Goal: Task Accomplishment & Management: Complete application form

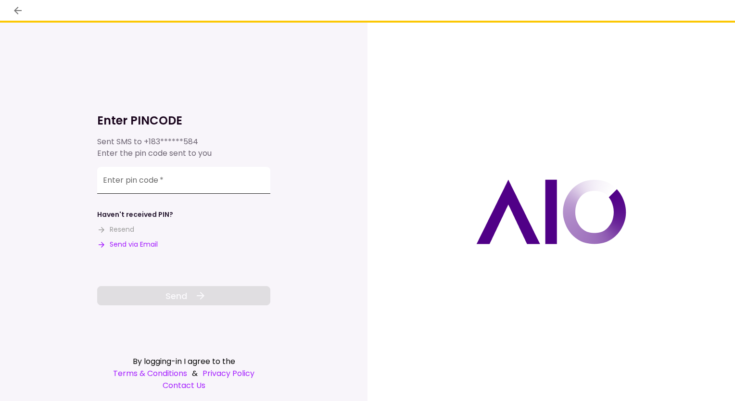
click at [170, 185] on input "Enter pin code   *" at bounding box center [183, 180] width 173 height 27
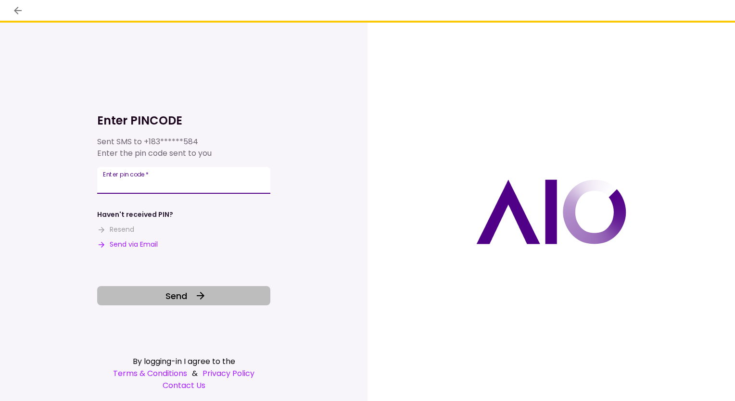
type input "******"
click at [195, 293] on icon at bounding box center [201, 296] width 12 height 12
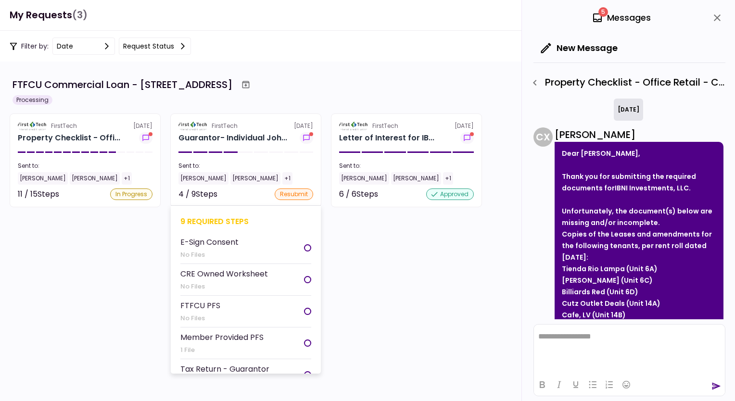
scroll to position [195, 0]
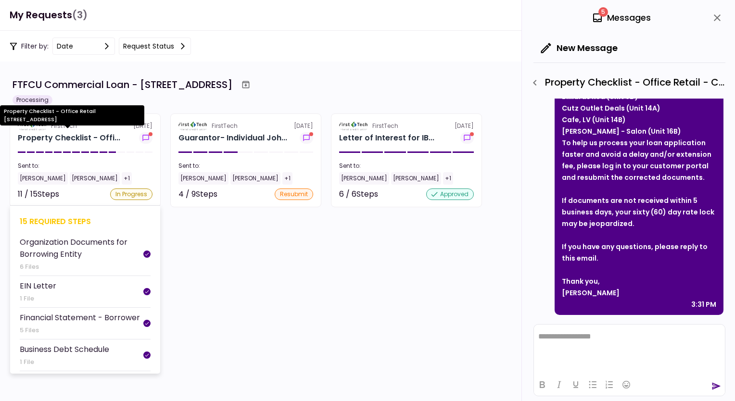
click at [93, 135] on div "Property Checklist - Offi..." at bounding box center [69, 138] width 102 height 12
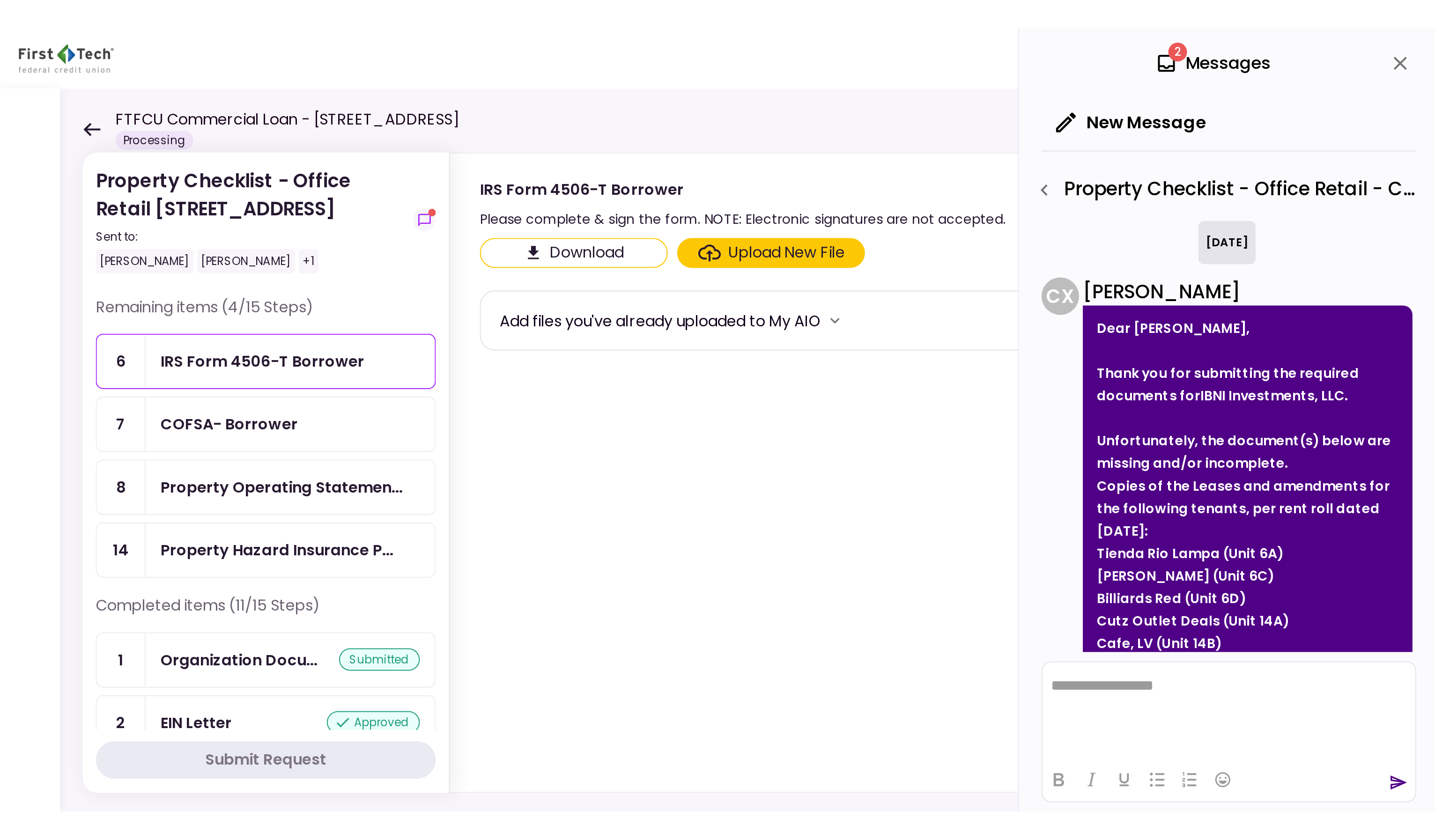
scroll to position [190, 0]
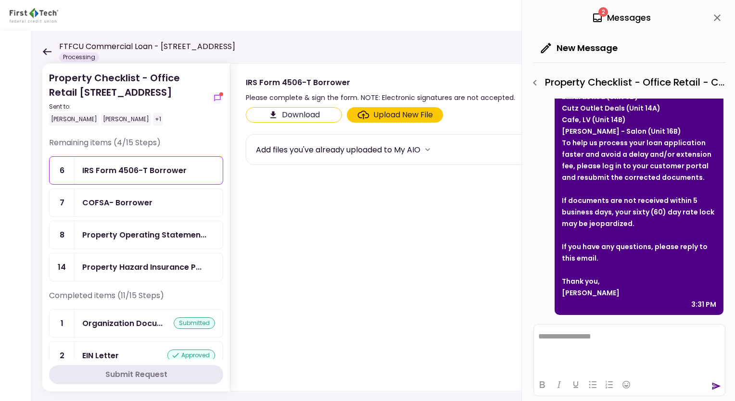
click at [392, 221] on section "Download Upload New File Add files you've already uploaded to My AIO" at bounding box center [473, 247] width 454 height 280
click at [368, 213] on section "Download Upload New File Add files you've already uploaded to My AIO" at bounding box center [473, 247] width 454 height 280
click at [440, 325] on section "Download Upload New File Add files you've already uploaded to My AIO" at bounding box center [473, 247] width 454 height 280
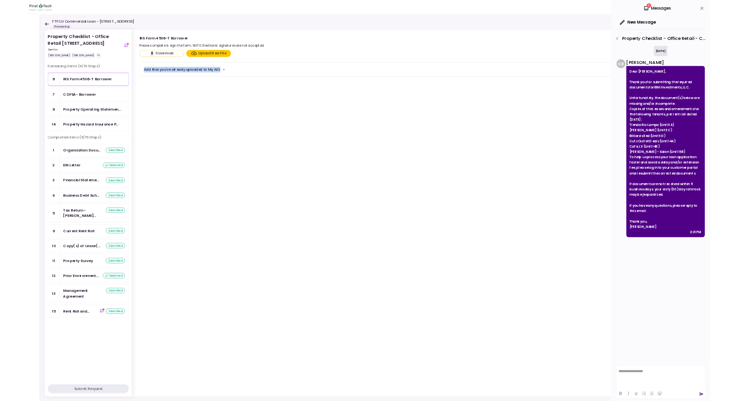
scroll to position [0, 0]
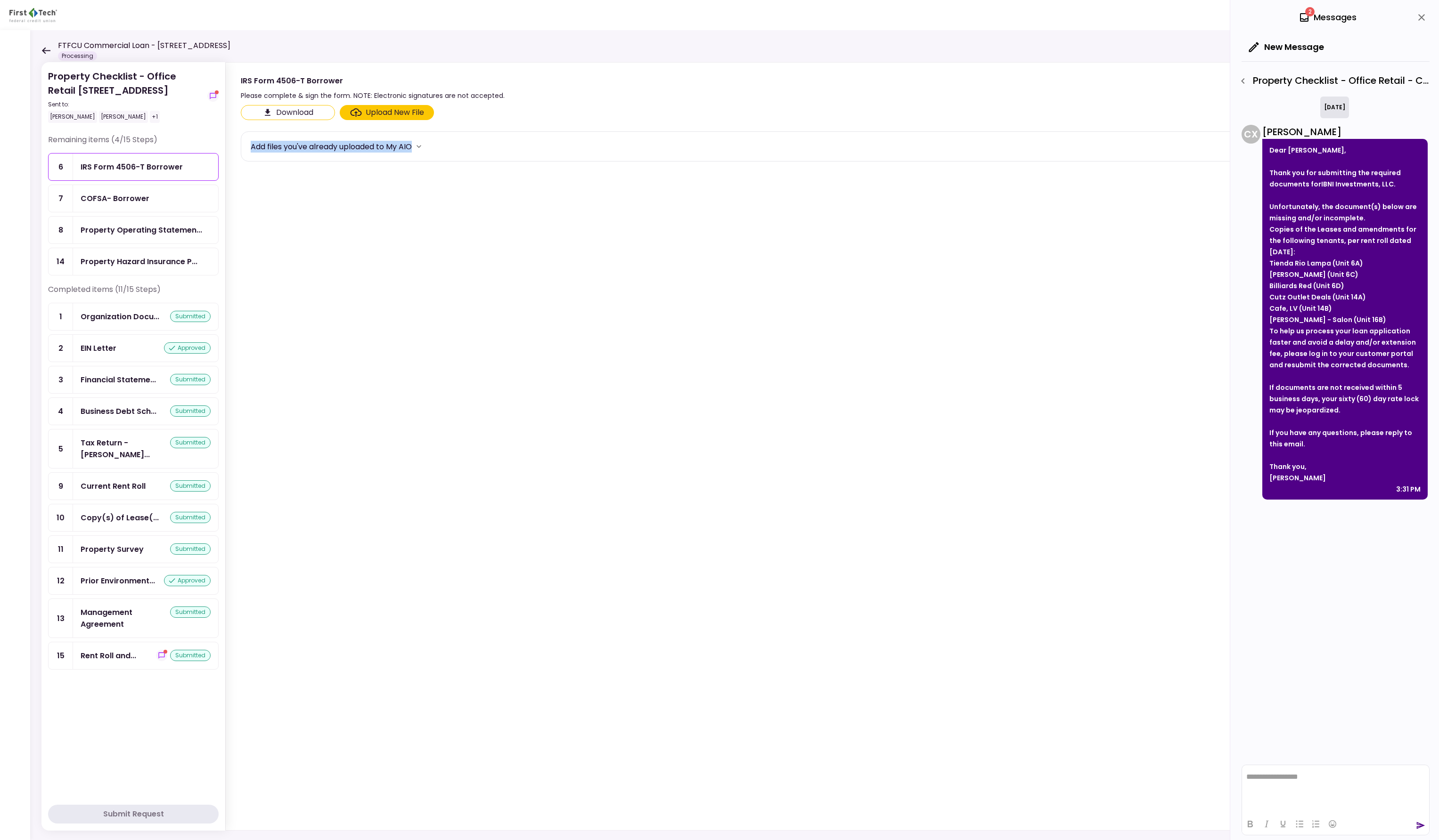
click at [332, 226] on section "Download Upload New File Add files you've already uploaded to My AIO" at bounding box center [816, 465] width 1151 height 722
click at [360, 191] on section "Download Upload New File Add files you've already uploaded to My AIO" at bounding box center [816, 465] width 1151 height 722
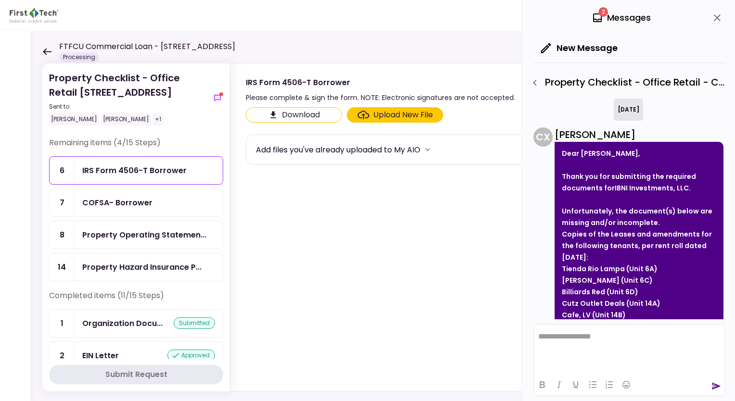
click at [507, 190] on section "Download Upload New File Add files you've already uploaded to My AIO" at bounding box center [473, 247] width 454 height 280
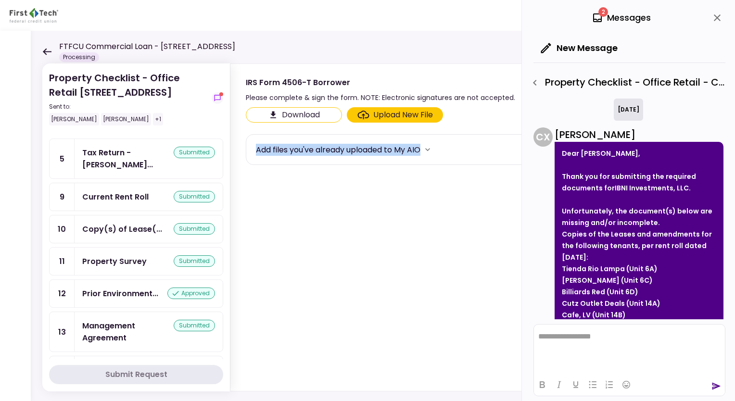
scroll to position [314, 0]
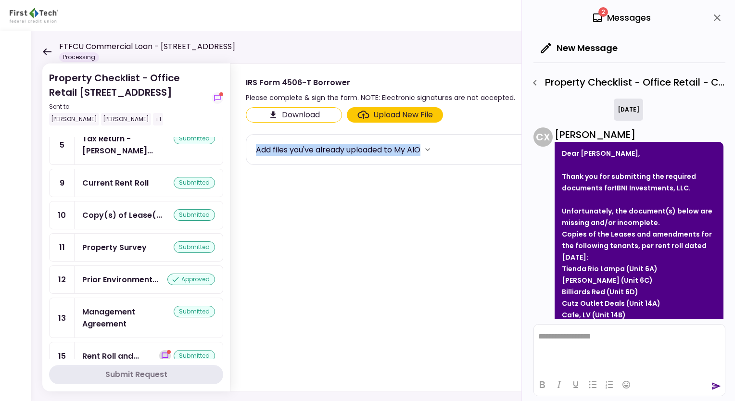
click at [161, 352] on icon "show-messages" at bounding box center [165, 356] width 8 height 8
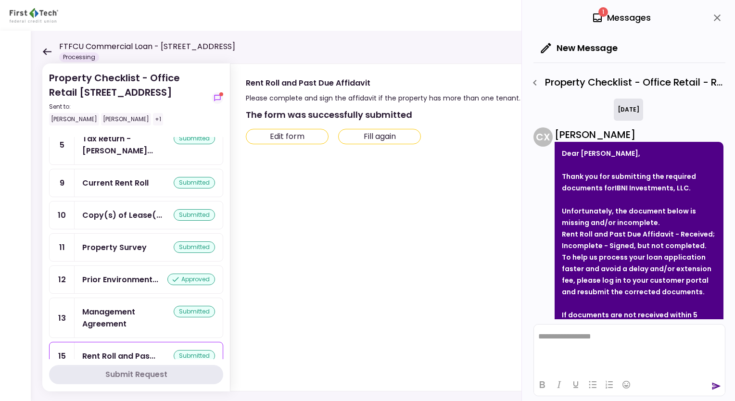
scroll to position [114, 0]
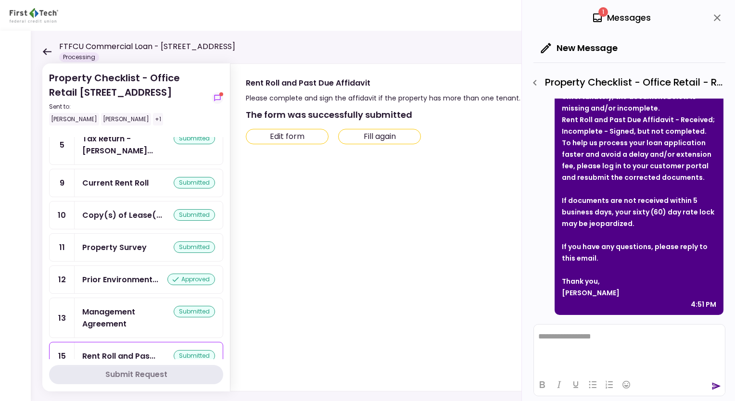
click at [234, 121] on div "The form was successfully submitted Edit form Fill again" at bounding box center [472, 247] width 485 height 287
click at [261, 131] on button "Edit form" at bounding box center [287, 136] width 83 height 15
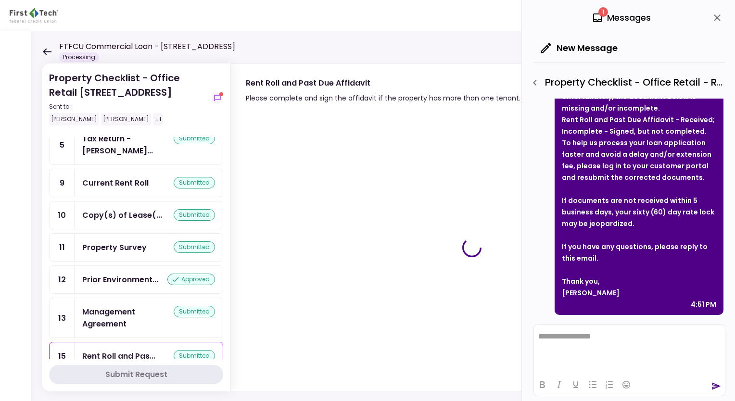
type input "***"
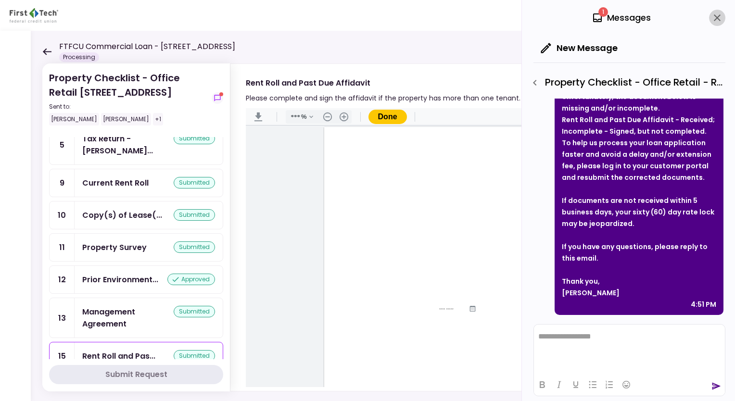
click at [716, 17] on icon "close" at bounding box center [717, 17] width 7 height 7
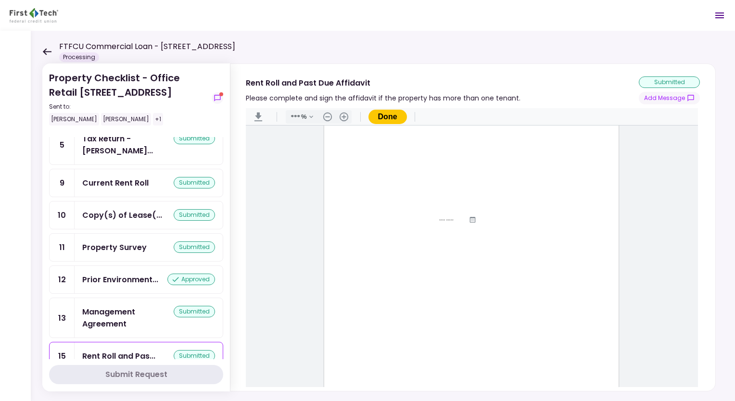
scroll to position [123, 0]
drag, startPoint x: 696, startPoint y: 292, endPoint x: 695, endPoint y: 248, distance: 44.3
click at [695, 248] on main "Sign here" at bounding box center [472, 257] width 452 height 262
click at [447, 185] on input "Document Content" at bounding box center [453, 187] width 29 height 4
click at [470, 186] on icon "Document Content" at bounding box center [472, 186] width 6 height 6
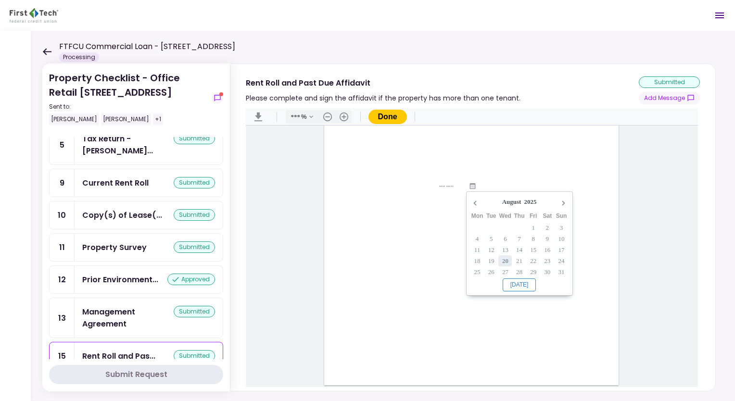
type input "**********"
click at [420, 250] on of "Document Content" at bounding box center [441, 249] width 43 height 9
click at [424, 250] on input "Document Content" at bounding box center [441, 249] width 42 height 8
type input "**********"
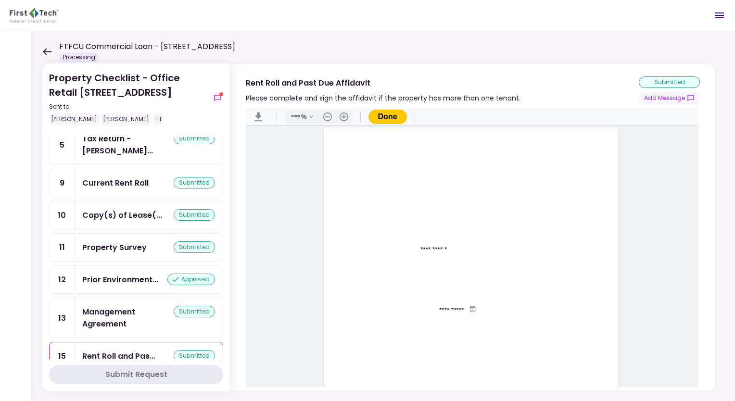
click at [471, 252] on input "Document Content" at bounding box center [474, 249] width 9 height 8
type input "**"
click at [421, 336] on input "Document Content" at bounding box center [453, 335] width 68 height 8
type input "******"
click at [477, 349] on input "Document Content" at bounding box center [495, 349] width 47 height 8
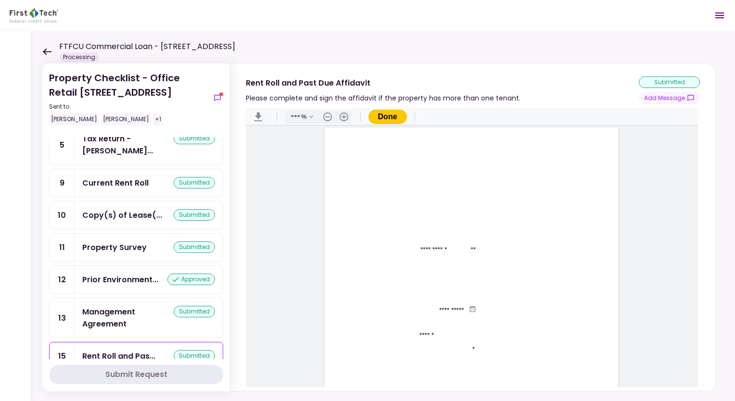
type input "*"
click at [544, 334] on div "**********" at bounding box center [471, 317] width 294 height 381
click at [384, 262] on input "Document Content" at bounding box center [439, 263] width 112 height 8
type input "**********"
click at [555, 246] on div "**********" at bounding box center [471, 317] width 294 height 381
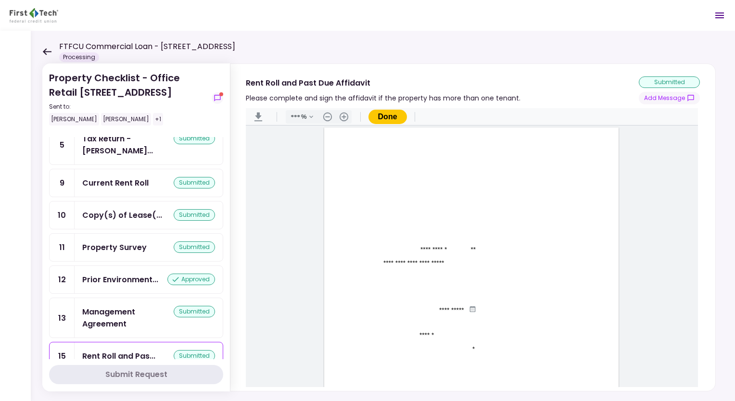
click at [392, 115] on button "Done" at bounding box center [387, 117] width 38 height 14
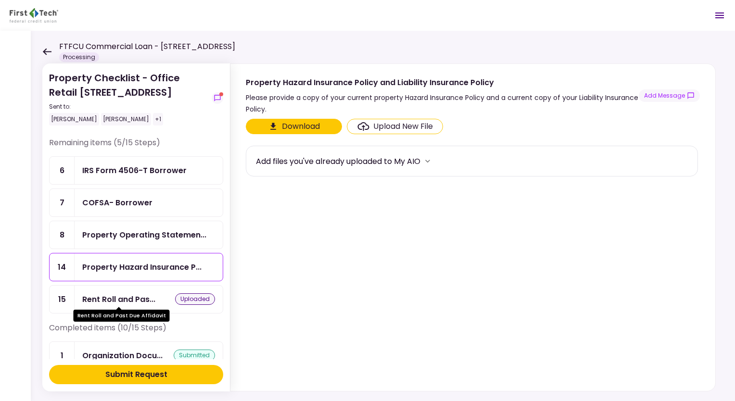
click at [154, 296] on div "Rent Roll and Pas..." at bounding box center [118, 299] width 73 height 12
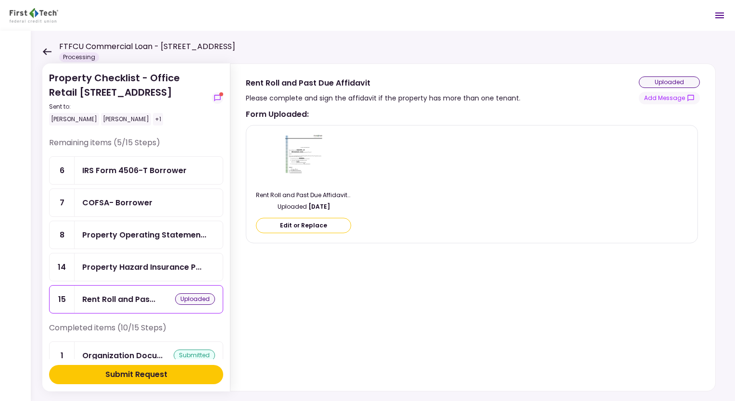
click at [322, 228] on button "Edit or Replace" at bounding box center [303, 225] width 95 height 15
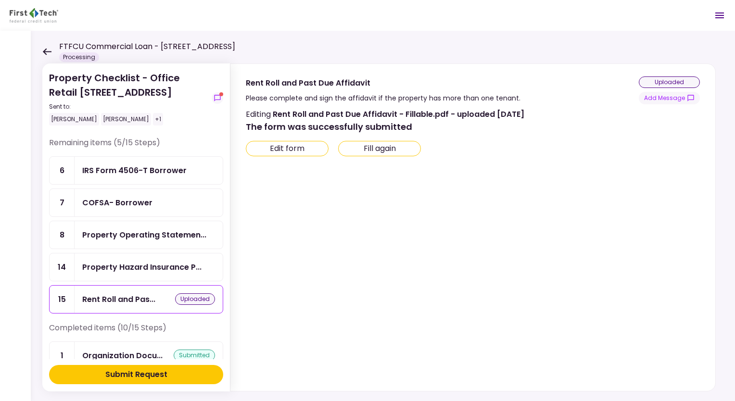
click at [49, 51] on icon at bounding box center [46, 51] width 9 height 7
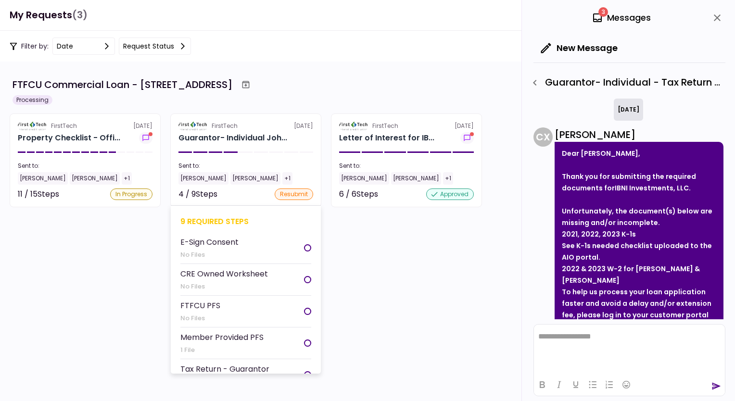
scroll to position [138, 0]
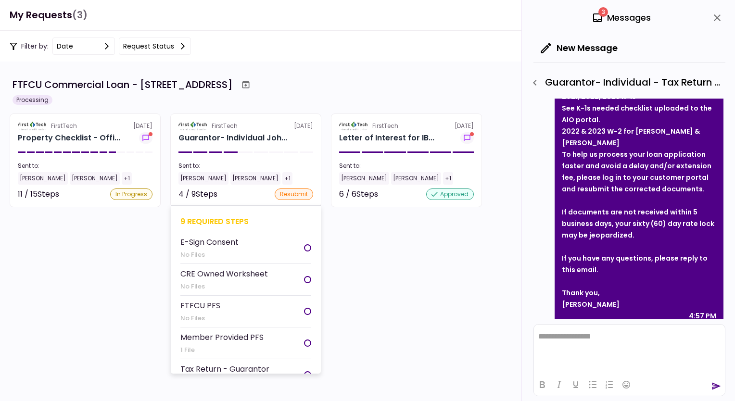
click at [230, 129] on div "FirstTech" at bounding box center [225, 126] width 26 height 9
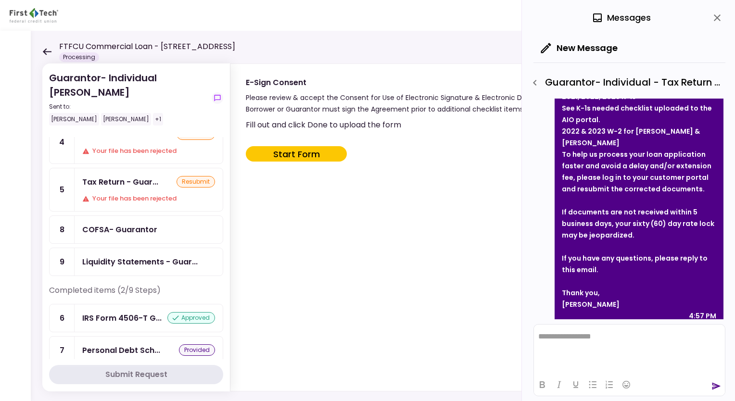
scroll to position [142, 0]
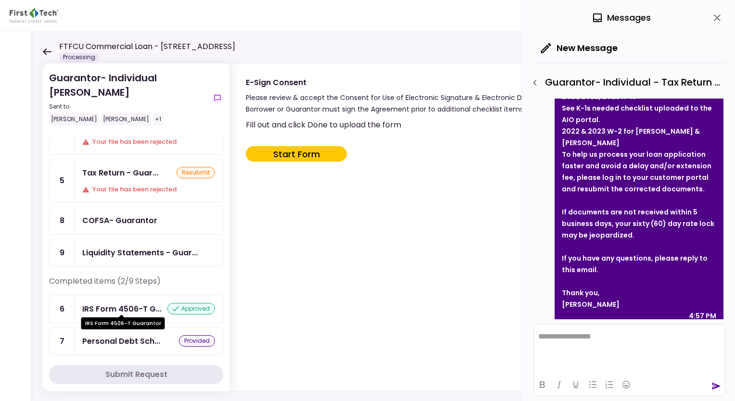
click at [127, 304] on div "IRS Form 4506-T G..." at bounding box center [121, 309] width 79 height 12
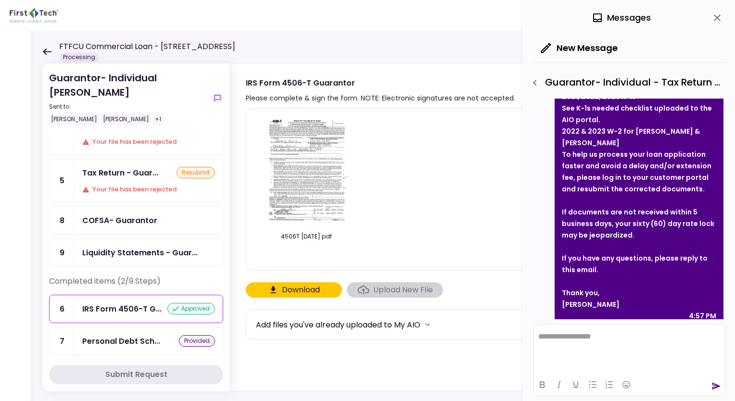
click at [312, 191] on img at bounding box center [306, 171] width 85 height 110
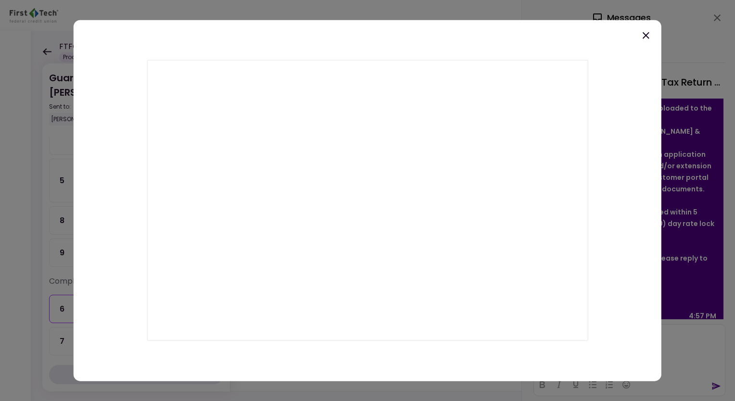
click at [645, 34] on icon at bounding box center [646, 35] width 7 height 7
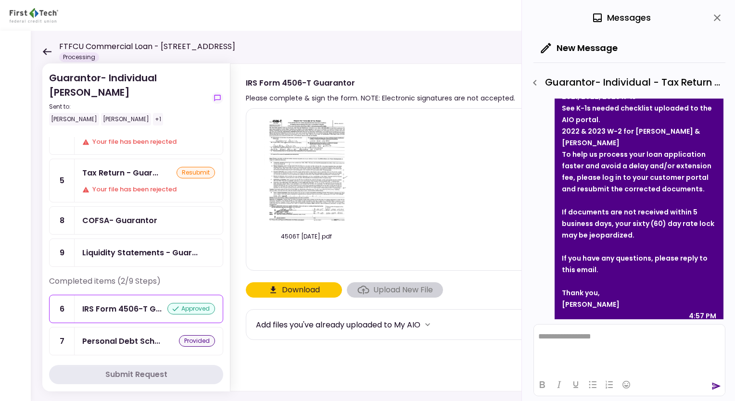
click at [47, 49] on icon at bounding box center [46, 51] width 9 height 7
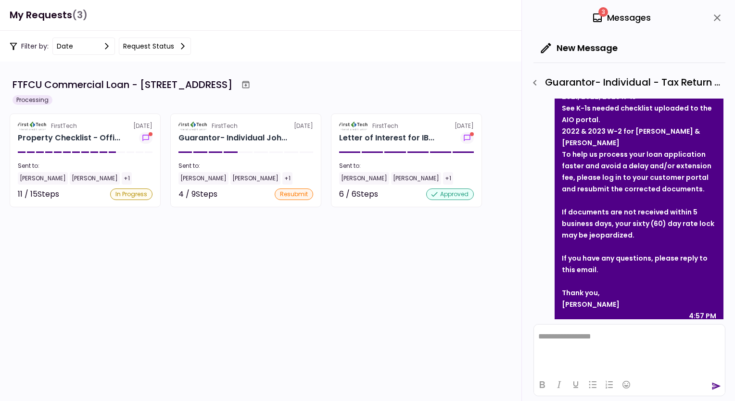
click at [215, 127] on div "FirstTech" at bounding box center [225, 126] width 26 height 9
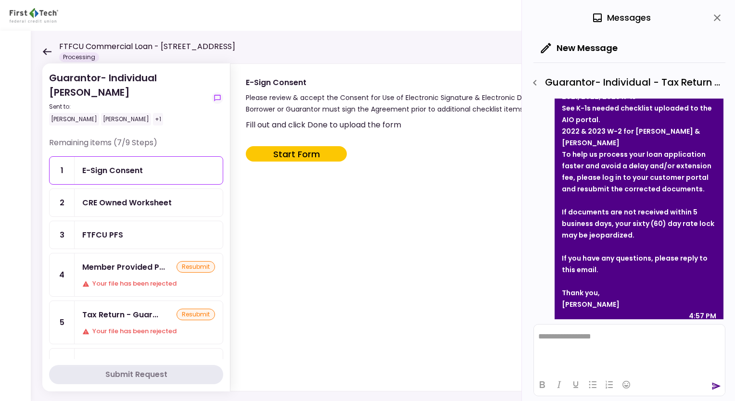
click at [143, 166] on div "E-Sign Consent" at bounding box center [148, 170] width 133 height 12
click at [285, 152] on button "Start Form" at bounding box center [296, 153] width 101 height 15
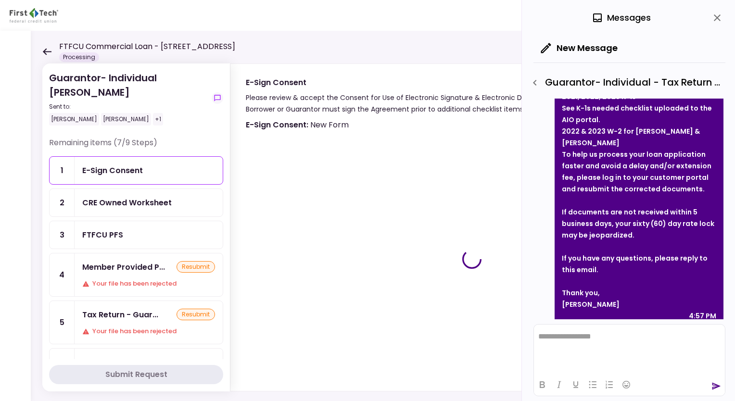
type input "***"
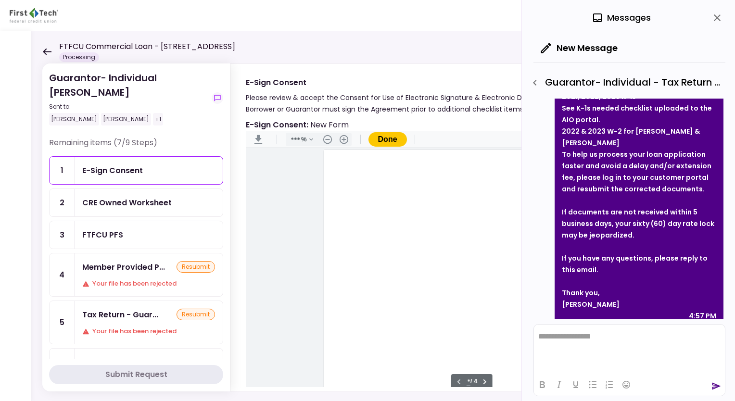
scroll to position [1, 0]
click at [717, 17] on icon "close" at bounding box center [717, 17] width 7 height 7
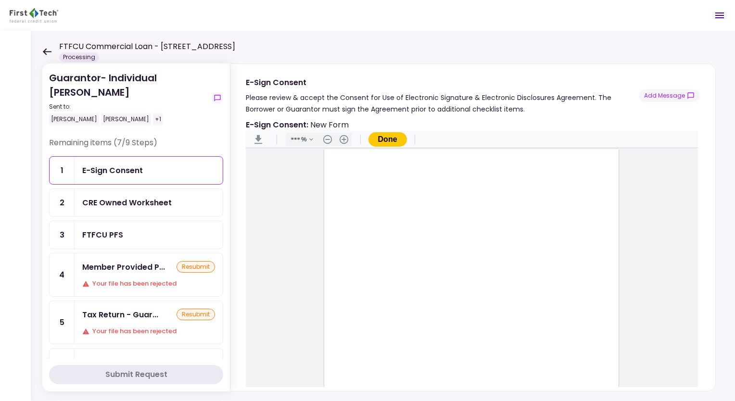
scroll to position [221, 0]
type input "*"
click at [342, 212] on div "Document Content" at bounding box center [345, 216] width 8 height 8
click at [368, 248] on div "Sign here" at bounding box center [376, 250] width 25 height 10
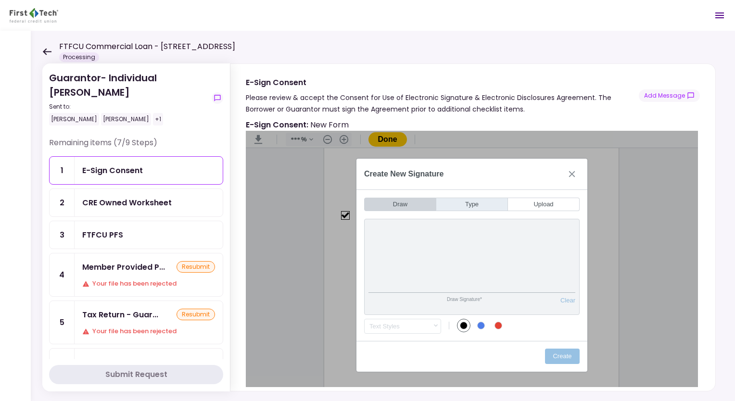
click at [466, 205] on button "Type" at bounding box center [472, 204] width 72 height 13
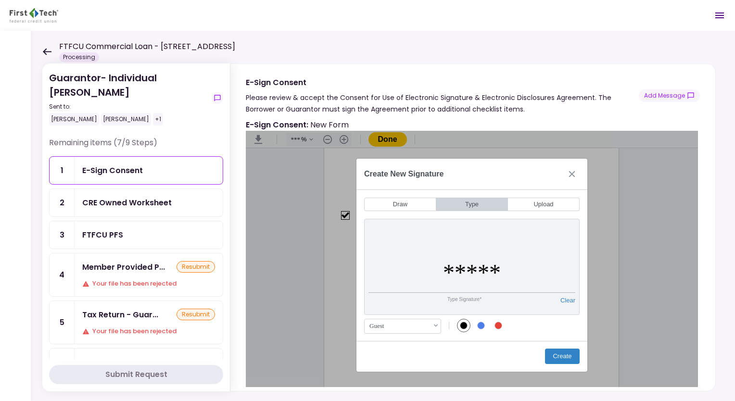
click at [431, 325] on div "Guest .cls-1{fill:#abb0c4;} icon - chevron - down" at bounding box center [403, 326] width 70 height 9
click at [386, 377] on div "Guest" at bounding box center [388, 380] width 48 height 13
click at [453, 267] on input "*****" at bounding box center [471, 272] width 207 height 41
type input "**********"
click at [558, 352] on button "Create" at bounding box center [562, 356] width 35 height 15
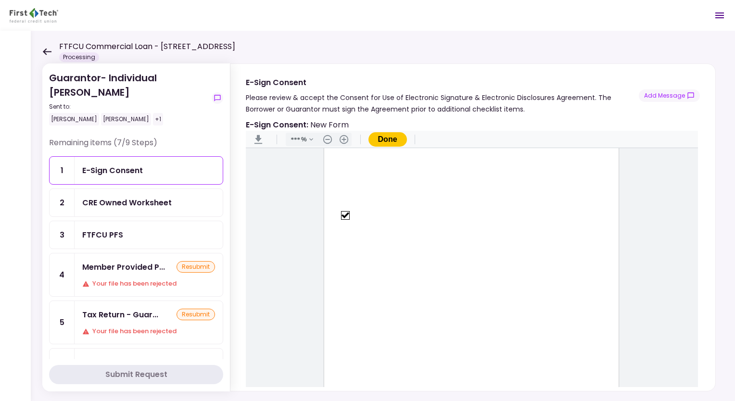
click at [381, 139] on button "Done" at bounding box center [387, 139] width 38 height 14
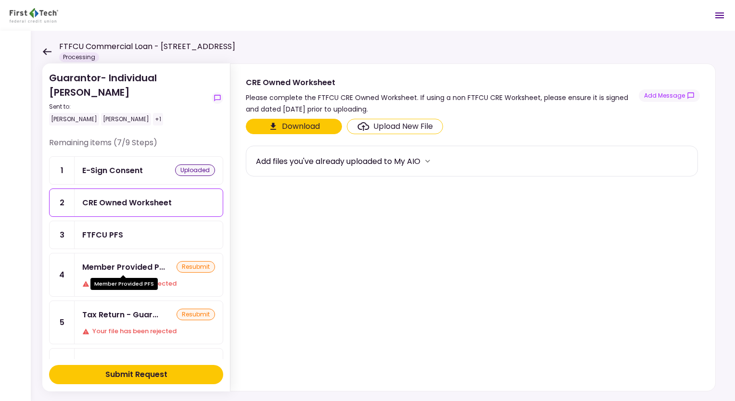
click at [133, 263] on div "Member Provided P..." at bounding box center [123, 267] width 83 height 12
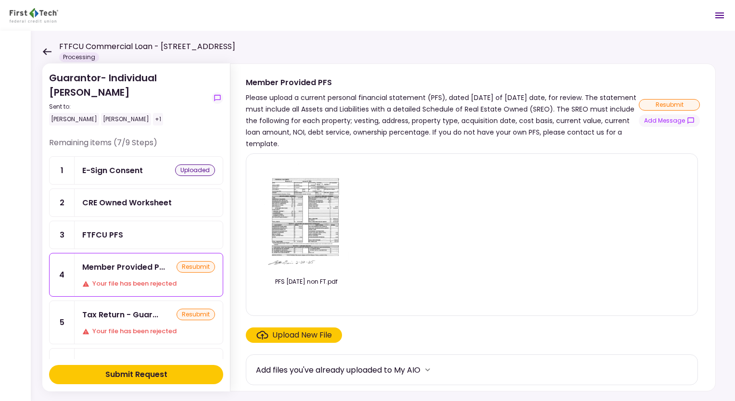
click at [294, 213] on img at bounding box center [306, 217] width 85 height 110
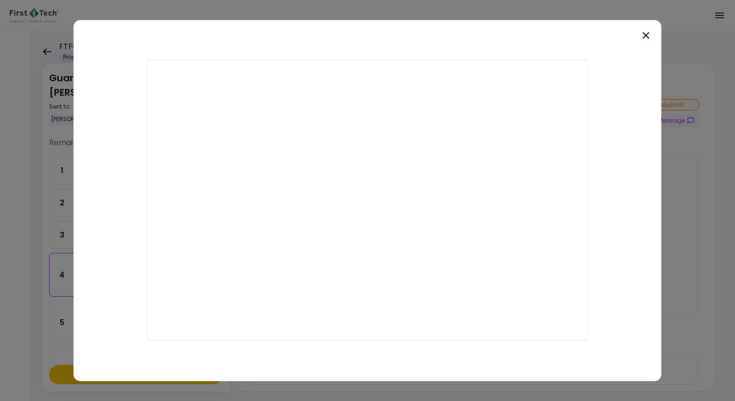
click at [648, 32] on icon at bounding box center [646, 35] width 7 height 7
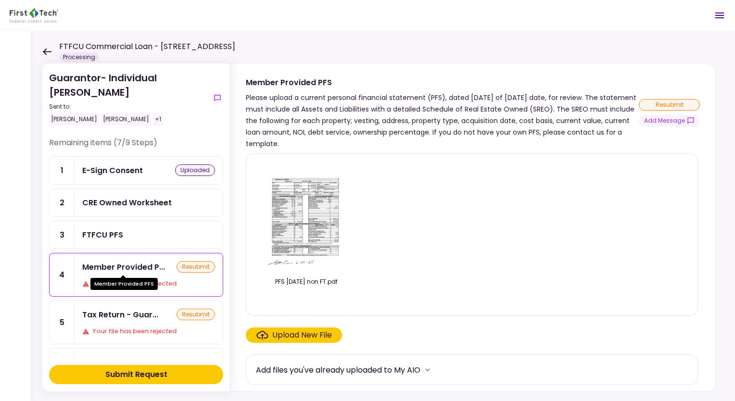
click at [142, 265] on div "Member Provided P..." at bounding box center [123, 267] width 83 height 12
click at [303, 331] on div "Upload New File" at bounding box center [302, 335] width 60 height 12
click at [0, 0] on input "Upload New File" at bounding box center [0, 0] width 0 height 0
click at [317, 221] on img at bounding box center [306, 217] width 85 height 110
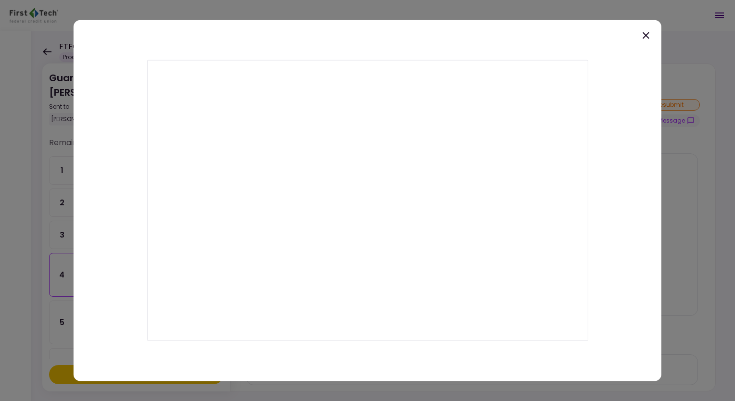
click at [648, 38] on icon at bounding box center [646, 36] width 12 height 12
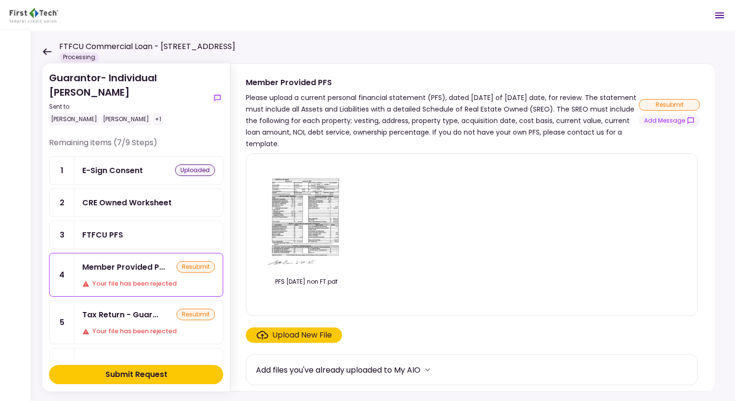
click at [308, 330] on div "Upload New File" at bounding box center [302, 335] width 60 height 12
click at [0, 0] on input "Upload New File" at bounding box center [0, 0] width 0 height 0
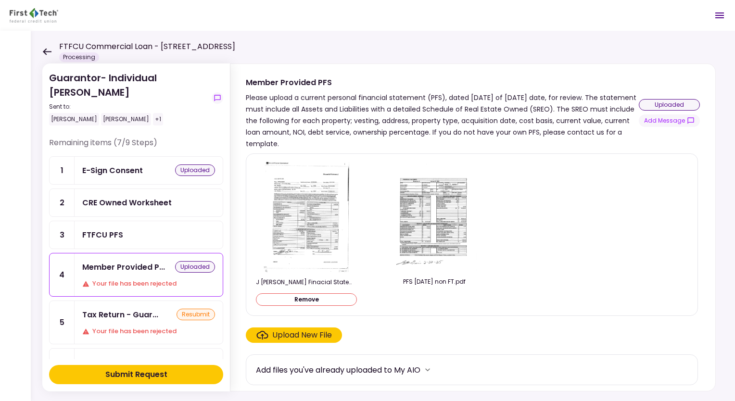
click at [419, 230] on img at bounding box center [434, 217] width 85 height 110
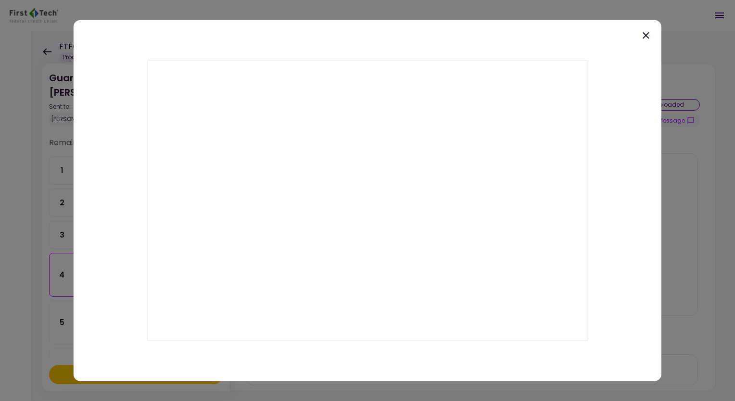
click at [645, 35] on icon at bounding box center [646, 36] width 12 height 12
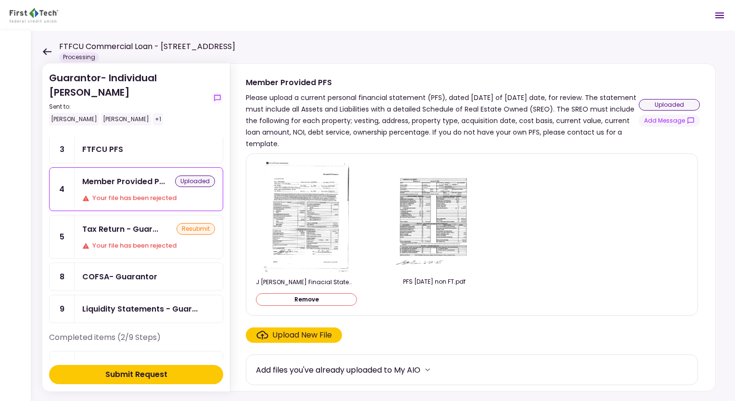
scroll to position [142, 0]
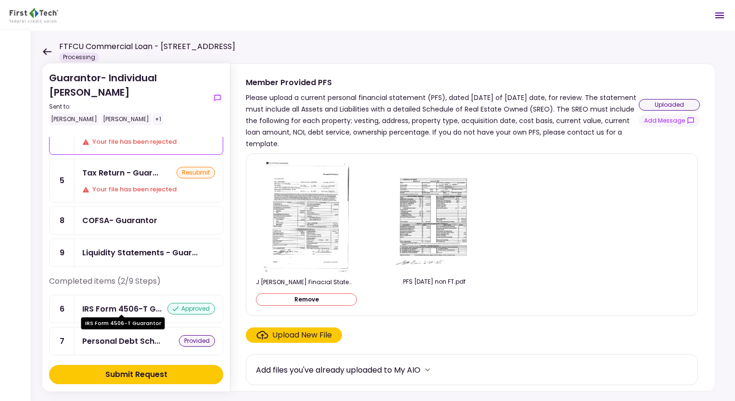
click at [99, 304] on div "IRS Form 4506-T G..." at bounding box center [121, 309] width 79 height 12
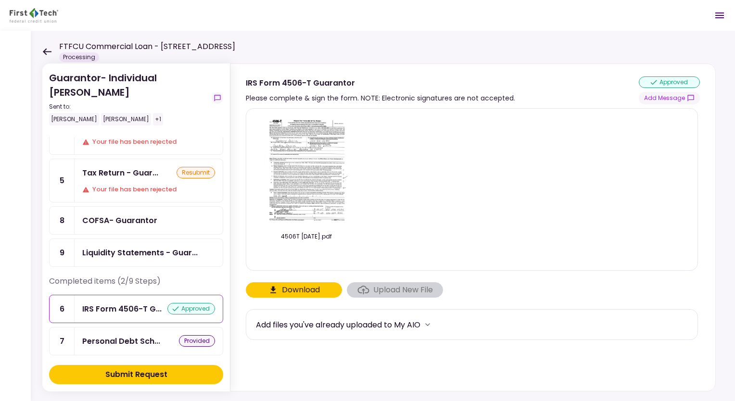
click at [321, 155] on img at bounding box center [306, 171] width 85 height 110
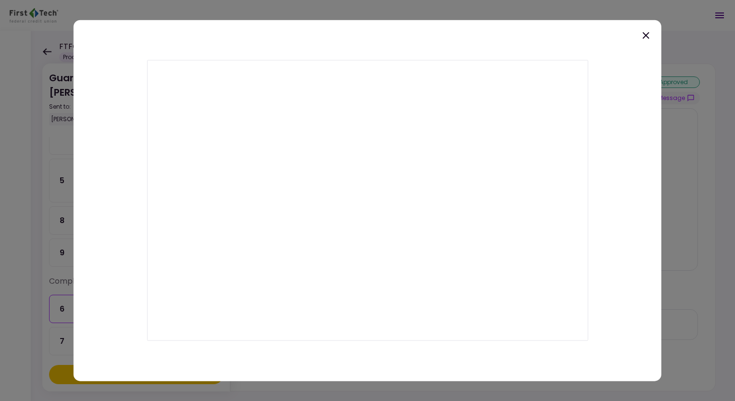
click at [644, 36] on icon at bounding box center [646, 36] width 12 height 12
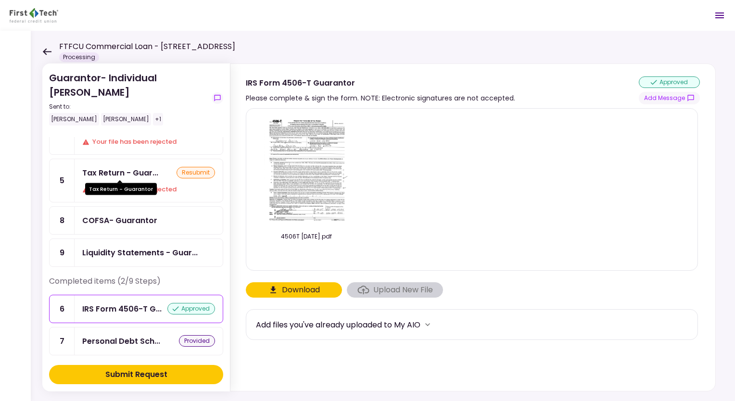
click at [137, 171] on div "Tax Return - Guar..." at bounding box center [120, 173] width 76 height 12
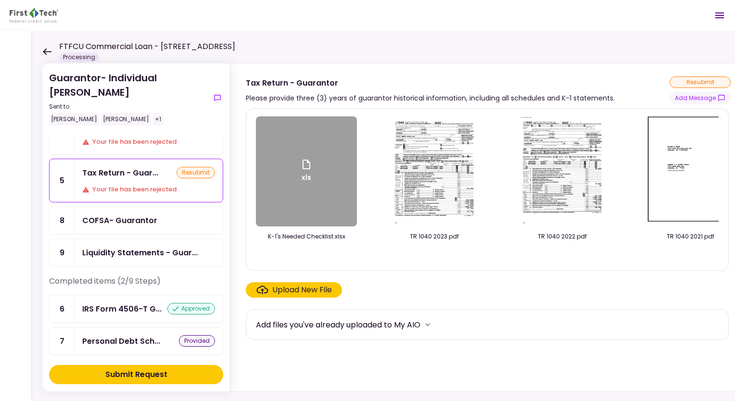
click at [304, 168] on icon at bounding box center [307, 165] width 12 height 12
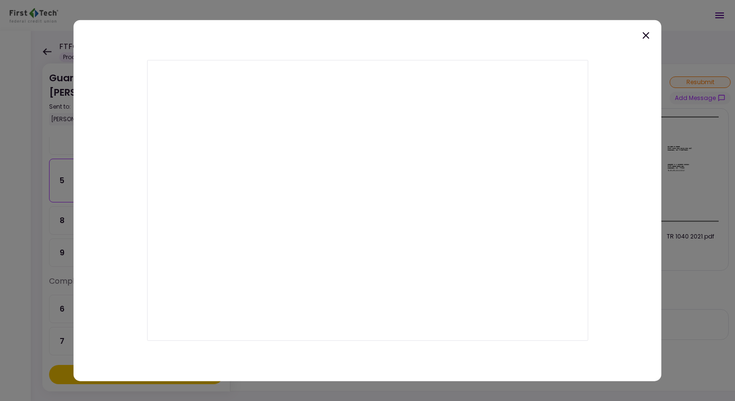
click at [486, 37] on div at bounding box center [368, 200] width 588 height 361
click at [647, 34] on icon at bounding box center [646, 35] width 7 height 7
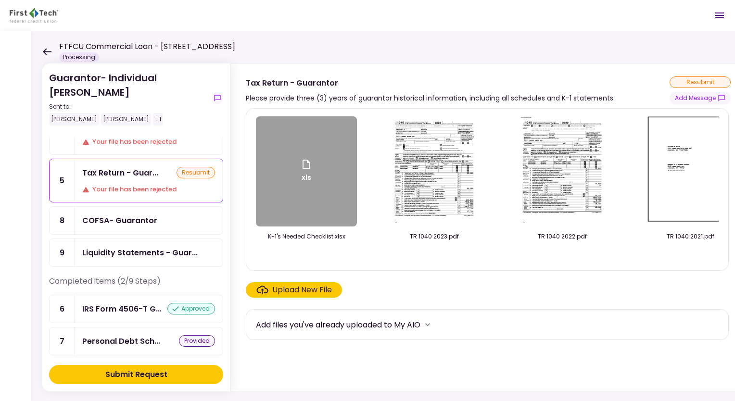
click at [455, 185] on img at bounding box center [435, 171] width 86 height 110
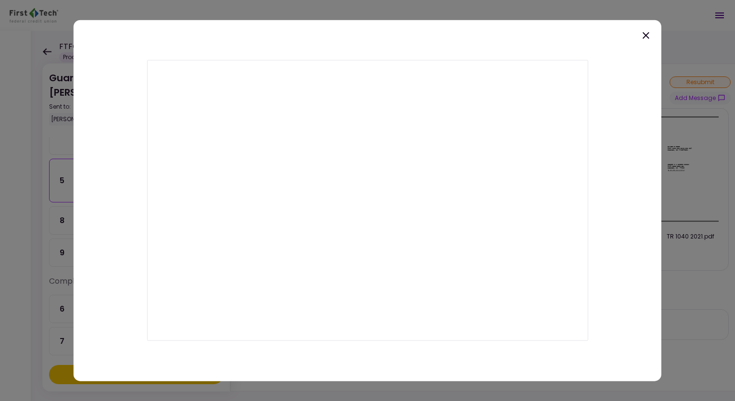
click at [649, 33] on icon at bounding box center [646, 36] width 12 height 12
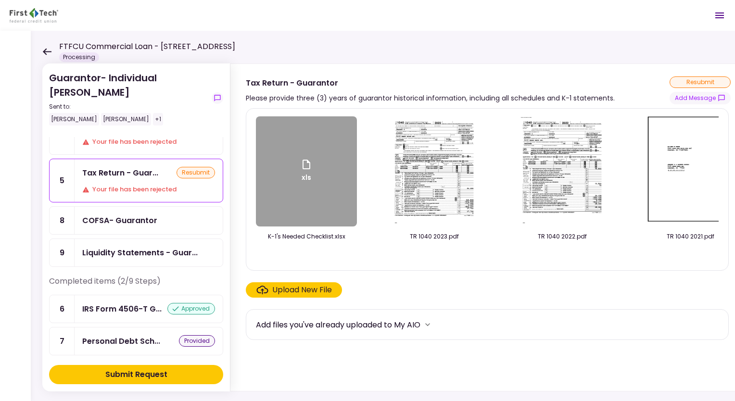
drag, startPoint x: 556, startPoint y: 260, endPoint x: 622, endPoint y: 255, distance: 66.1
click at [622, 255] on div "xls K-1's Needed Checklist.xlsx TR 1040 2023.pdf TR 1040 2022.pdf TR 1040 2021.…" at bounding box center [487, 189] width 463 height 146
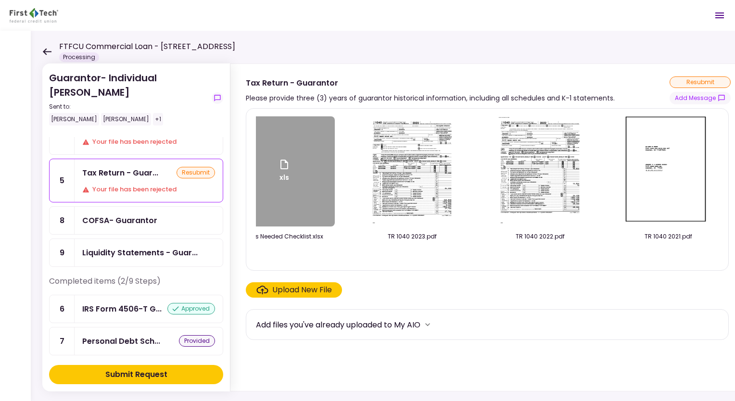
click at [666, 176] on img at bounding box center [668, 171] width 86 height 110
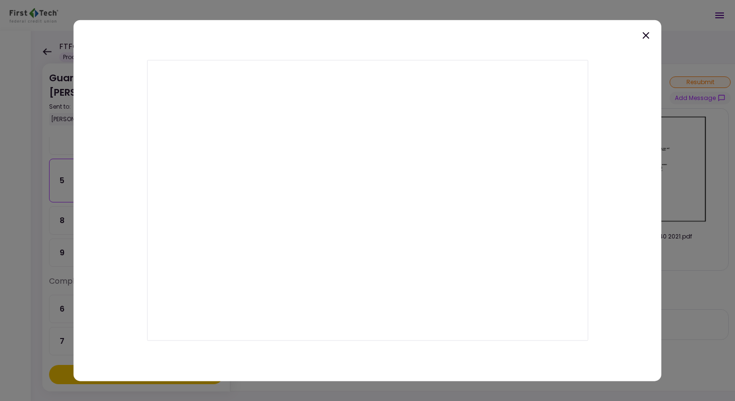
click at [648, 34] on icon at bounding box center [646, 35] width 7 height 7
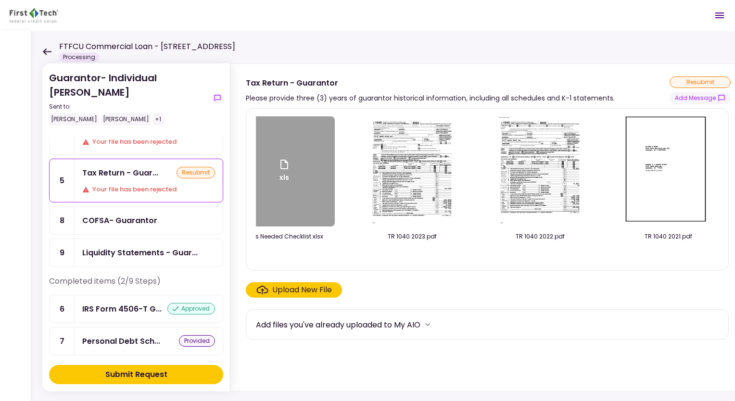
drag, startPoint x: 323, startPoint y: 262, endPoint x: 258, endPoint y: 263, distance: 64.9
click at [258, 263] on div "xls K-1's Needed Checklist.xlsx TR 1040 2023.pdf TR 1040 2022.pdf TR 1040 2021.…" at bounding box center [487, 189] width 463 height 146
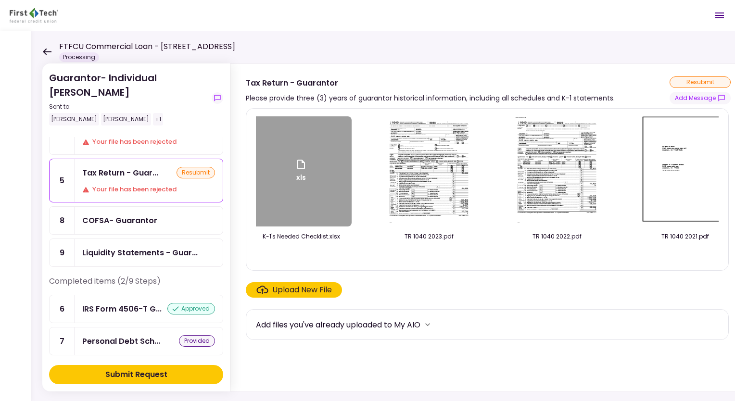
scroll to position [0, 0]
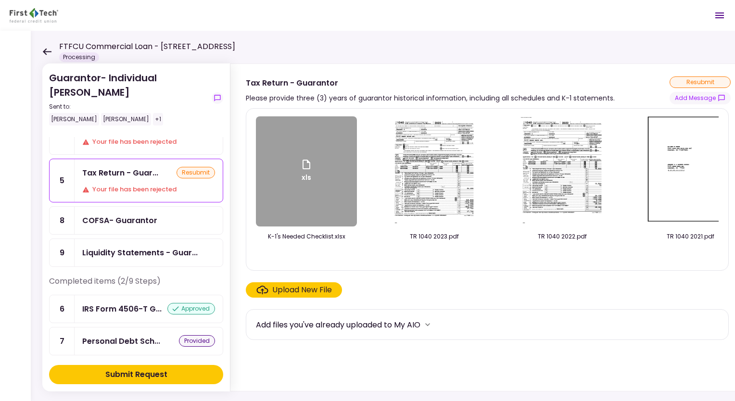
click at [45, 49] on icon at bounding box center [46, 51] width 9 height 7
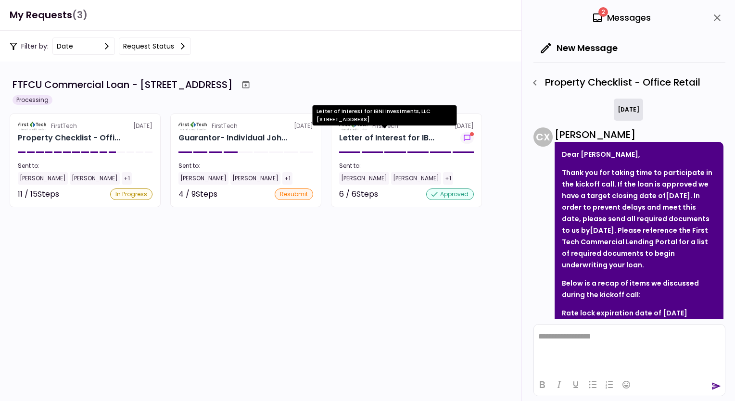
scroll to position [354, 0]
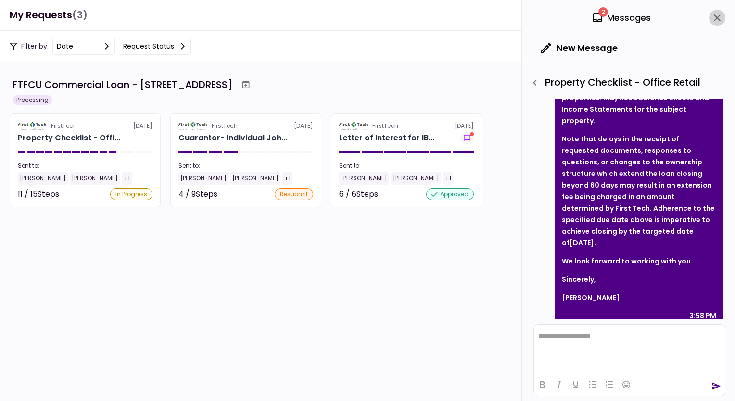
click at [719, 17] on icon "close" at bounding box center [717, 18] width 12 height 12
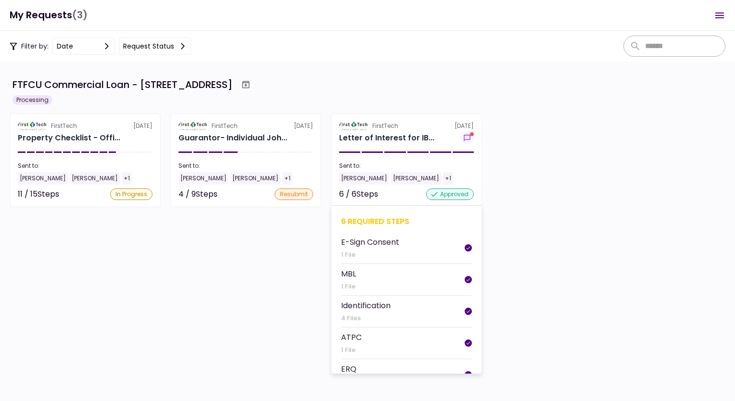
click at [379, 128] on div "FirstTech" at bounding box center [385, 126] width 26 height 9
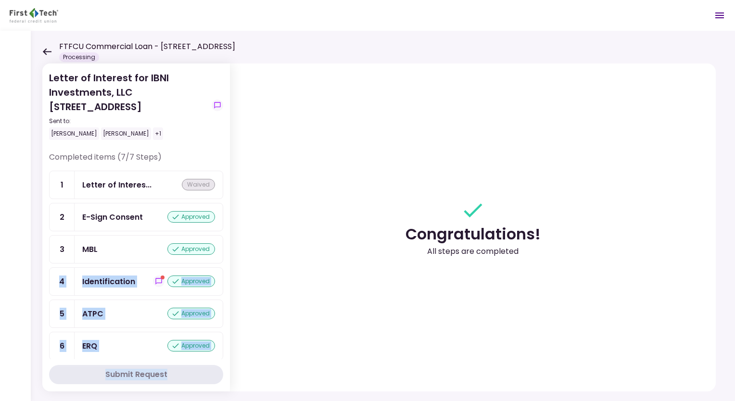
scroll to position [38, 0]
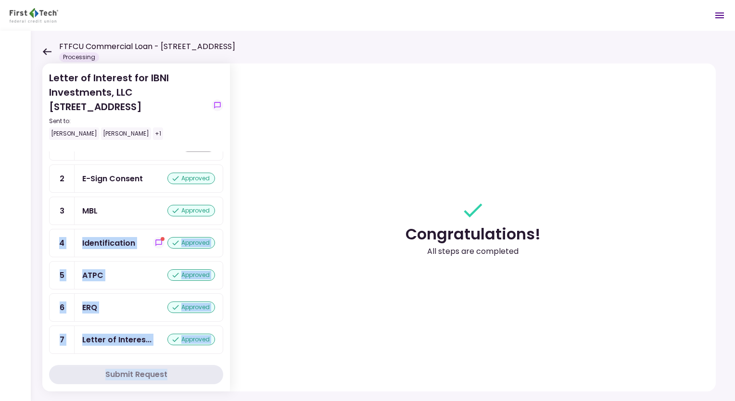
drag, startPoint x: 223, startPoint y: 261, endPoint x: 219, endPoint y: 367, distance: 105.4
click at [219, 367] on section "Letter of Interest for IBNI Investments, LLC 6 Uvalde Road Houston TX Sent to: …" at bounding box center [136, 227] width 188 height 328
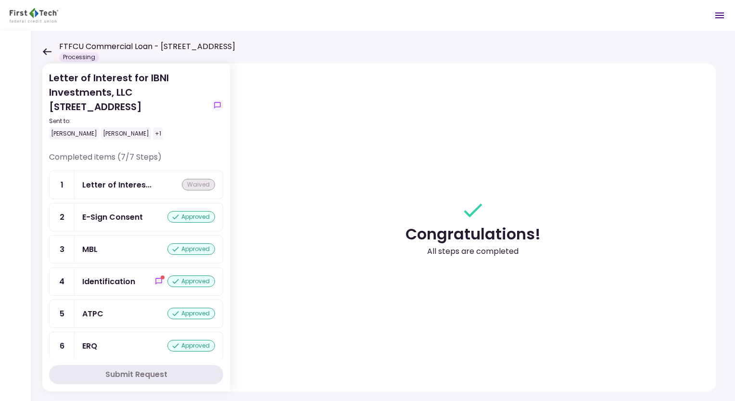
click at [47, 49] on icon at bounding box center [46, 51] width 9 height 7
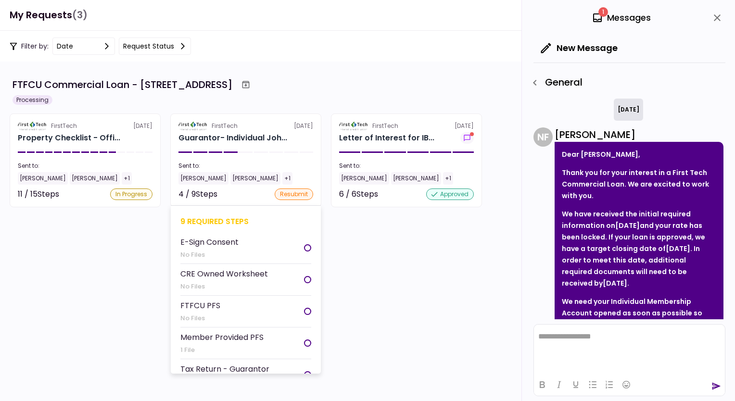
scroll to position [547, 0]
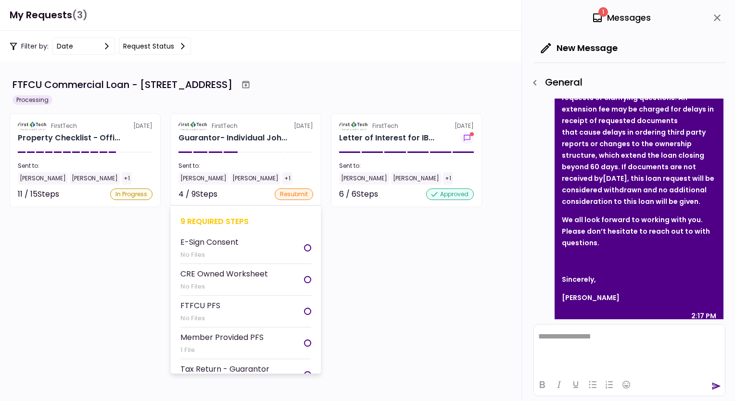
click at [261, 246] on li "E-Sign Consent No Files" at bounding box center [245, 248] width 131 height 32
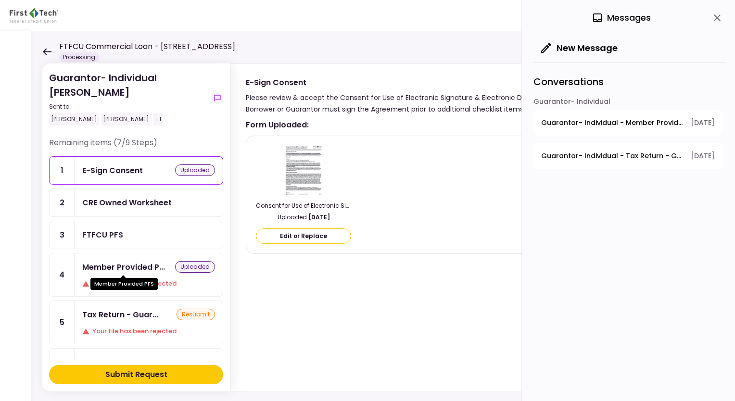
click at [154, 266] on div "Member Provided P..." at bounding box center [123, 267] width 83 height 12
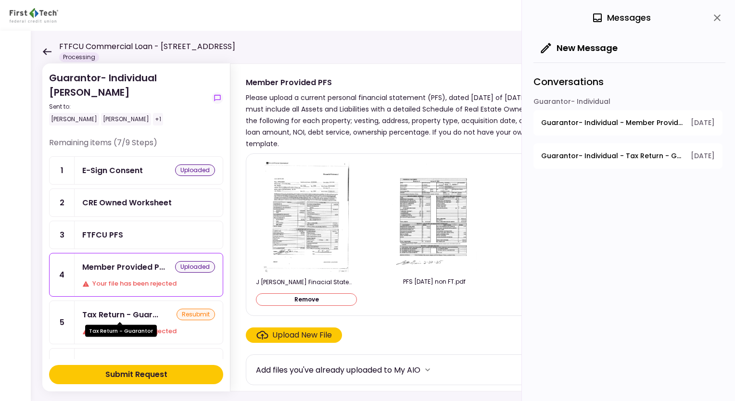
click at [155, 313] on div "Tax Return - Guar..." at bounding box center [120, 315] width 76 height 12
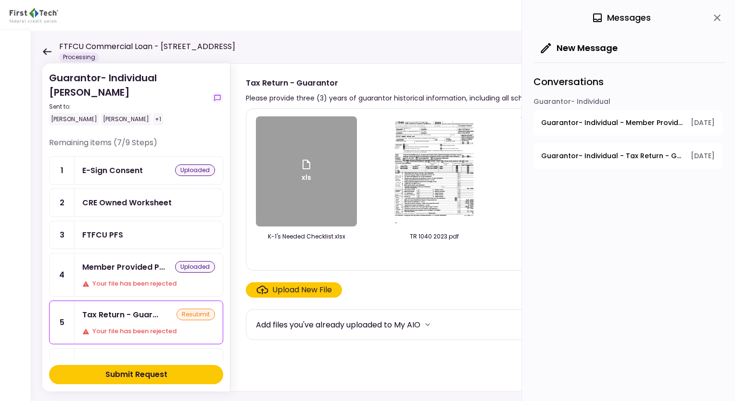
click at [717, 17] on icon "close" at bounding box center [717, 17] width 7 height 7
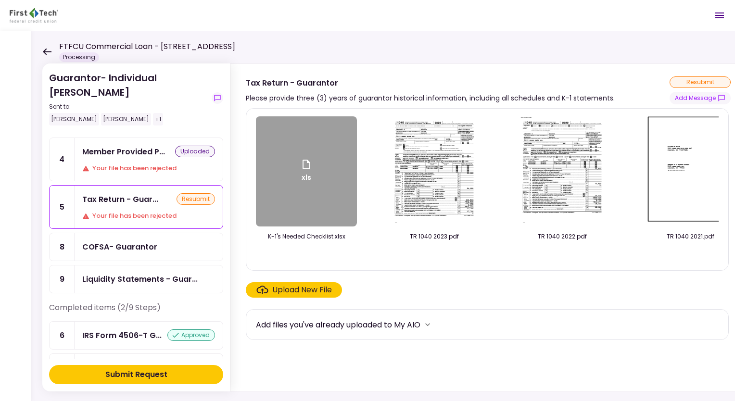
scroll to position [142, 0]
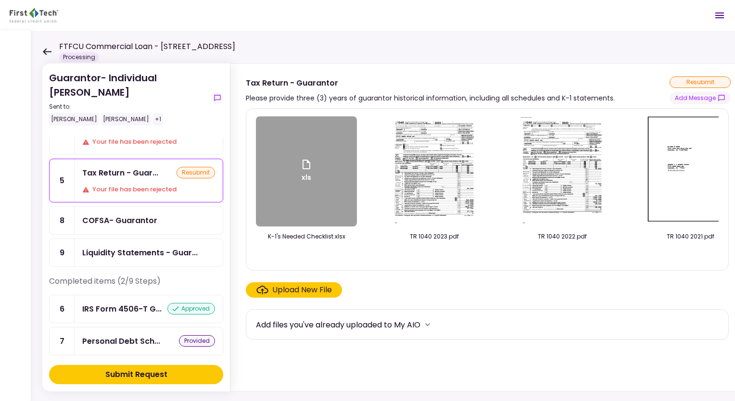
click at [161, 374] on div "Submit Request" at bounding box center [136, 375] width 62 height 12
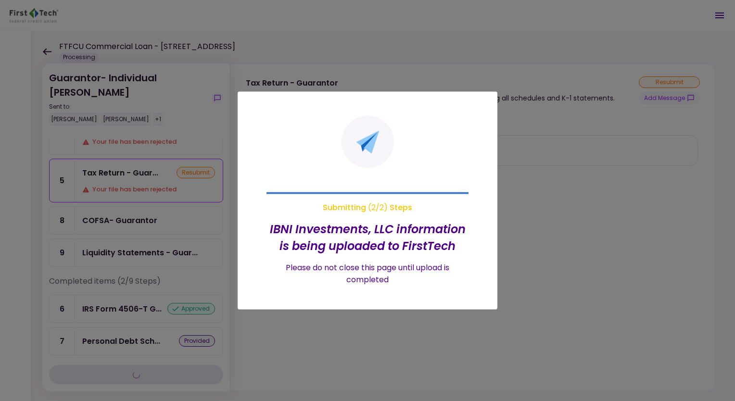
scroll to position [63, 0]
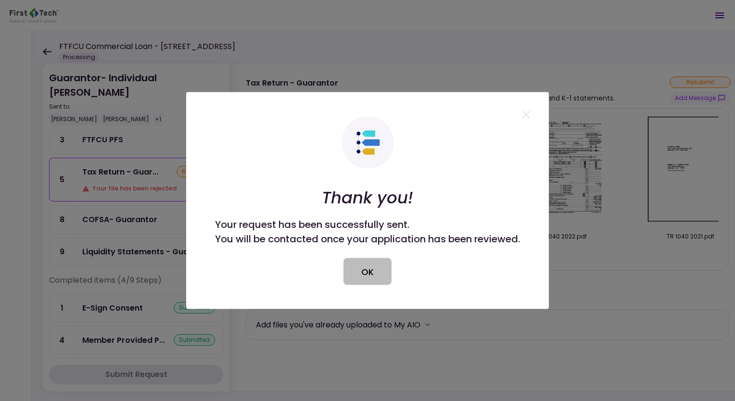
click at [378, 276] on button "OK" at bounding box center [367, 271] width 48 height 27
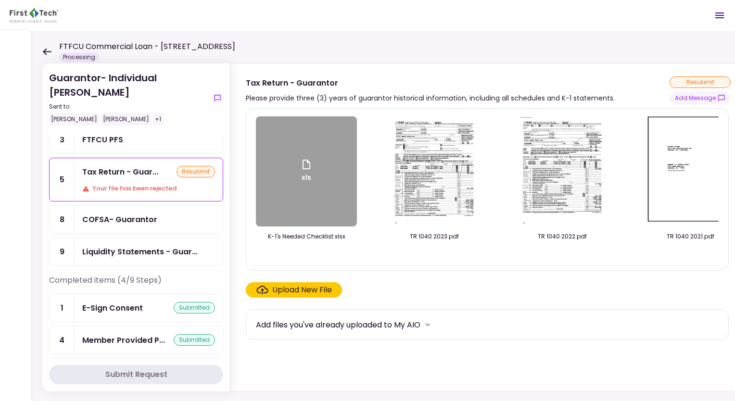
click at [44, 53] on icon at bounding box center [46, 51] width 9 height 7
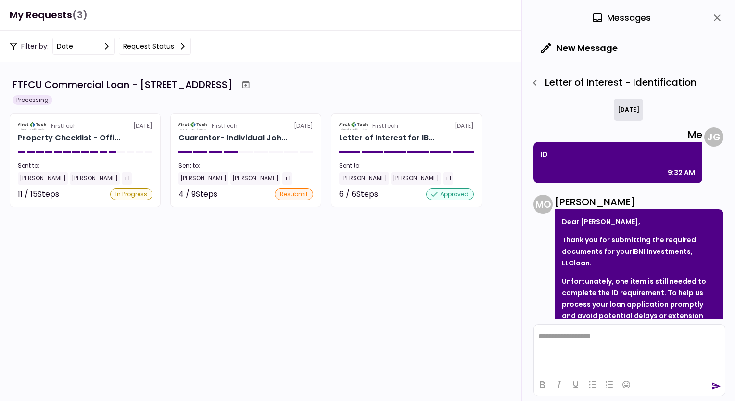
scroll to position [287, 0]
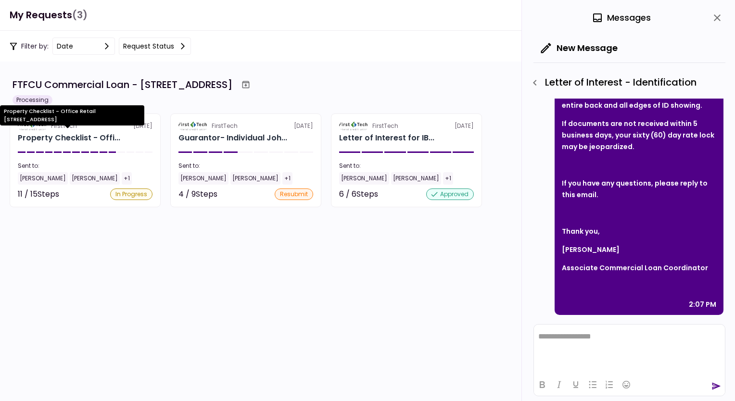
click at [102, 126] on div "Property Checklist - Office Retail [STREET_ADDRESS]" at bounding box center [72, 118] width 144 height 27
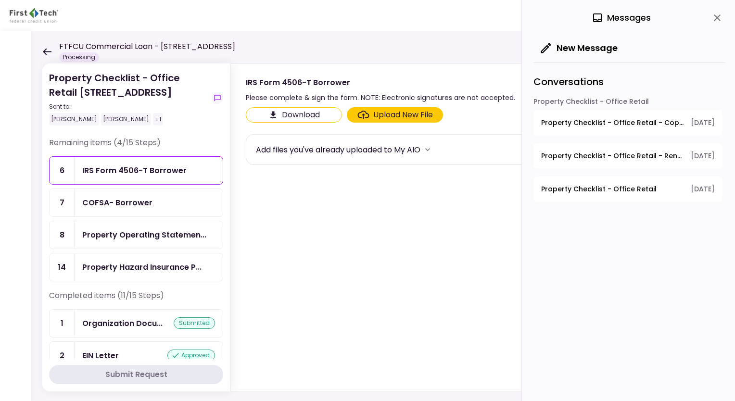
click at [49, 46] on div "FTFCU Commercial Loan - 6 Uvalde Road Houston TX Processing" at bounding box center [138, 51] width 193 height 21
click at [46, 51] on icon at bounding box center [47, 51] width 9 height 7
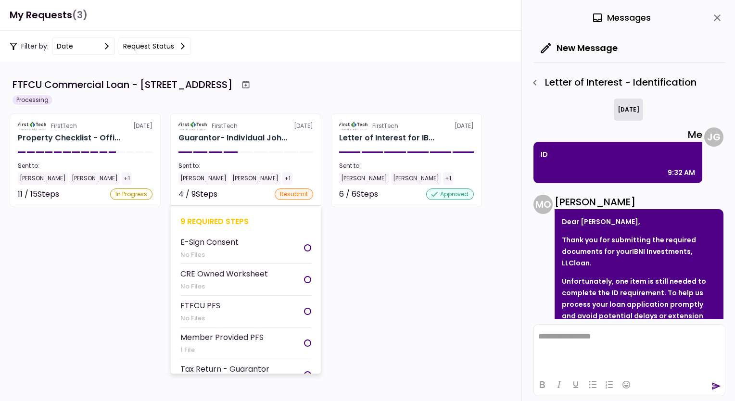
scroll to position [287, 0]
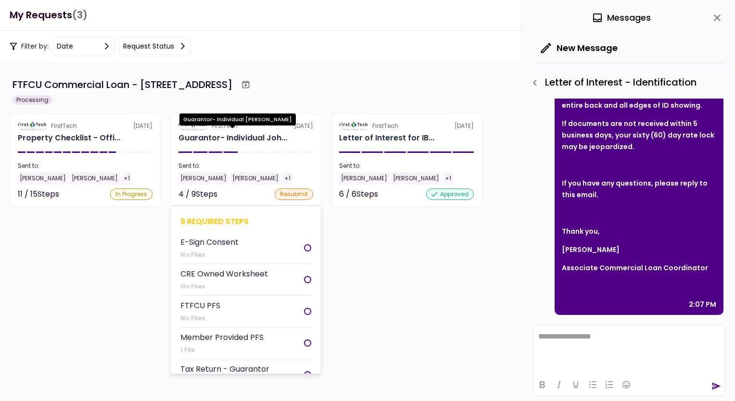
click at [269, 140] on div "Guarantor- Individual Joh..." at bounding box center [232, 138] width 109 height 12
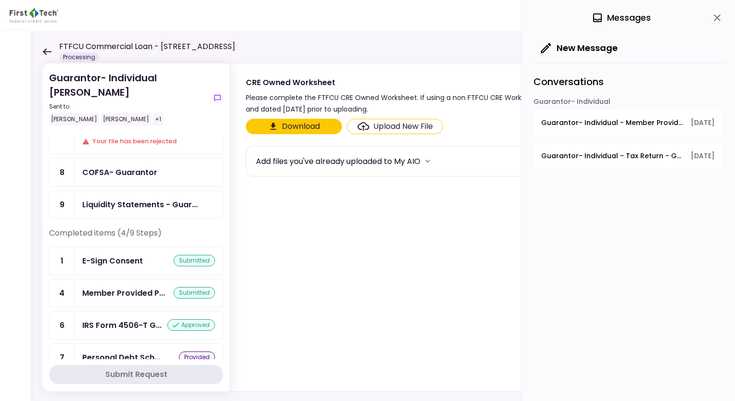
scroll to position [126, 0]
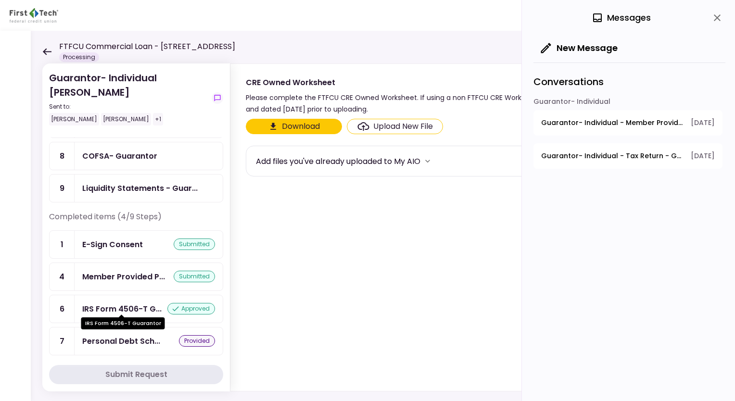
click at [135, 303] on div "IRS Form 4506-T G..." at bounding box center [121, 309] width 79 height 12
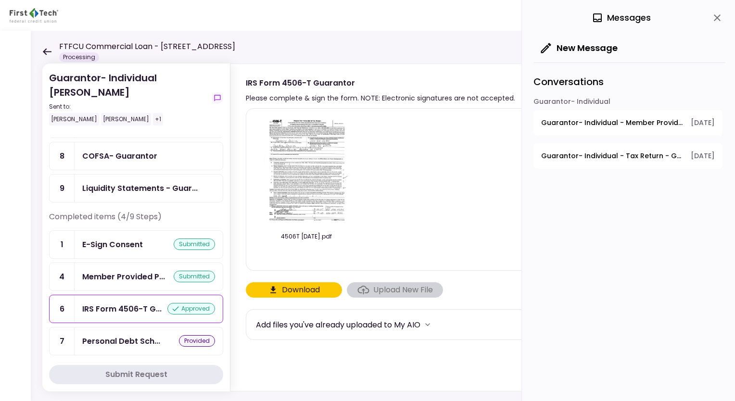
click at [314, 176] on img at bounding box center [306, 171] width 85 height 110
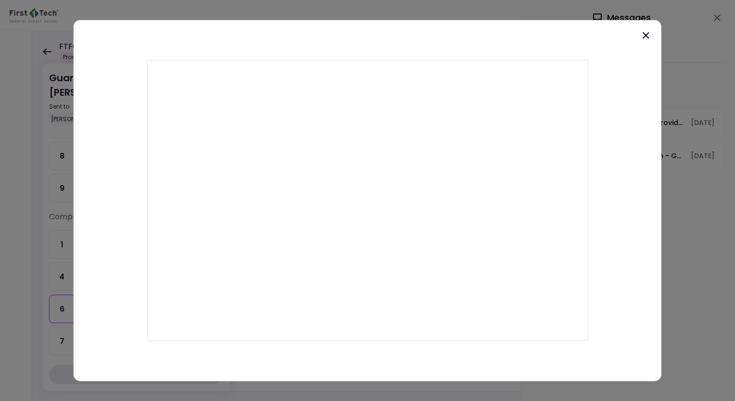
click at [483, 27] on div at bounding box center [368, 200] width 588 height 361
click at [644, 31] on icon at bounding box center [646, 36] width 12 height 12
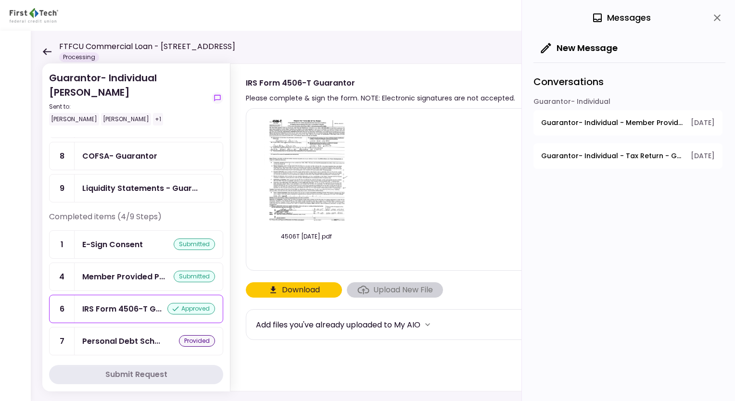
click at [50, 54] on icon at bounding box center [46, 51] width 9 height 7
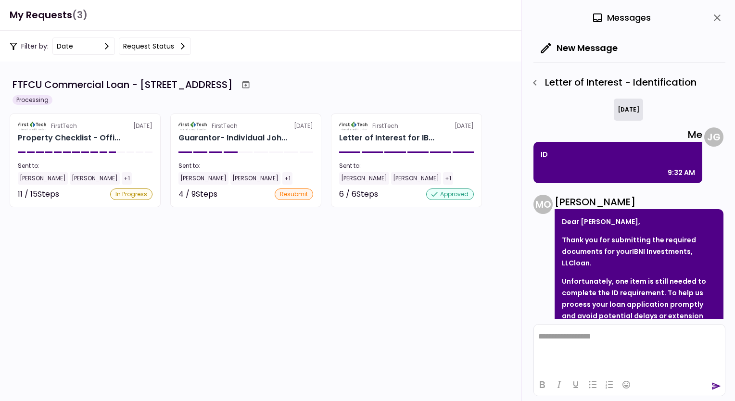
scroll to position [287, 0]
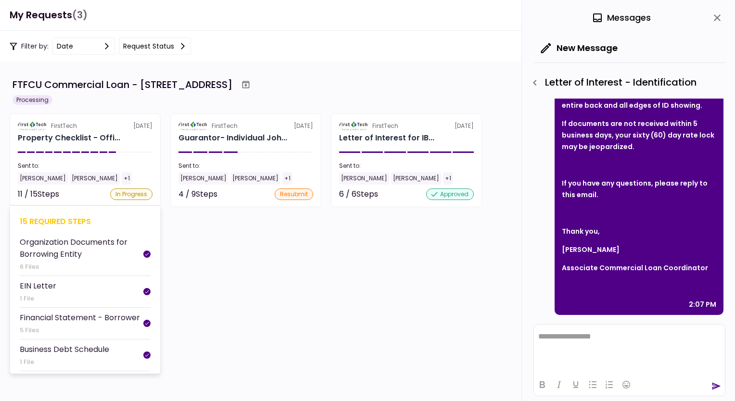
click at [77, 124] on div "FirstTech 20 Aug" at bounding box center [85, 126] width 135 height 9
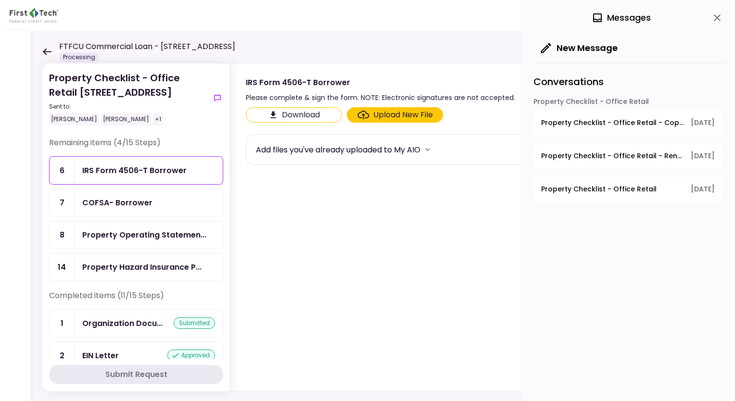
click at [130, 167] on div "IRS Form 4506-T Borrower" at bounding box center [134, 170] width 104 height 12
click at [353, 113] on label "Upload New File" at bounding box center [395, 114] width 96 height 15
click at [0, 0] on input "Upload New File" at bounding box center [0, 0] width 0 height 0
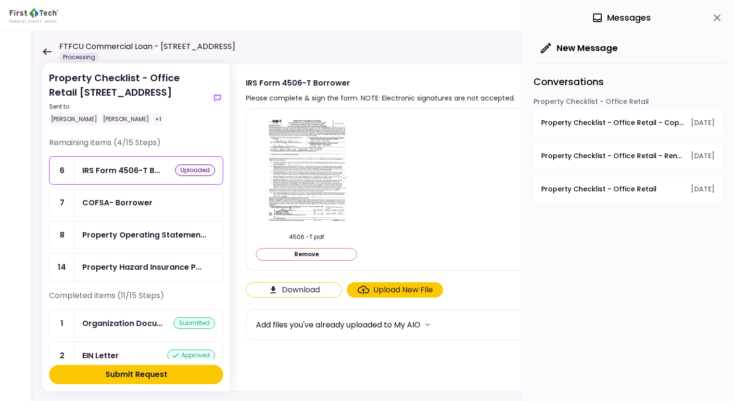
click at [156, 374] on div "Submit Request" at bounding box center [136, 375] width 62 height 12
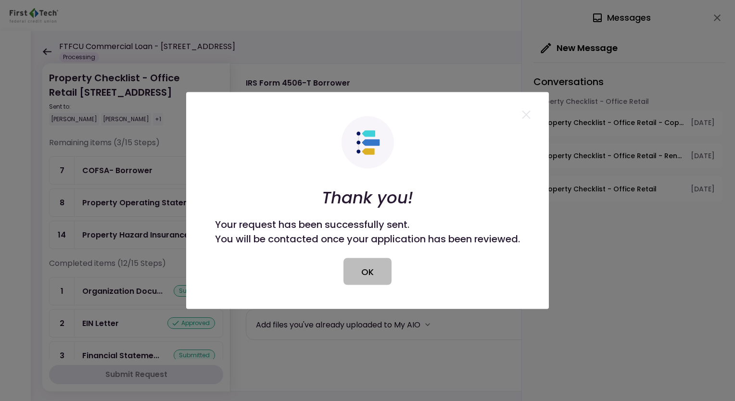
click at [377, 260] on button "OK" at bounding box center [367, 271] width 48 height 27
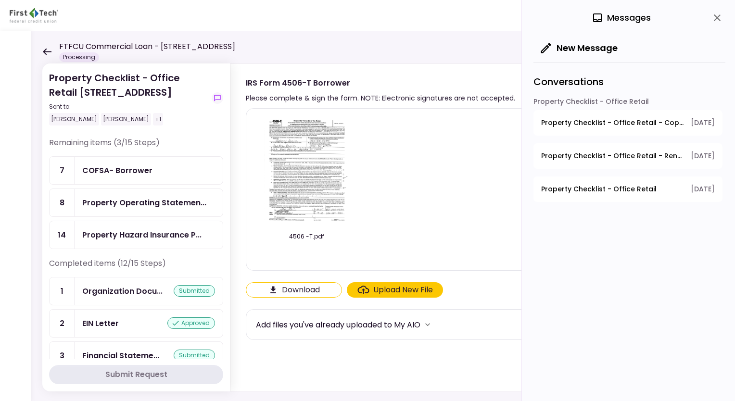
click at [715, 23] on icon "close" at bounding box center [717, 18] width 12 height 12
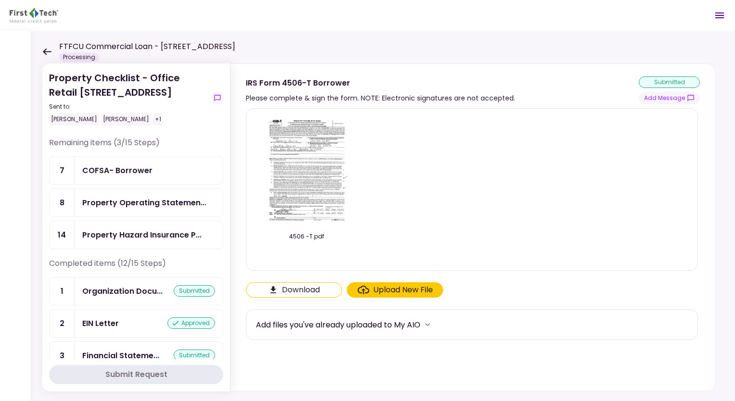
click at [152, 174] on div "COFSA- Borrower" at bounding box center [148, 170] width 133 height 12
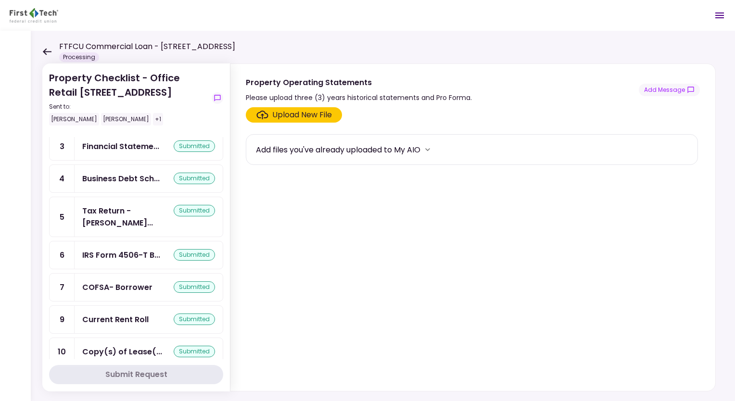
scroll to position [169, 0]
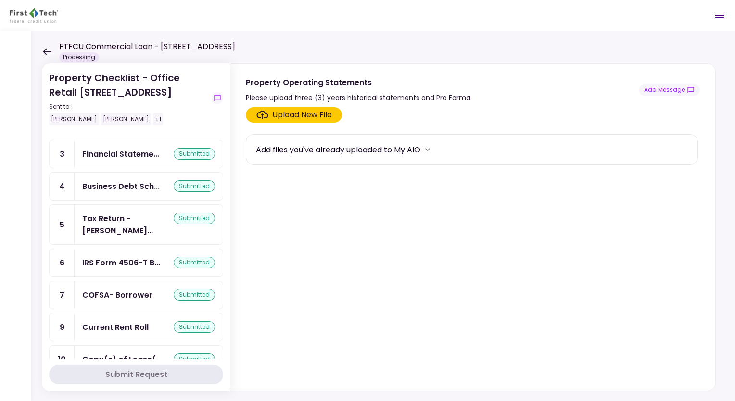
click at [103, 289] on div "COFSA- Borrower" at bounding box center [117, 295] width 70 height 12
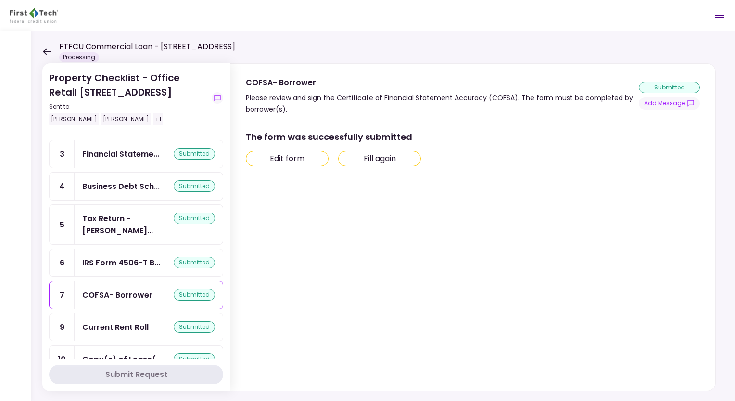
click at [275, 131] on div "The form was successfully submitted" at bounding box center [472, 136] width 452 height 13
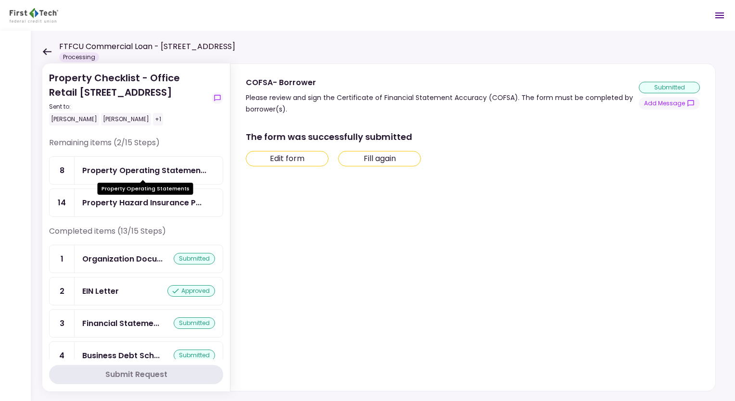
click at [143, 167] on div "Property Operating Statemen..." at bounding box center [144, 170] width 124 height 12
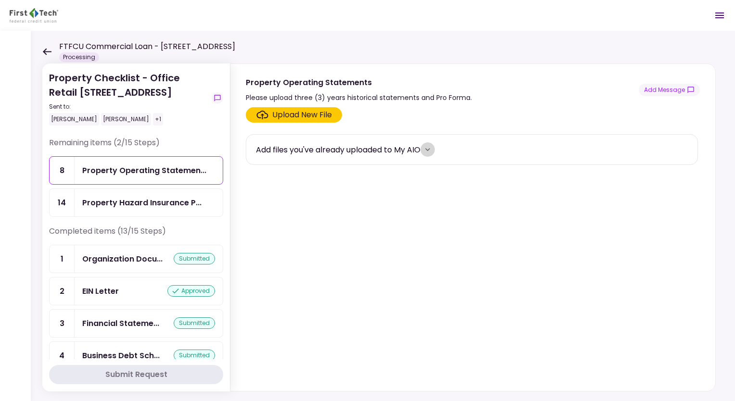
click at [430, 148] on icon "more" at bounding box center [427, 149] width 5 height 3
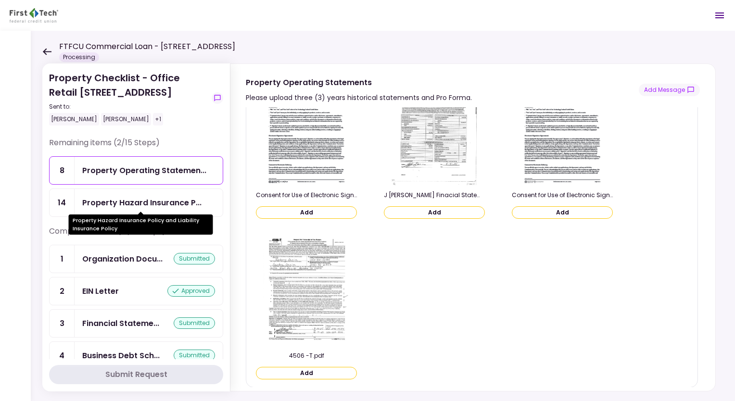
click at [115, 198] on div "Property Hazard Insurance P..." at bounding box center [141, 203] width 119 height 12
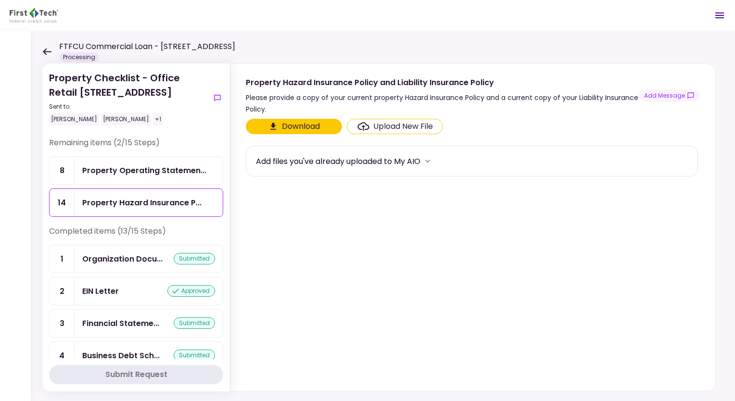
click at [41, 52] on div "Property Checklist - Office Retail 16 Uvalde Road Sent to: Johnny Ganim Matt Fr…" at bounding box center [383, 216] width 704 height 370
click at [48, 49] on icon at bounding box center [46, 51] width 9 height 7
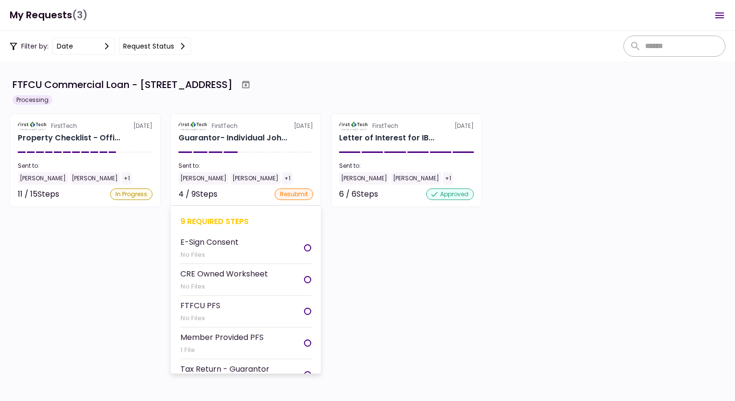
scroll to position [43, 0]
click at [235, 238] on div "E-Sign Consent" at bounding box center [209, 242] width 58 height 12
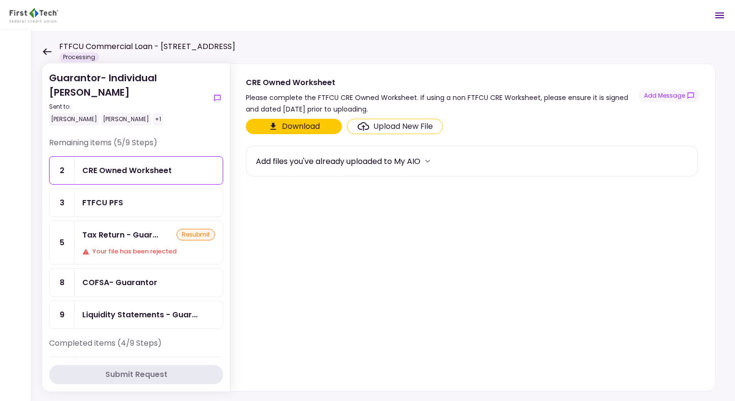
click at [120, 197] on div "FTFCU PFS" at bounding box center [102, 203] width 41 height 12
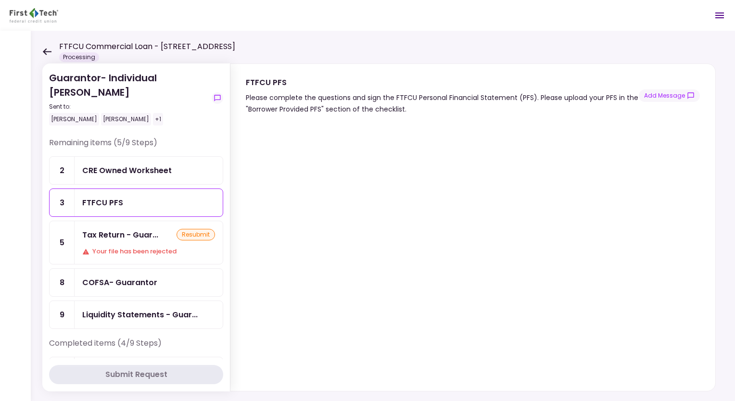
scroll to position [12, 0]
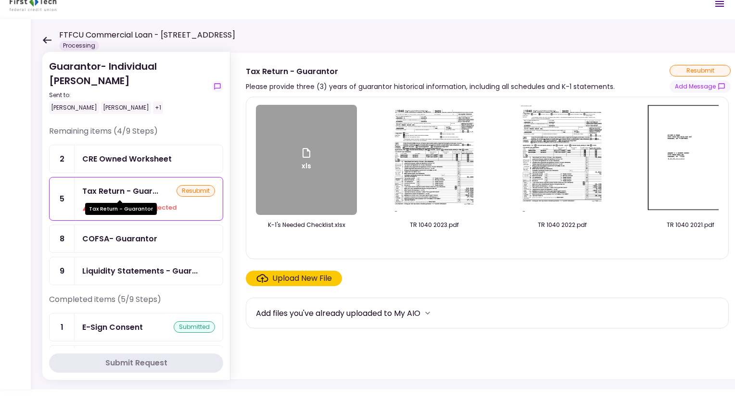
click at [131, 191] on div "Tax Return - Guar..." at bounding box center [120, 191] width 76 height 12
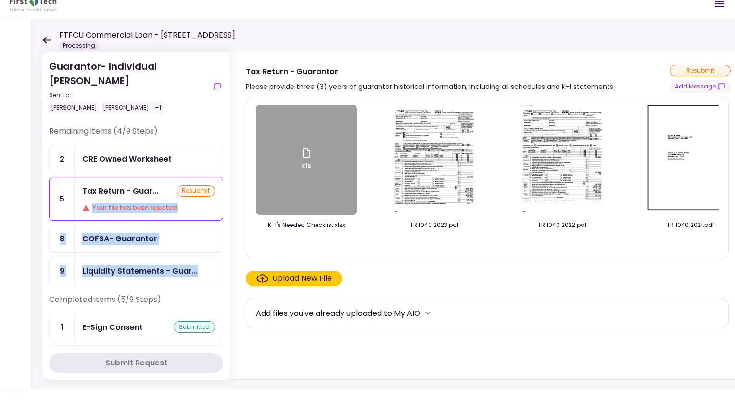
drag, startPoint x: 223, startPoint y: 201, endPoint x: 229, endPoint y: 281, distance: 80.6
click at [229, 281] on section "Guarantor- Individual Johnny Ganim Sent to: Johnny Ganim Matt Franke +1 Remaini…" at bounding box center [136, 216] width 188 height 328
drag, startPoint x: 229, startPoint y: 281, endPoint x: 216, endPoint y: 229, distance: 53.2
click at [216, 229] on div "COFSA- Guarantor" at bounding box center [149, 238] width 148 height 27
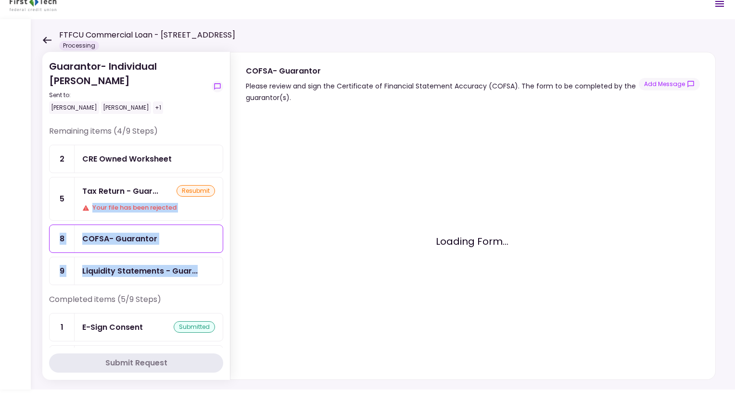
click at [223, 226] on section "Guarantor- Individual Johnny Ganim Sent to: Johnny Ganim Matt Franke +1 Remaini…" at bounding box center [136, 216] width 188 height 328
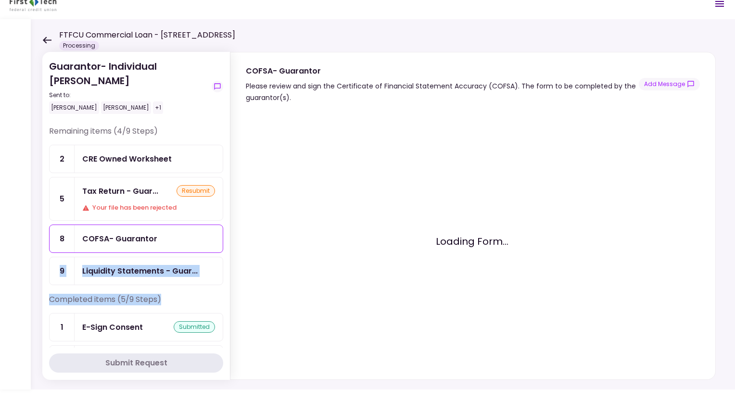
drag, startPoint x: 224, startPoint y: 226, endPoint x: 225, endPoint y: 292, distance: 66.4
click at [225, 292] on section "Guarantor- Individual Johnny Ganim Sent to: Johnny Ganim Matt Franke +1 Remaini…" at bounding box center [136, 216] width 188 height 328
click at [135, 233] on div "COFSA- Guarantor" at bounding box center [119, 239] width 75 height 12
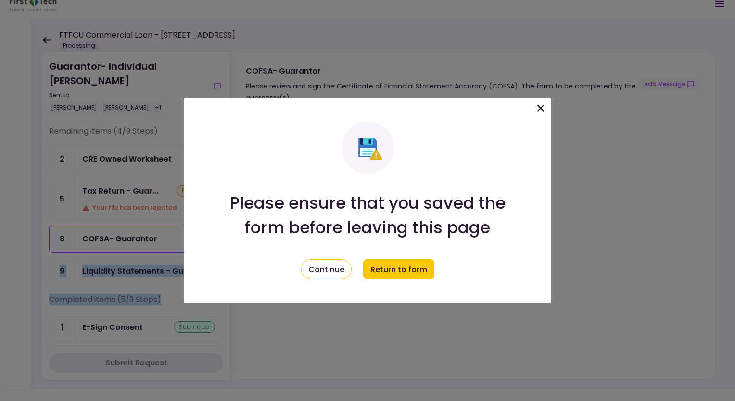
click at [543, 105] on icon at bounding box center [541, 108] width 12 height 12
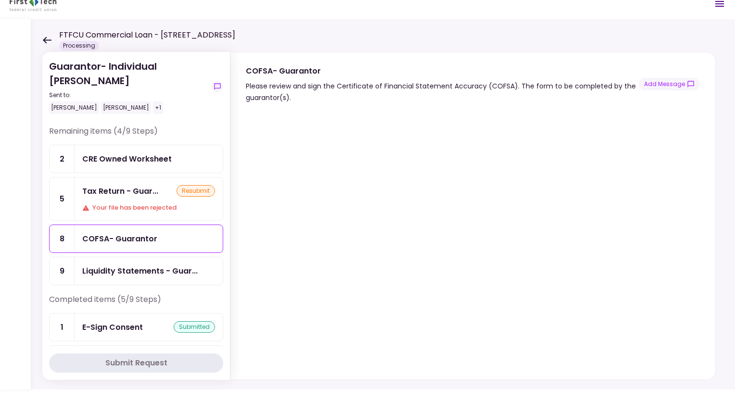
click at [192, 126] on div "Remaining items (4/9 Steps)" at bounding box center [136, 135] width 174 height 19
click at [141, 163] on div "CRE Owned Worksheet" at bounding box center [126, 159] width 89 height 12
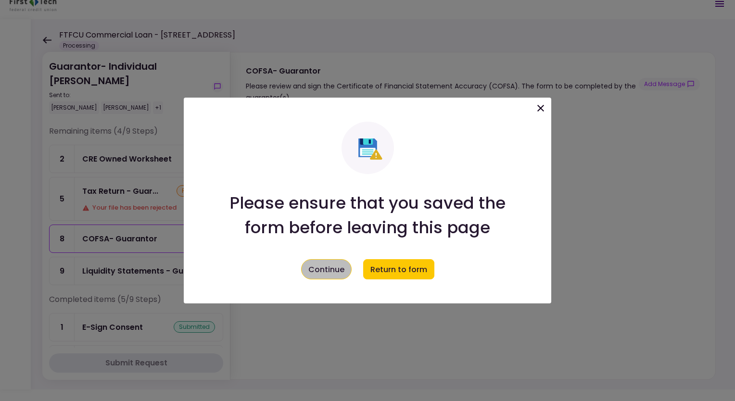
click at [335, 266] on button "Continue" at bounding box center [326, 269] width 51 height 20
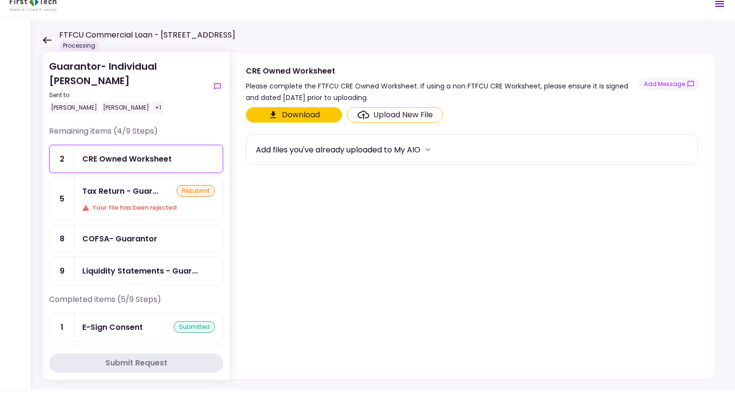
click at [120, 237] on div "COFSA- Guarantor" at bounding box center [119, 239] width 75 height 12
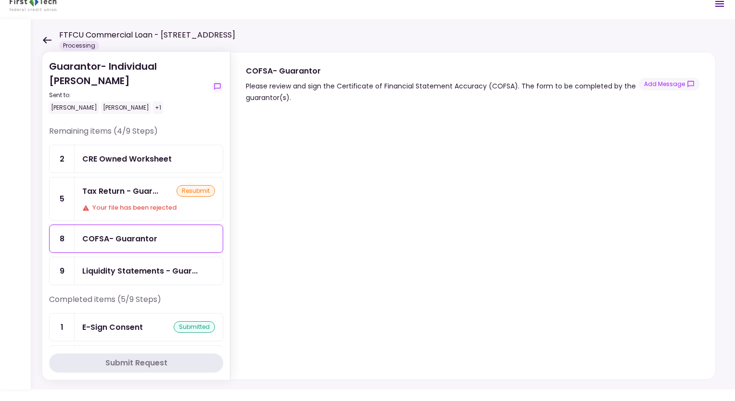
click at [185, 257] on div "Liquidity Statements - Guar..." at bounding box center [149, 270] width 148 height 27
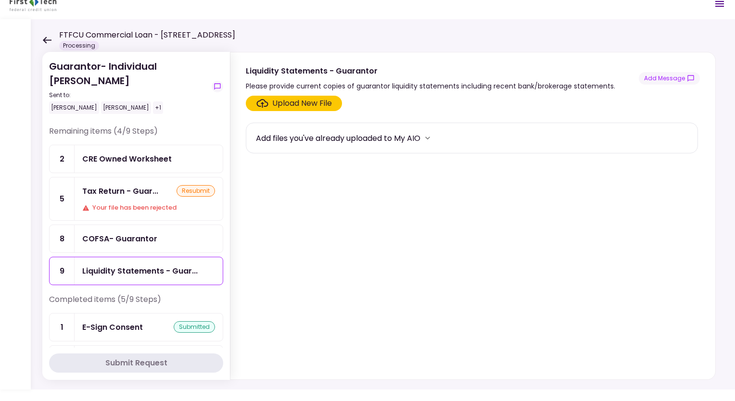
click at [182, 237] on div "COFSA- Guarantor" at bounding box center [148, 239] width 133 height 12
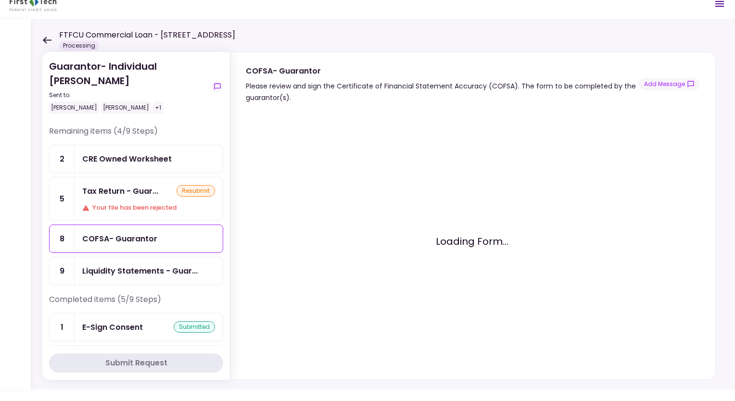
click at [180, 154] on div "CRE Owned Worksheet" at bounding box center [148, 159] width 133 height 12
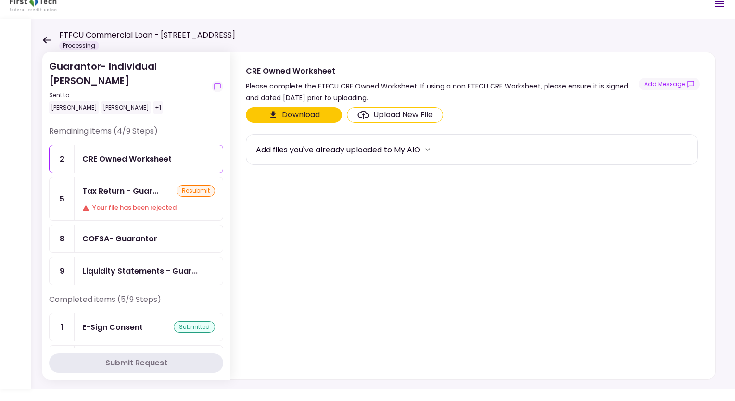
click at [156, 244] on div "COFSA- Guarantor" at bounding box center [149, 238] width 148 height 27
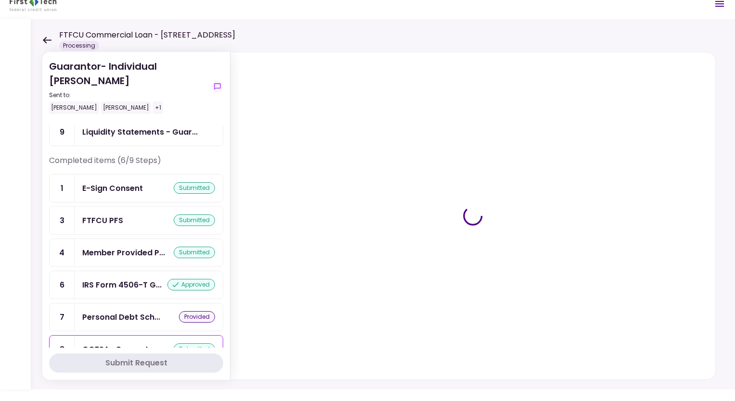
scroll to position [126, 0]
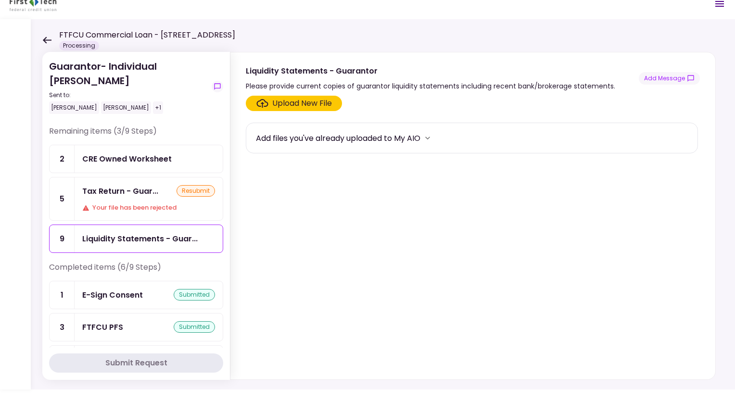
click at [116, 153] on div "CRE Owned Worksheet" at bounding box center [126, 159] width 89 height 12
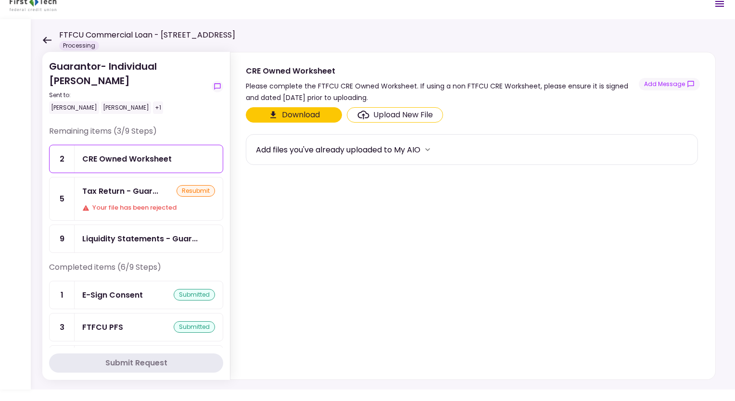
click at [49, 37] on icon at bounding box center [46, 40] width 9 height 7
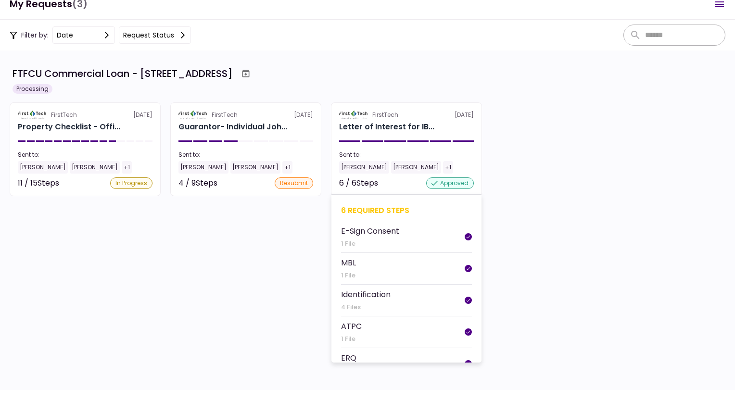
click at [379, 135] on section "FirstTech 12 Aug Letter of Interest for IB... Sent to: Matt Franke Davis Sheffi…" at bounding box center [406, 149] width 151 height 94
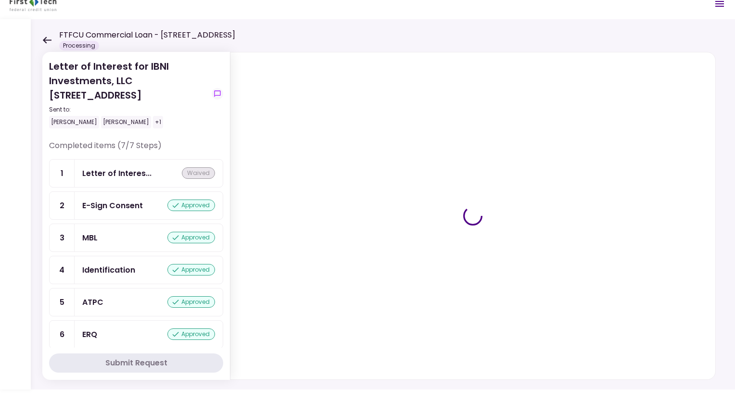
click at [47, 39] on icon at bounding box center [47, 40] width 9 height 7
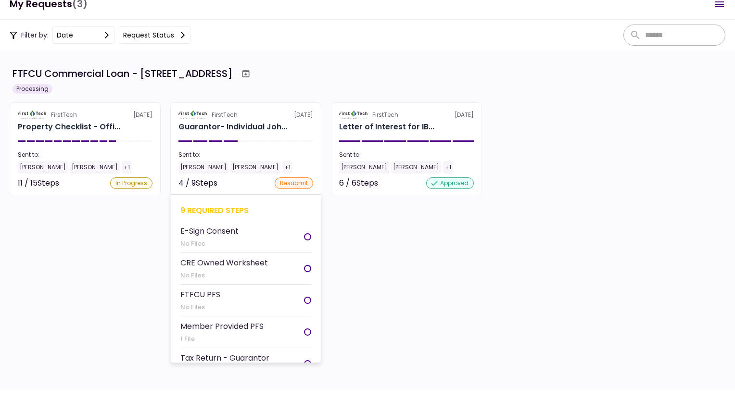
click at [241, 118] on div "FirstTech 15 Aug" at bounding box center [245, 115] width 135 height 9
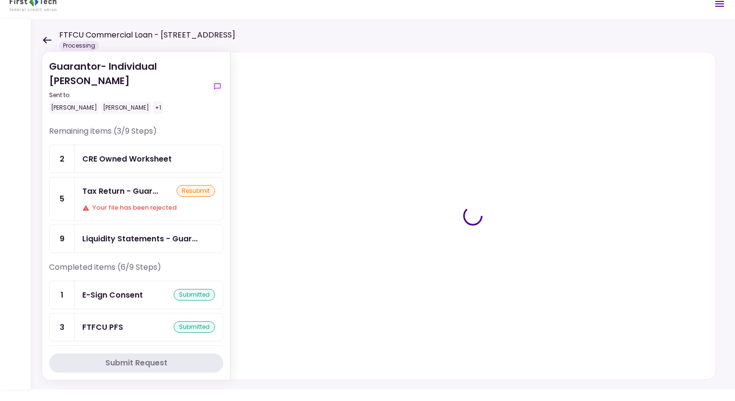
click at [128, 158] on div "CRE Owned Worksheet" at bounding box center [126, 159] width 89 height 12
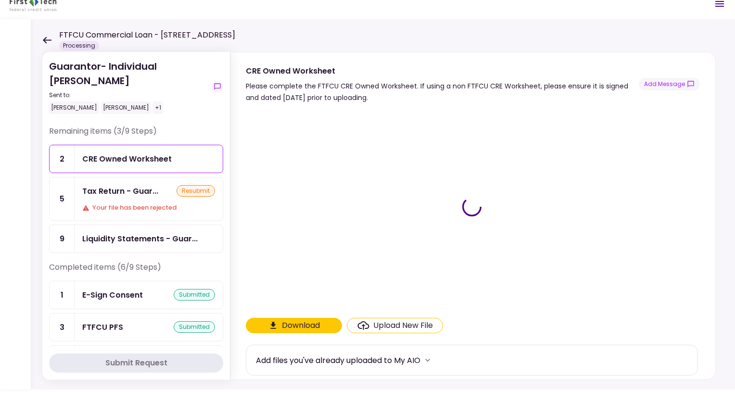
click at [121, 153] on div "CRE Owned Worksheet" at bounding box center [126, 159] width 89 height 12
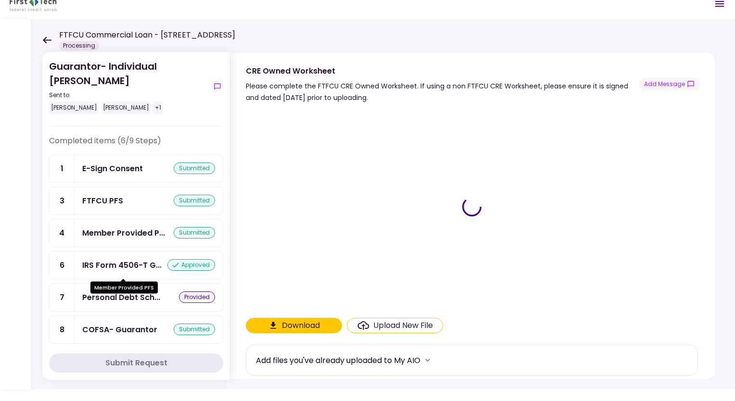
scroll to position [30, 0]
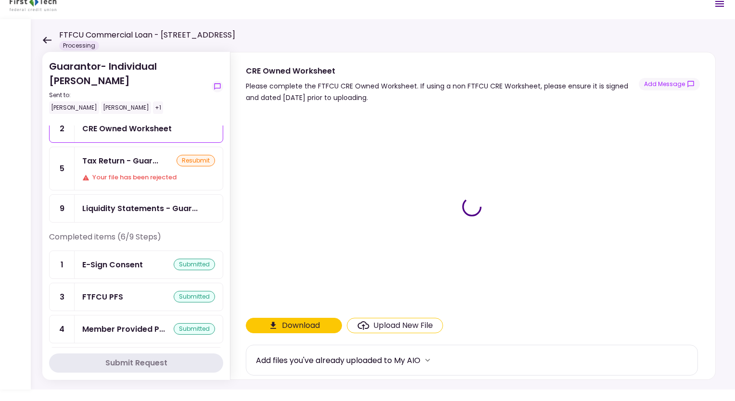
click at [146, 169] on div "Tax Return - Guar... resubmit Your file has been rejected" at bounding box center [149, 168] width 148 height 43
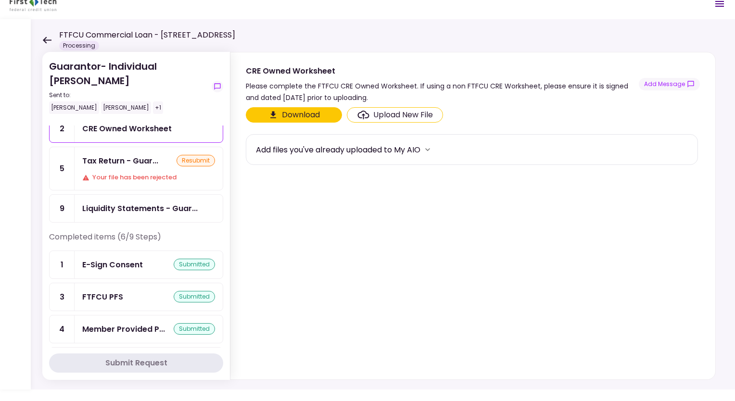
click at [128, 159] on div "Tax Return - Guar..." at bounding box center [120, 161] width 76 height 12
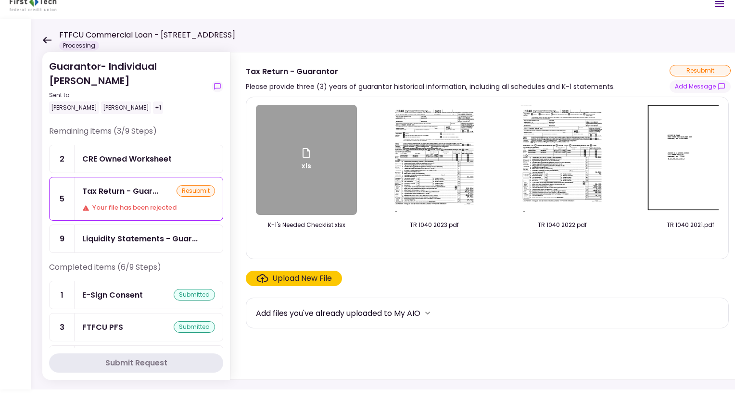
click at [133, 154] on div "CRE Owned Worksheet" at bounding box center [126, 159] width 89 height 12
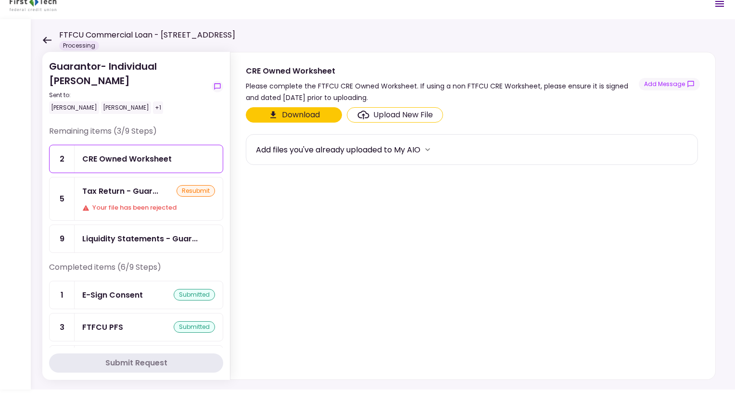
click at [302, 114] on button "Download" at bounding box center [294, 114] width 96 height 15
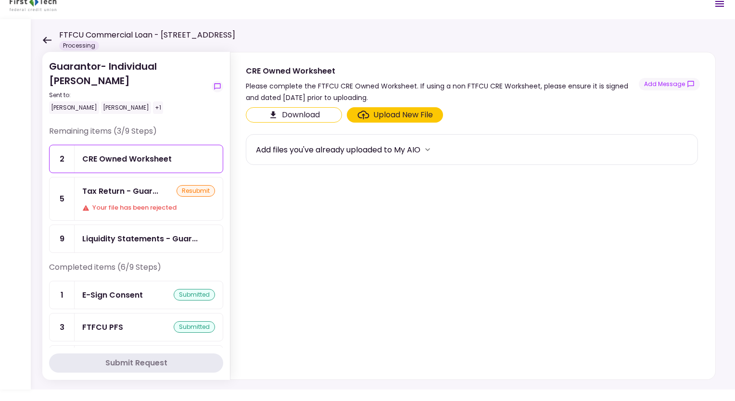
click at [291, 116] on button "Download" at bounding box center [294, 114] width 96 height 15
click at [46, 40] on icon at bounding box center [47, 40] width 9 height 7
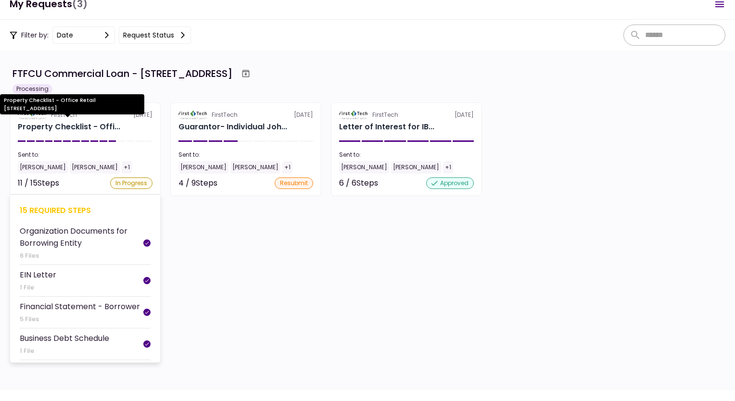
click at [109, 124] on div "Property Checklist - Offi..." at bounding box center [69, 127] width 102 height 12
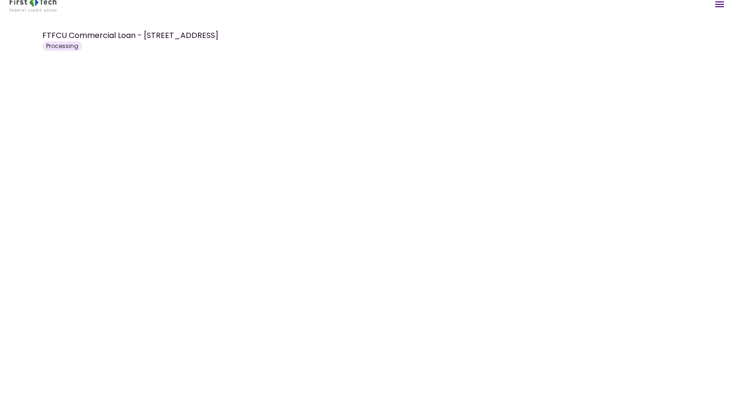
scroll to position [12, 0]
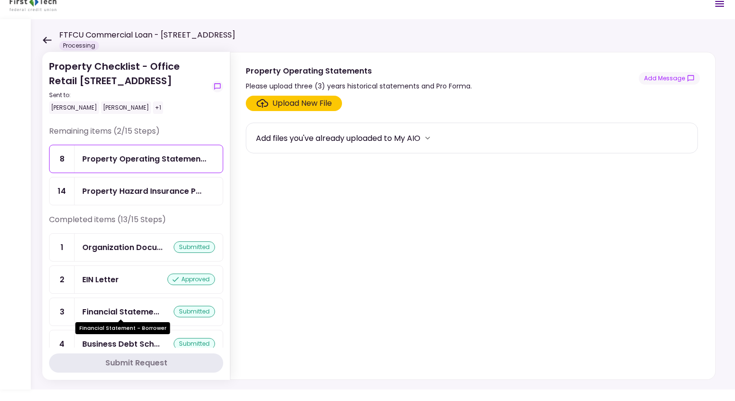
drag, startPoint x: 126, startPoint y: 306, endPoint x: 126, endPoint y: 311, distance: 5.3
click at [519, 85] on div "Property Operating Statements Please upload three (3) years historical statemen…" at bounding box center [473, 78] width 454 height 27
click at [44, 36] on div "FTFCU Commercial Loan - 6 Uvalde Road Houston TX Processing" at bounding box center [138, 39] width 193 height 21
click at [45, 38] on icon at bounding box center [47, 40] width 9 height 7
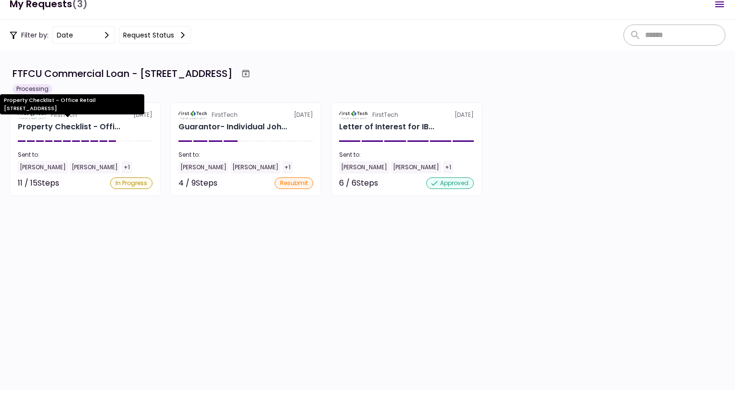
click at [85, 114] on div "Property Checklist - Office Retail [STREET_ADDRESS]" at bounding box center [72, 107] width 144 height 27
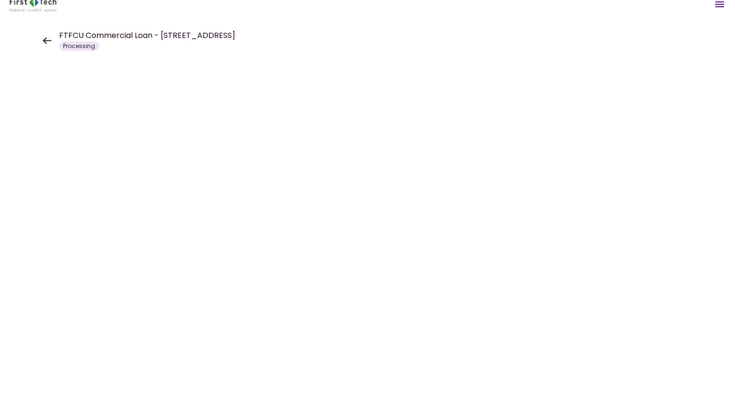
scroll to position [12, 0]
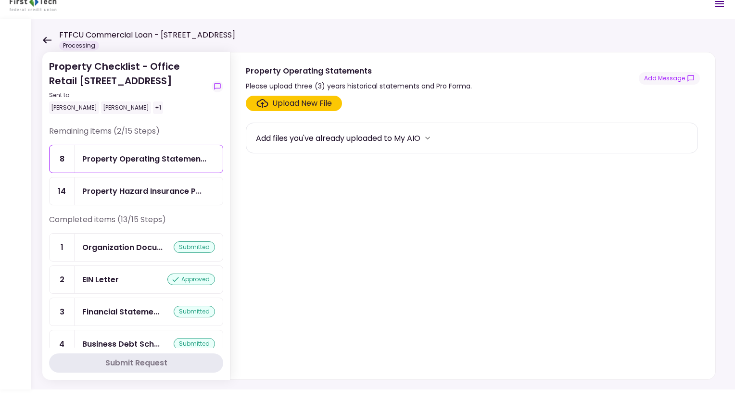
click at [48, 37] on icon at bounding box center [46, 40] width 9 height 7
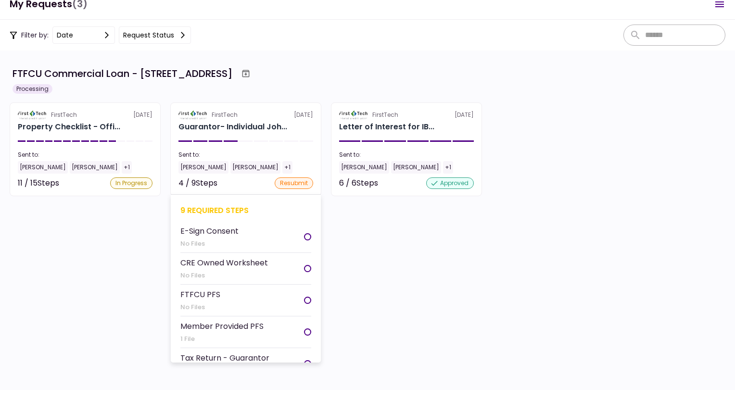
click at [244, 117] on div "FirstTech 15 Aug" at bounding box center [245, 115] width 135 height 9
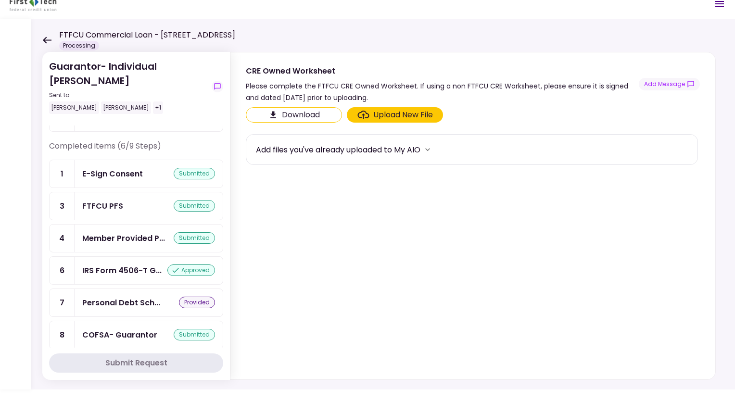
scroll to position [126, 0]
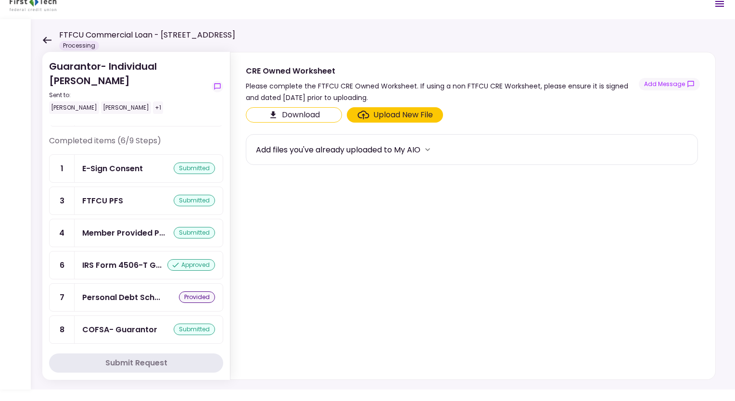
click at [47, 40] on icon at bounding box center [47, 40] width 9 height 7
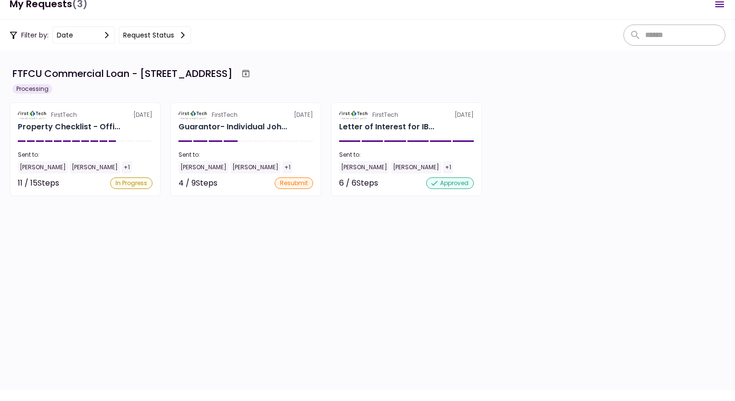
click at [47, 40] on div "Filter by: date Request status" at bounding box center [100, 34] width 181 height 17
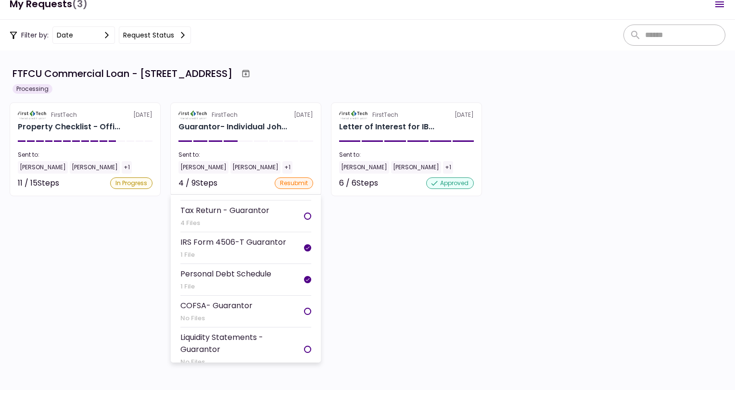
scroll to position [148, 0]
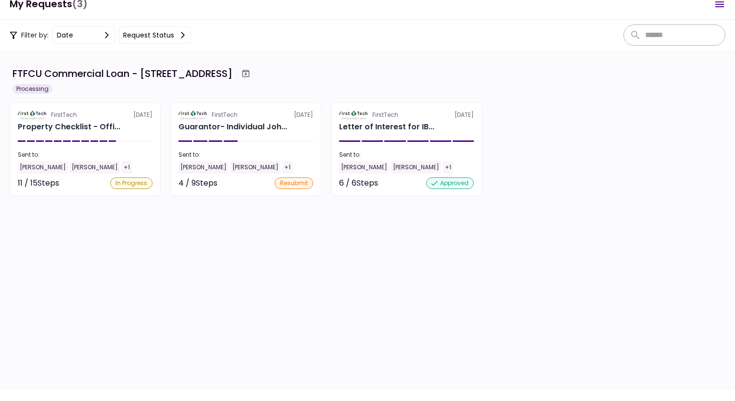
click at [229, 314] on div "No Files" at bounding box center [216, 318] width 72 height 10
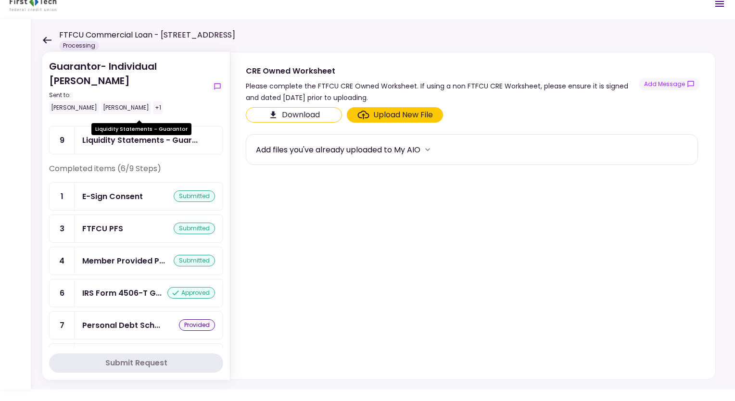
scroll to position [126, 0]
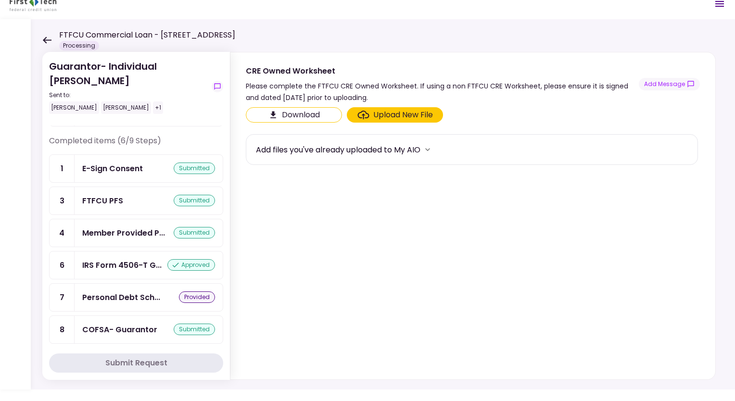
click at [139, 324] on div "COFSA- Guarantor" at bounding box center [119, 330] width 75 height 12
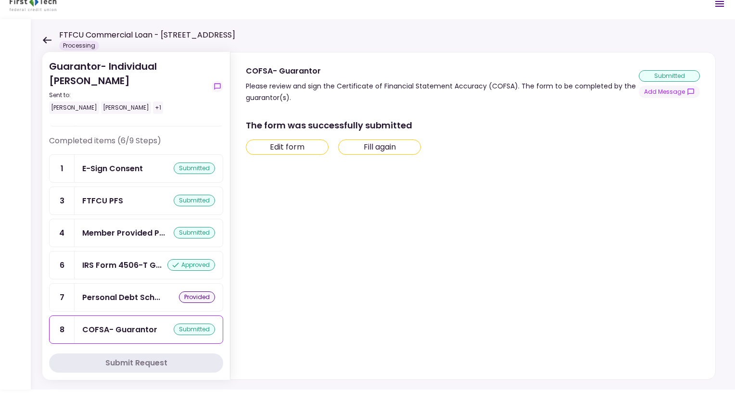
click at [44, 39] on icon at bounding box center [47, 40] width 9 height 7
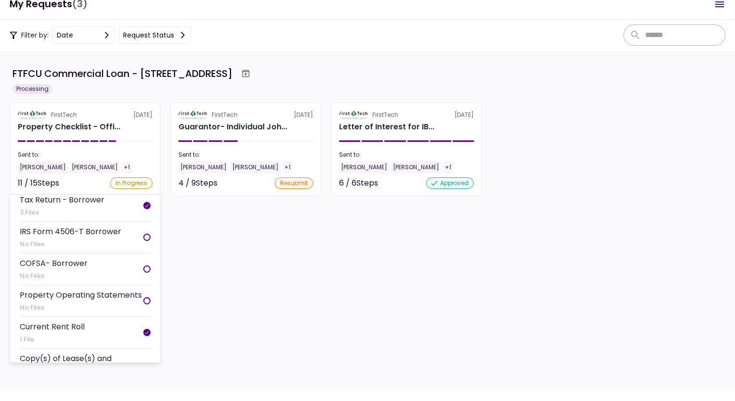
scroll to position [192, 0]
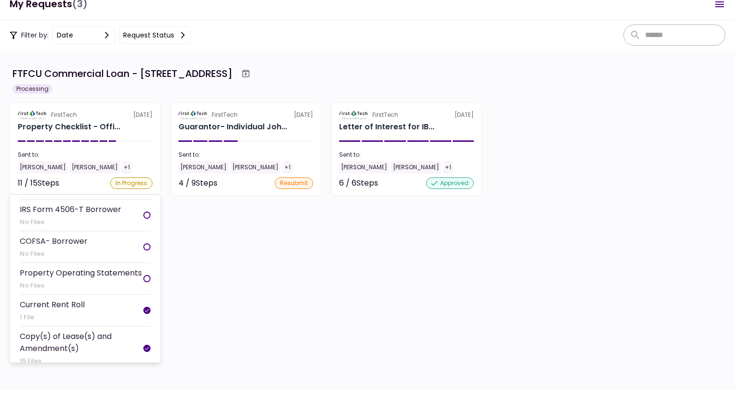
click at [89, 240] on li "COFSA- Borrower No Files" at bounding box center [85, 247] width 131 height 32
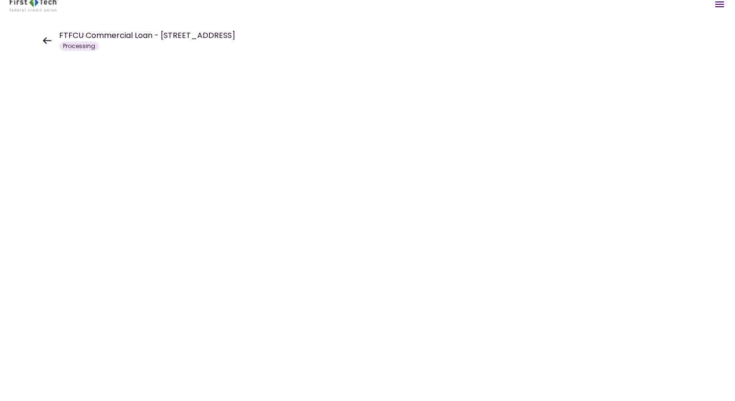
scroll to position [12, 0]
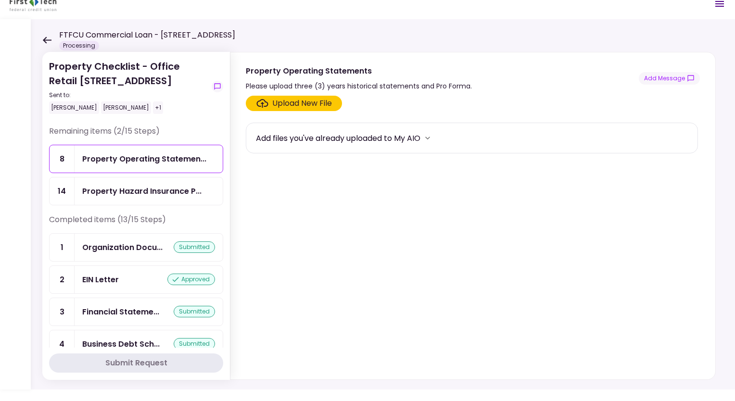
click at [432, 137] on icon "more" at bounding box center [428, 138] width 10 height 10
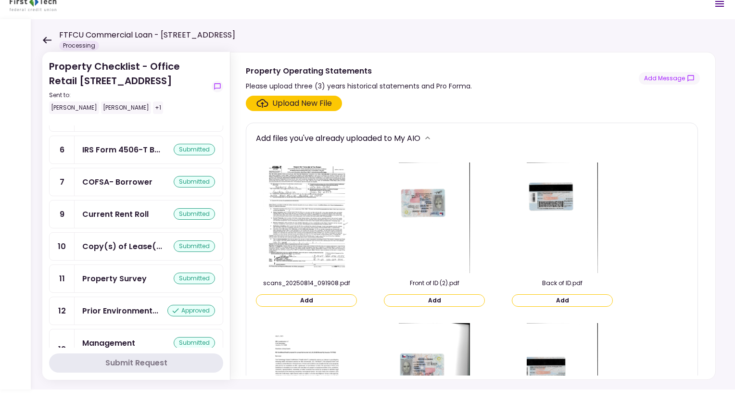
scroll to position [266, 0]
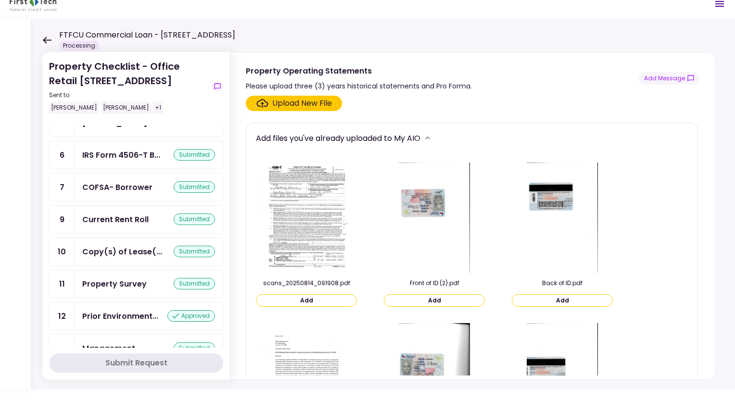
click at [46, 42] on icon at bounding box center [46, 40] width 9 height 7
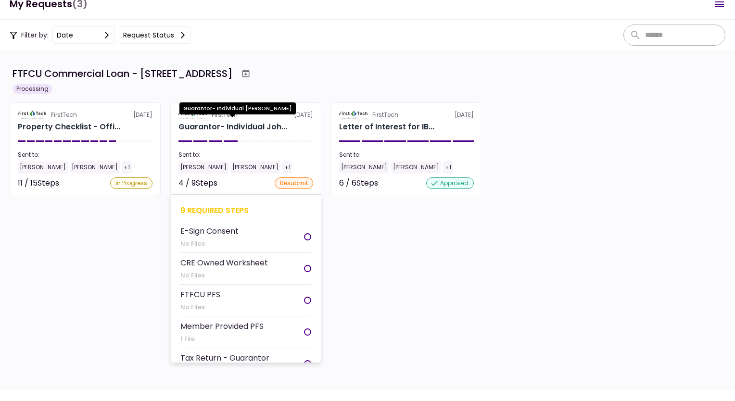
click at [257, 126] on div "Guarantor- Individual Joh..." at bounding box center [232, 127] width 109 height 12
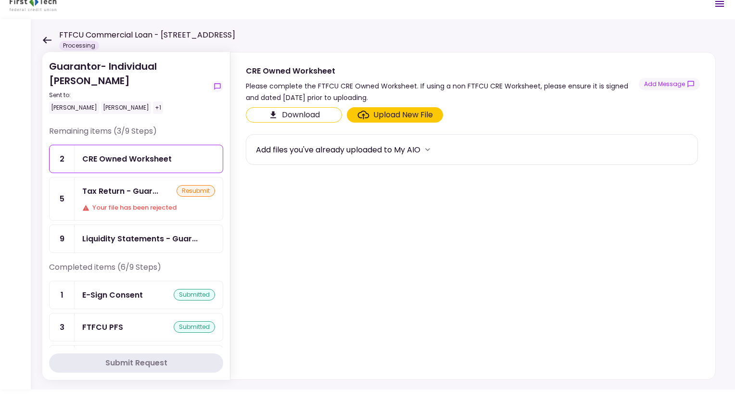
scroll to position [126, 0]
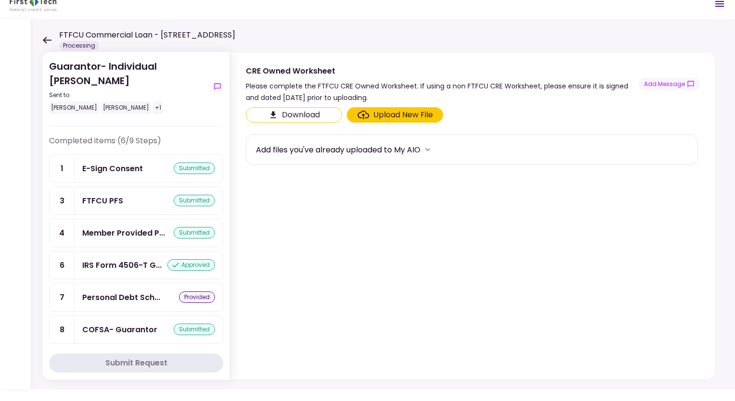
click at [141, 324] on div "COFSA- Guarantor" at bounding box center [119, 330] width 75 height 12
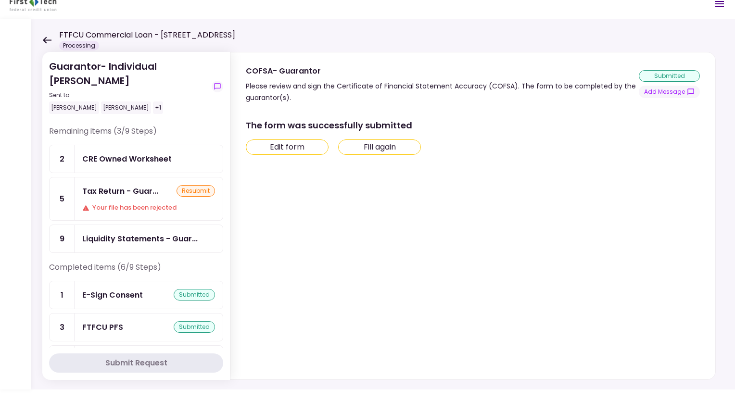
click at [43, 47] on div "FTFCU Commercial Loan - 6 Uvalde Road Houston TX Processing" at bounding box center [138, 39] width 193 height 21
click at [45, 38] on icon at bounding box center [47, 40] width 9 height 7
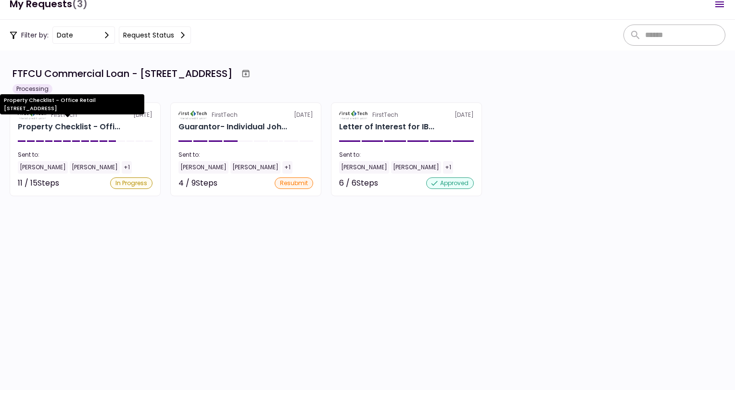
click at [89, 116] on div "Property Checklist - Office Retail [STREET_ADDRESS]" at bounding box center [72, 107] width 144 height 27
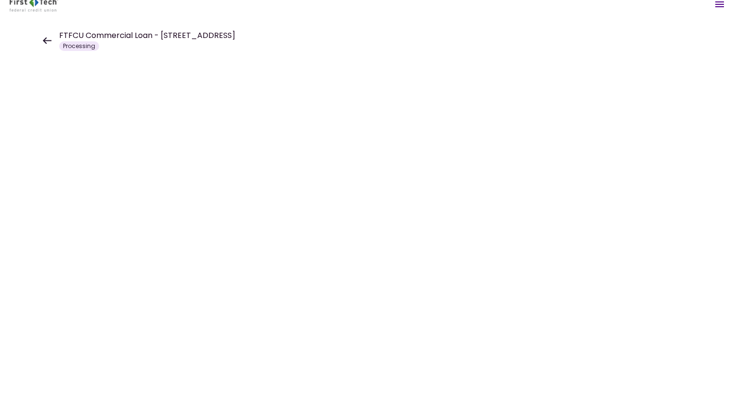
scroll to position [12, 0]
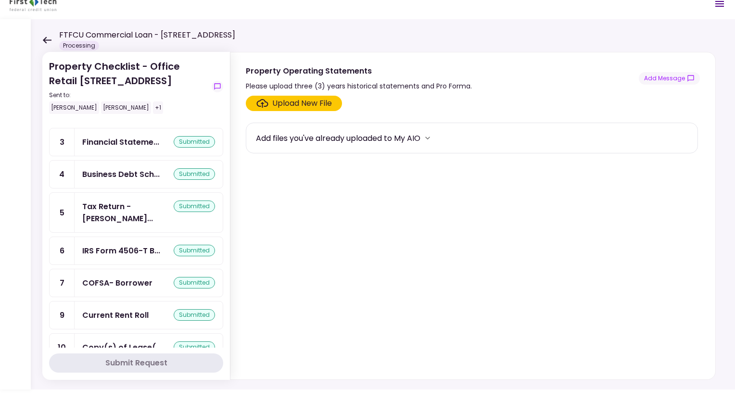
scroll to position [192, 0]
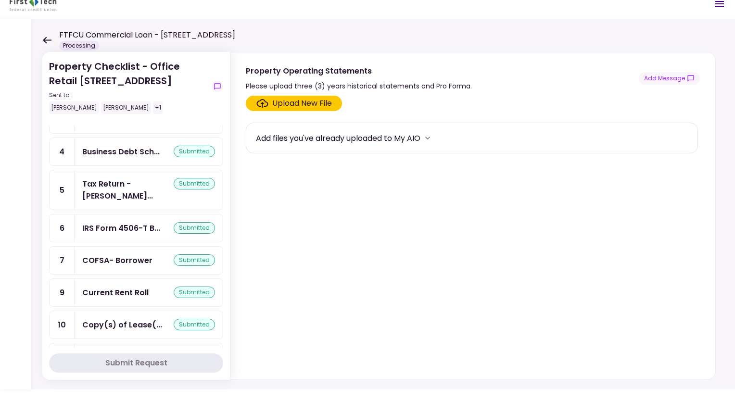
click at [46, 39] on icon at bounding box center [46, 40] width 9 height 7
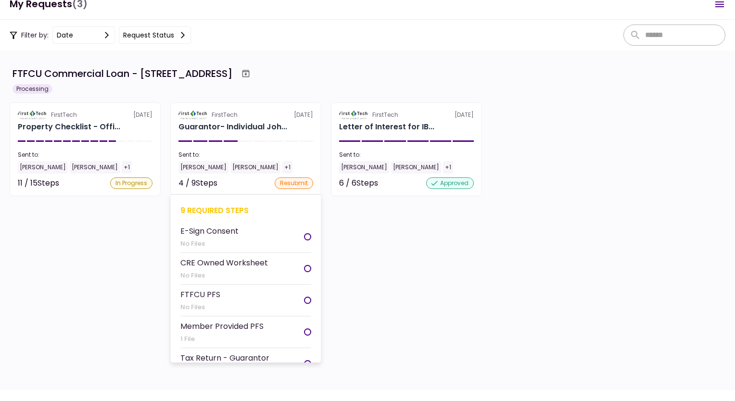
click at [225, 119] on section "FirstTech 15 Aug Guarantor- Individual Joh... Sent to: Johnny Ganim Matt Franke…" at bounding box center [245, 149] width 151 height 94
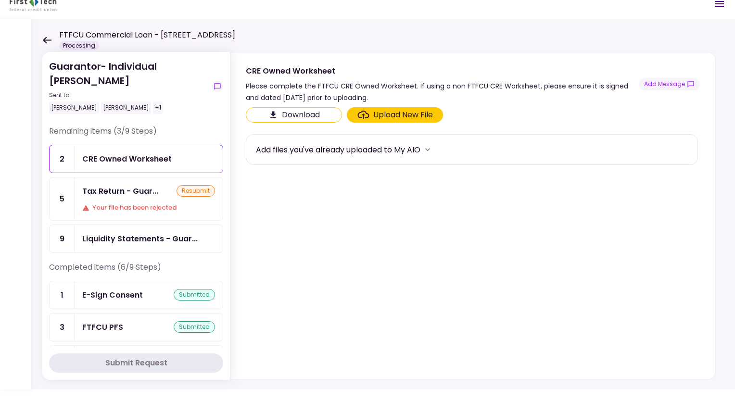
click at [120, 233] on div "Liquidity Statements - Guar..." at bounding box center [139, 239] width 115 height 12
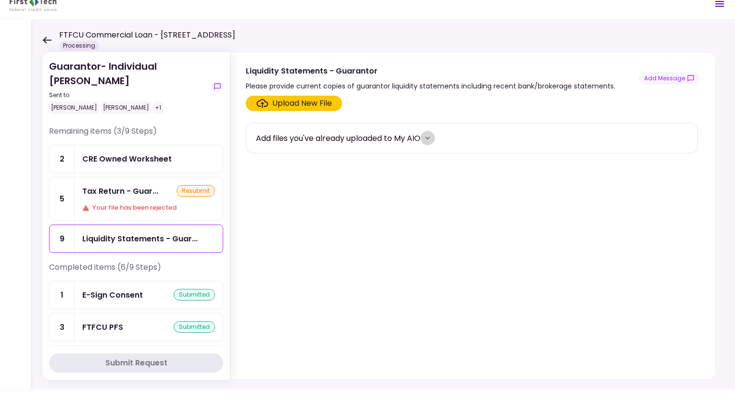
click at [430, 138] on icon "more" at bounding box center [428, 138] width 10 height 10
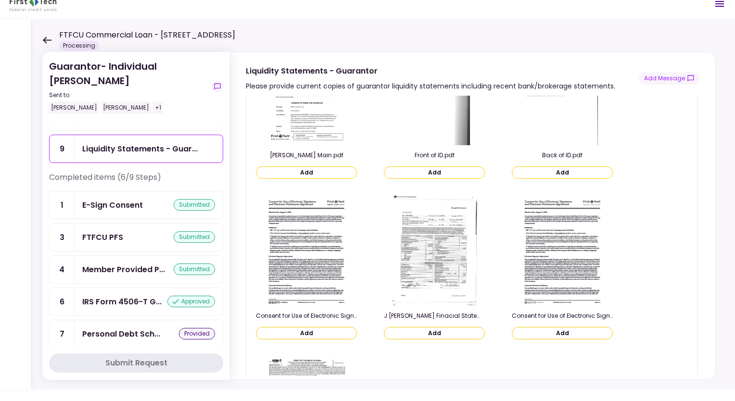
scroll to position [78, 0]
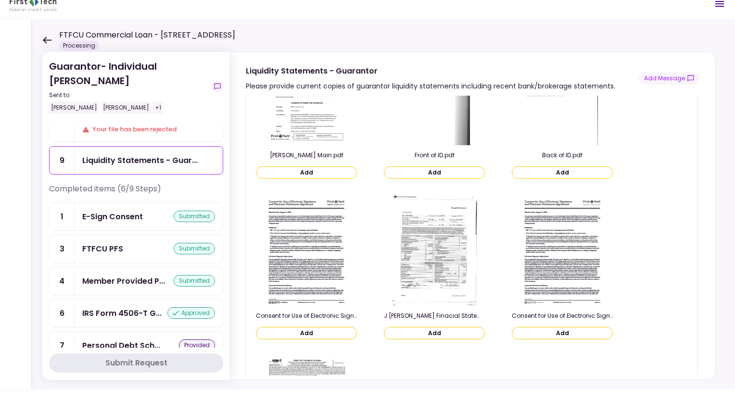
click at [116, 243] on div "FTFCU PFS" at bounding box center [102, 249] width 41 height 12
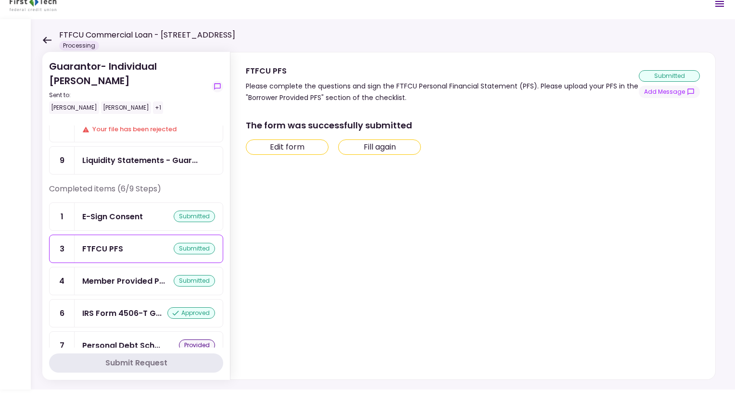
click at [116, 243] on div "FTFCU PFS" at bounding box center [102, 249] width 41 height 12
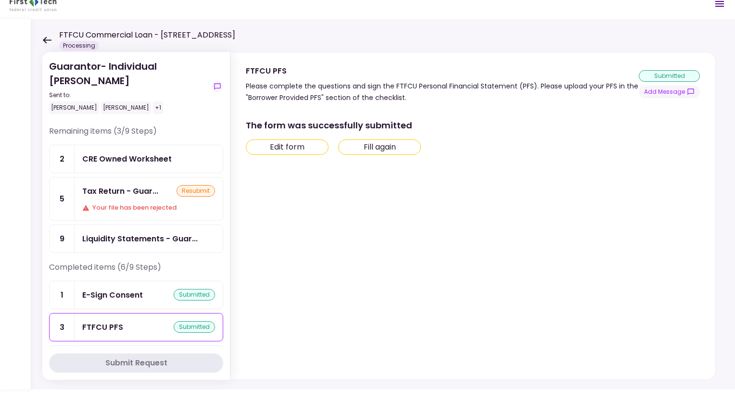
click at [121, 186] on div "Tax Return - Guar..." at bounding box center [120, 191] width 76 height 12
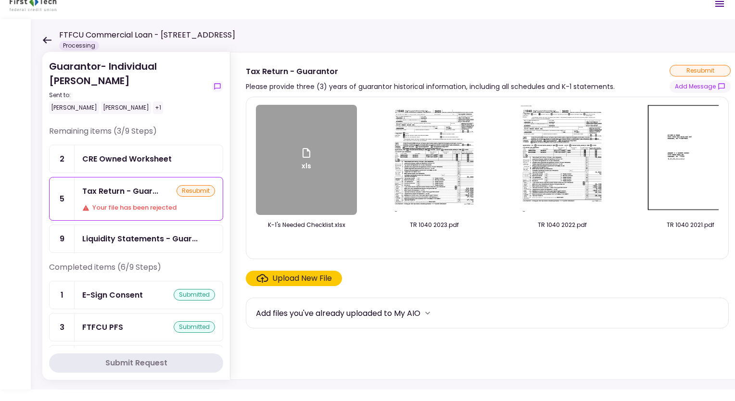
click at [437, 348] on section "xls K-1's Needed Checklist.xlsx TR 1040 2023.pdf TR 1040 2022.pdf TR 1040 2021.…" at bounding box center [488, 236] width 485 height 279
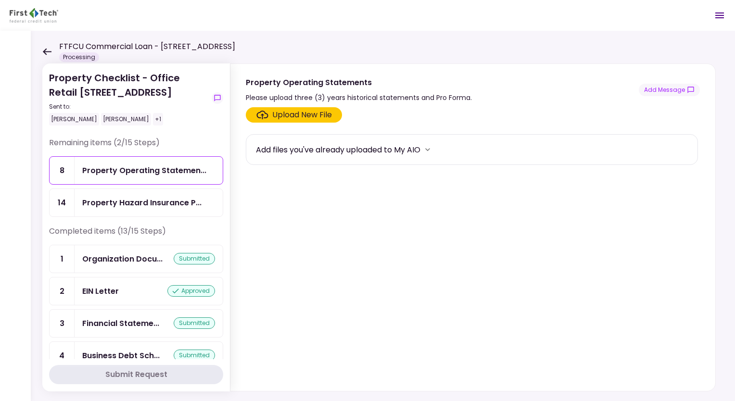
click at [49, 49] on icon at bounding box center [46, 51] width 9 height 7
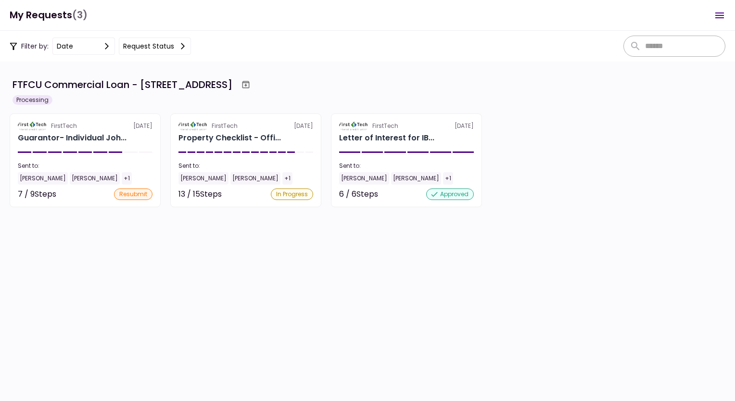
scroll to position [26, 0]
drag, startPoint x: 317, startPoint y: 215, endPoint x: 288, endPoint y: 158, distance: 63.5
click at [288, 158] on section "FirstTech 20 Aug Property Checklist - Offi... Sent to: Johnny Ganim Matt Franke…" at bounding box center [245, 161] width 151 height 94
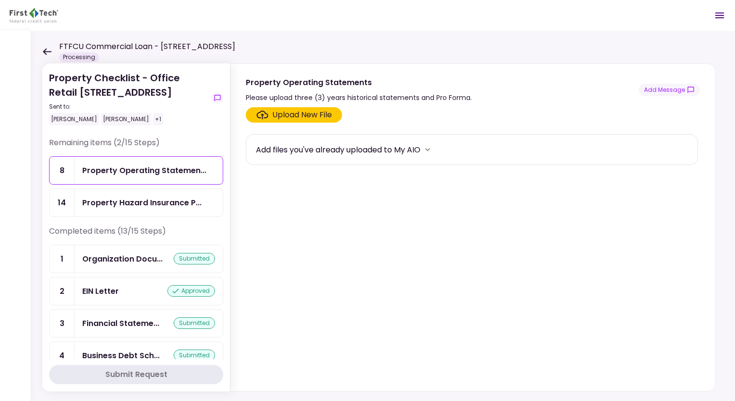
click at [49, 46] on div "FTFCU Commercial Loan - 6 Uvalde Road Houston TX Processing" at bounding box center [138, 51] width 193 height 21
click at [47, 54] on icon at bounding box center [47, 51] width 9 height 7
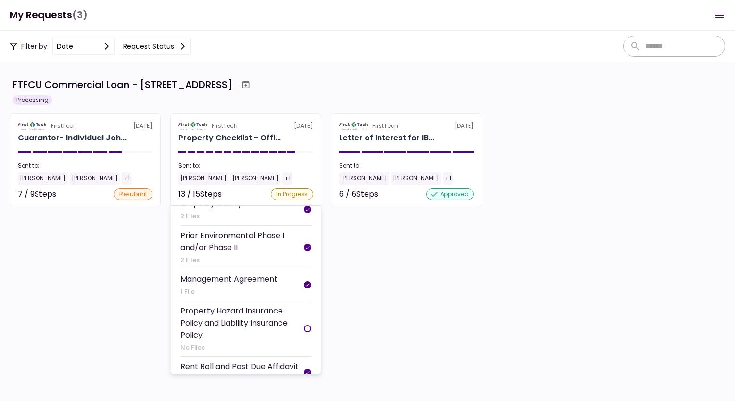
scroll to position [392, 0]
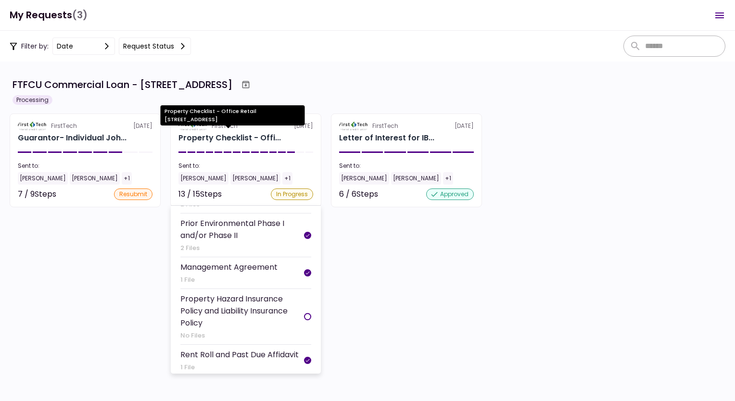
click at [262, 139] on div "Property Checklist - Offi..." at bounding box center [229, 138] width 102 height 12
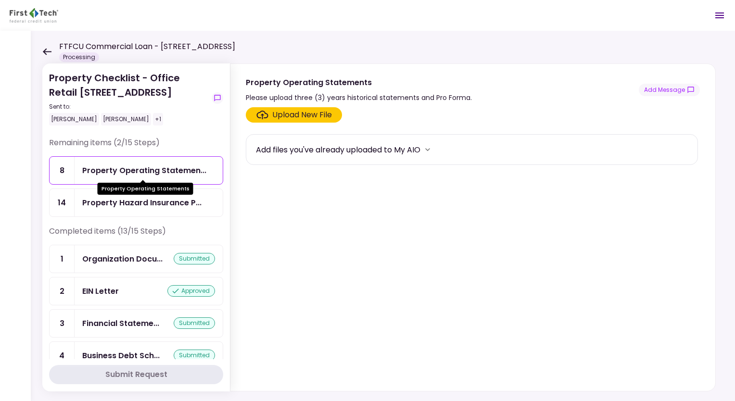
click at [130, 202] on div "Property Hazard Insurance P..." at bounding box center [141, 203] width 119 height 12
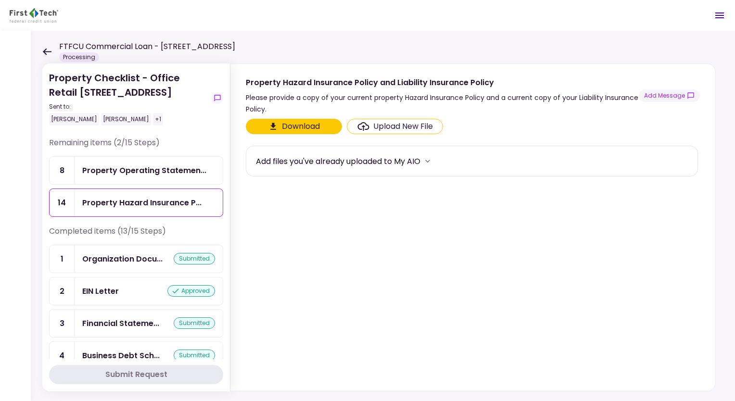
click at [370, 126] on div "Upload New File" at bounding box center [395, 127] width 76 height 12
click at [0, 0] on input "Upload New File" at bounding box center [0, 0] width 0 height 0
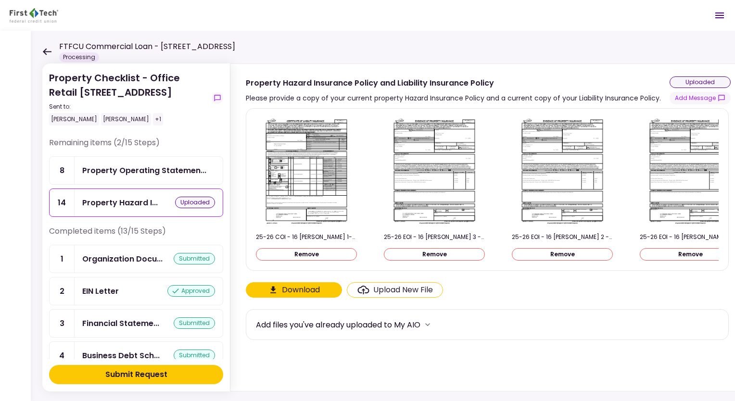
click at [143, 378] on div "Submit Request" at bounding box center [136, 375] width 62 height 12
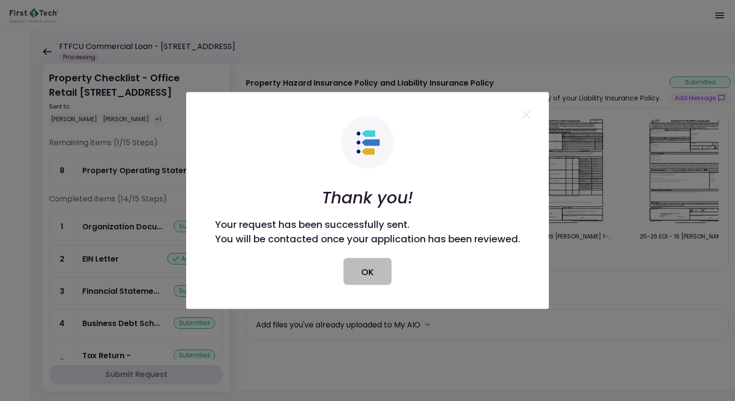
click at [366, 279] on button "OK" at bounding box center [367, 271] width 48 height 27
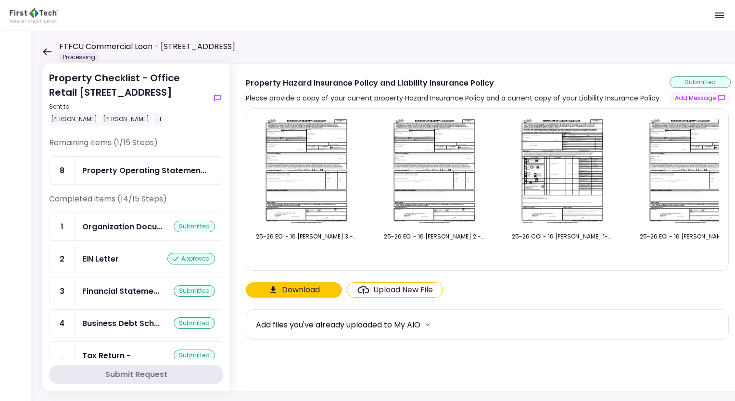
click at [47, 47] on div "FTFCU Commercial Loan - 6 Uvalde Road Houston TX Processing" at bounding box center [138, 51] width 193 height 21
click at [43, 52] on icon at bounding box center [46, 51] width 9 height 7
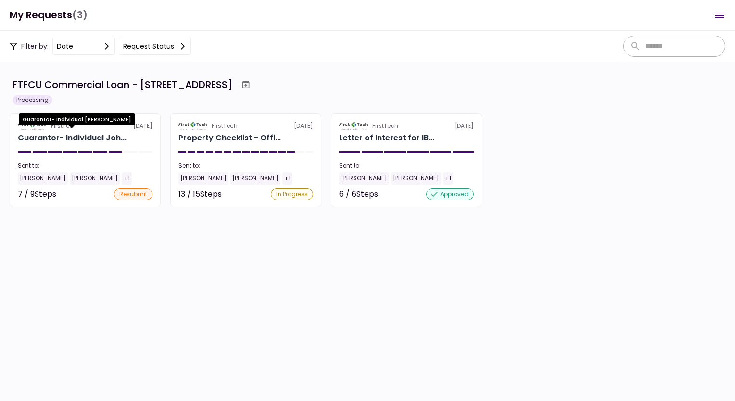
click at [108, 130] on div "Guarantor- Individual [PERSON_NAME]" at bounding box center [77, 123] width 116 height 19
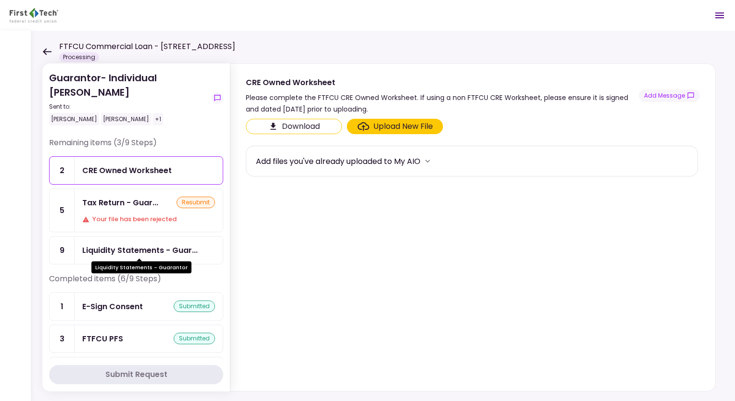
click at [149, 246] on div "Liquidity Statements - Guar..." at bounding box center [139, 250] width 115 height 12
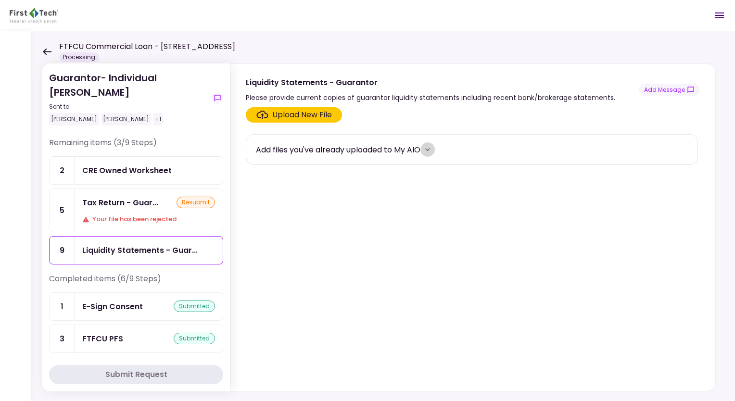
click at [435, 151] on button "more" at bounding box center [427, 149] width 14 height 14
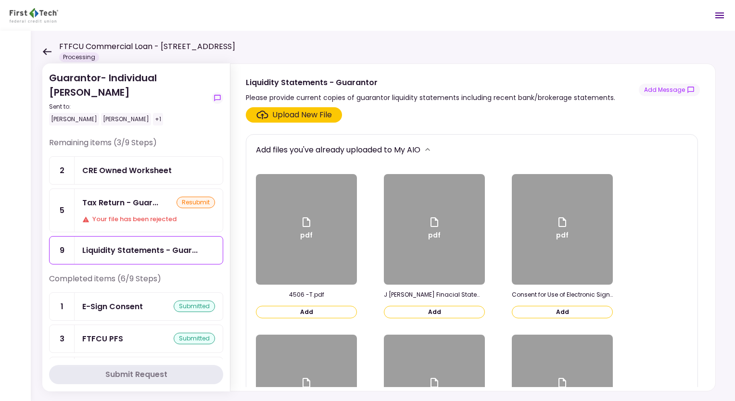
click at [435, 151] on button "more" at bounding box center [427, 149] width 14 height 14
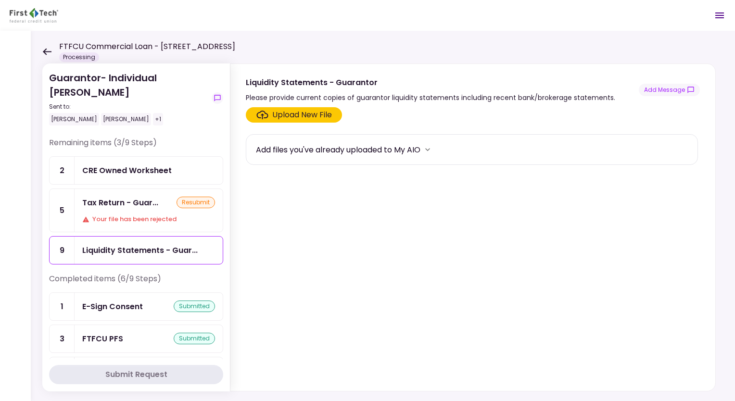
click at [163, 248] on div "Liquidity Statements - Guar..." at bounding box center [139, 250] width 115 height 12
click at [432, 150] on icon "more" at bounding box center [428, 150] width 10 height 10
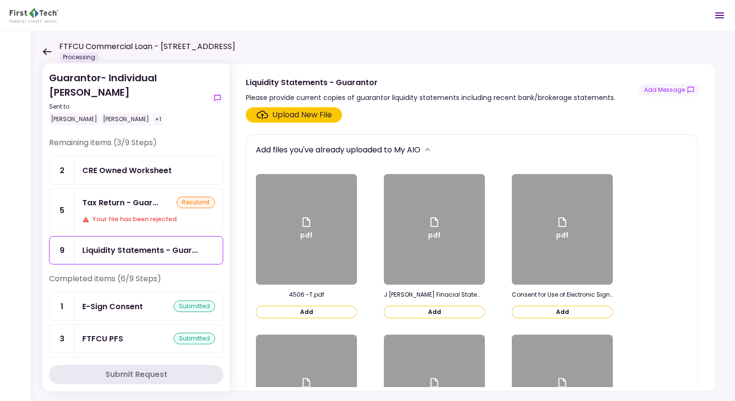
scroll to position [192, 0]
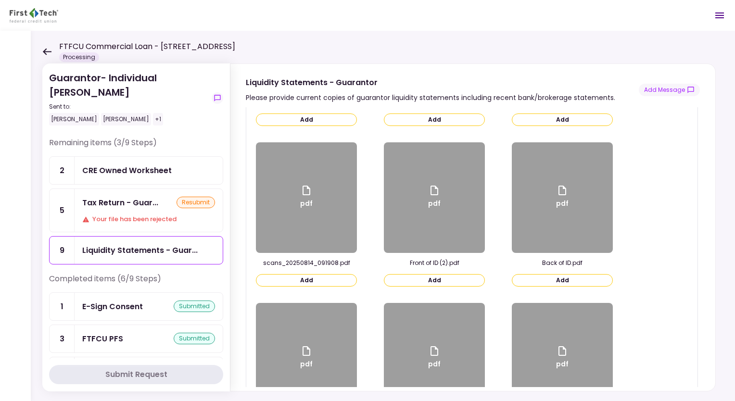
click at [320, 201] on div "pdf" at bounding box center [306, 197] width 101 height 111
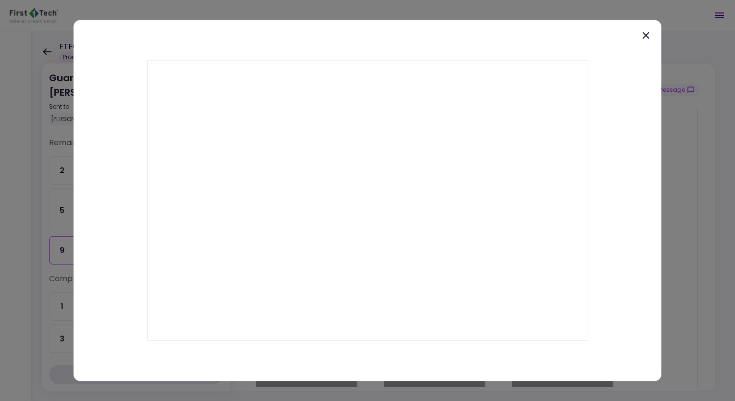
click at [646, 35] on icon at bounding box center [646, 35] width 7 height 7
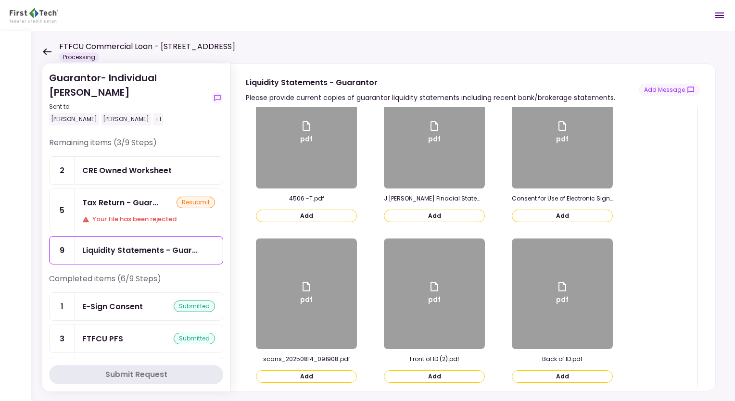
scroll to position [0, 0]
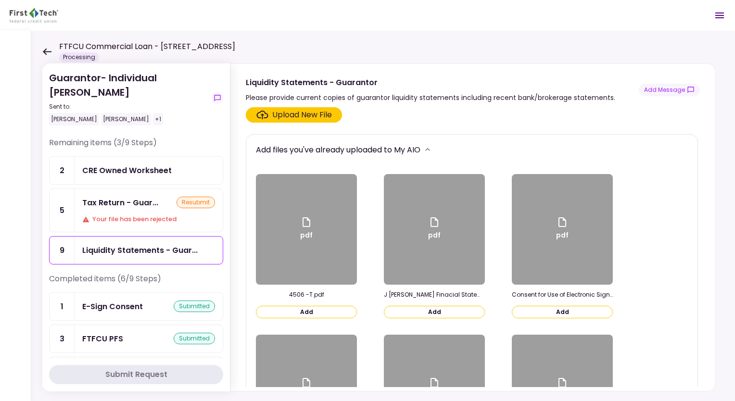
click at [132, 207] on div "Tax Return - Guar..." at bounding box center [120, 203] width 76 height 12
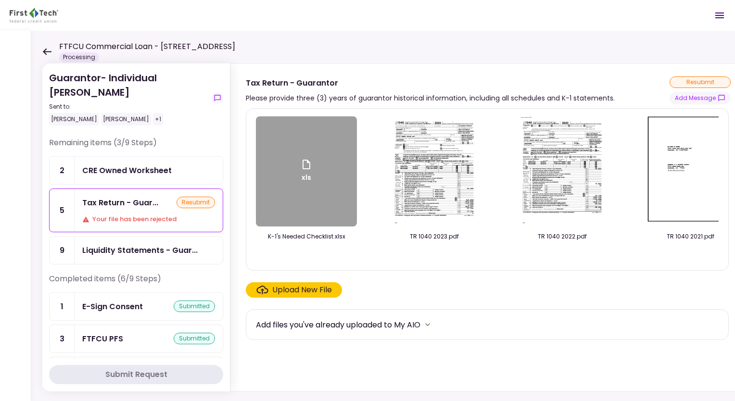
click at [148, 169] on div "CRE Owned Worksheet" at bounding box center [126, 170] width 89 height 12
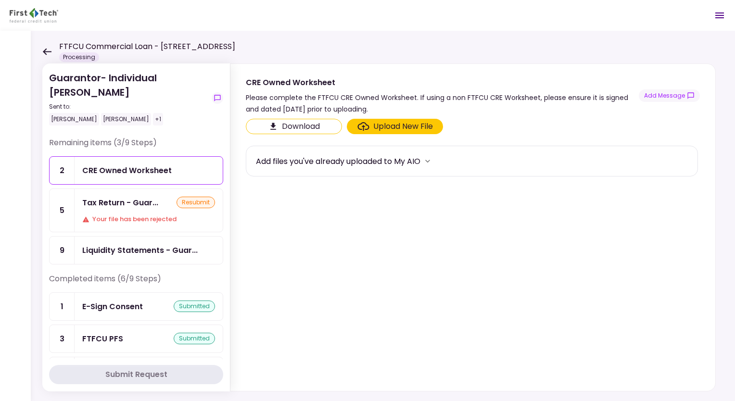
click at [131, 211] on div "Tax Return - Guar... resubmit Your file has been rejected" at bounding box center [149, 210] width 148 height 43
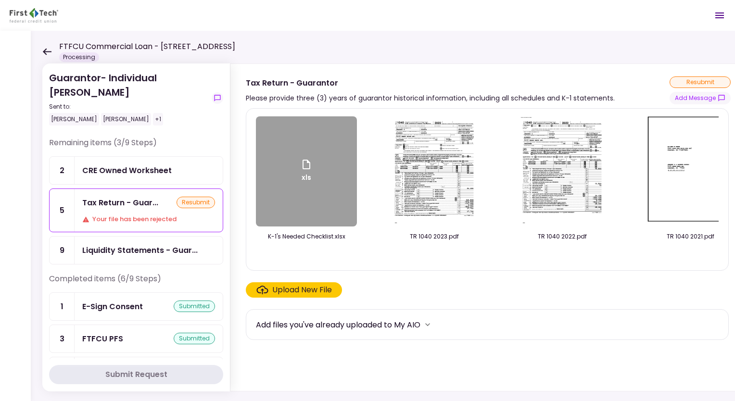
click at [334, 291] on label "Upload New File" at bounding box center [294, 289] width 96 height 15
click at [0, 0] on input "Upload New File" at bounding box center [0, 0] width 0 height 0
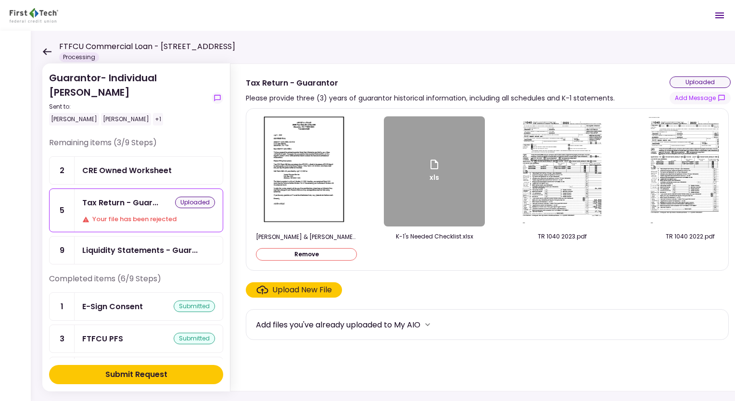
click at [182, 379] on button "Submit Request" at bounding box center [136, 374] width 174 height 19
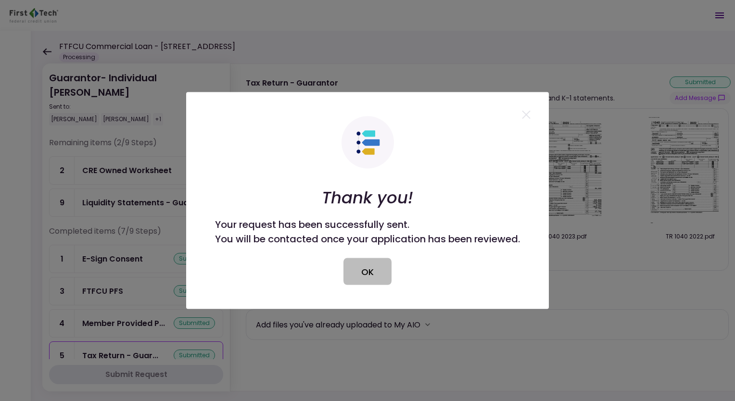
click at [365, 274] on button "OK" at bounding box center [367, 271] width 48 height 27
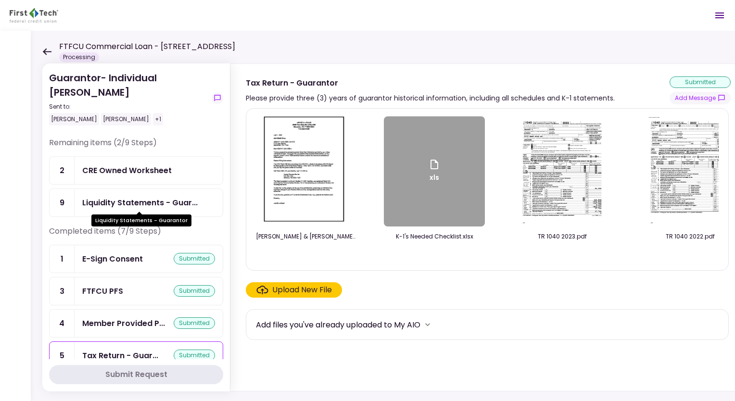
click at [164, 201] on div "Liquidity Statements - Guar..." at bounding box center [139, 203] width 115 height 12
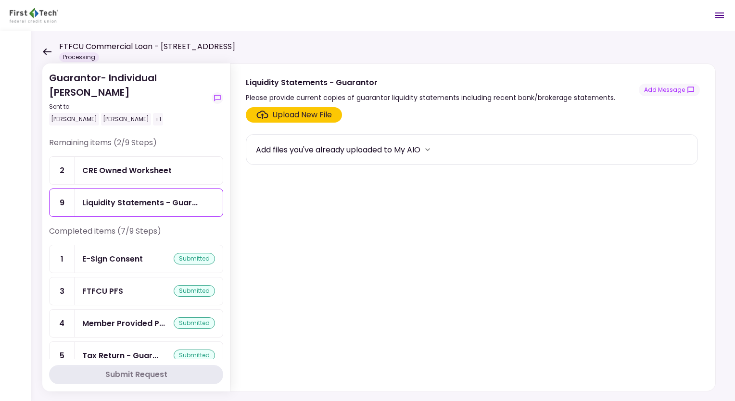
click at [429, 146] on icon "more" at bounding box center [428, 150] width 10 height 10
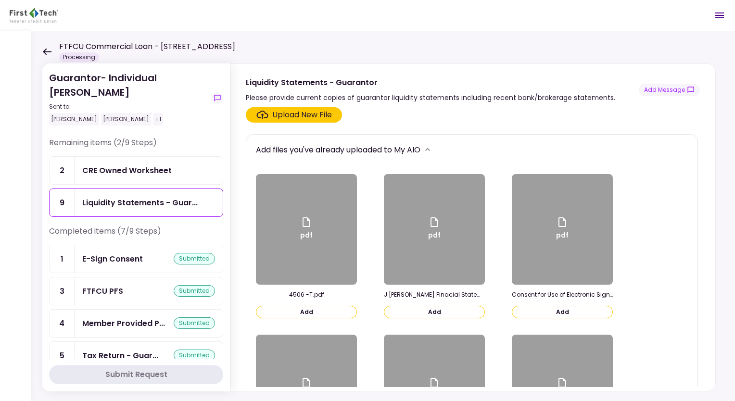
click at [42, 49] on div "Guarantor- Individual Johnny Ganim Sent to: Johnny Ganim Matt Franke +1 Remaini…" at bounding box center [383, 216] width 704 height 370
click at [43, 50] on icon at bounding box center [46, 51] width 9 height 7
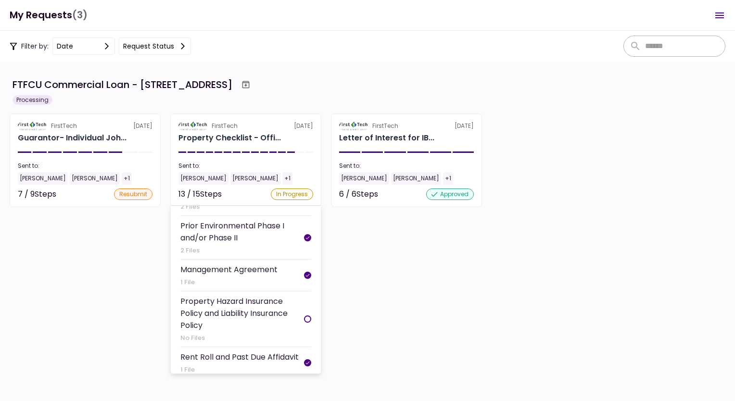
scroll to position [392, 0]
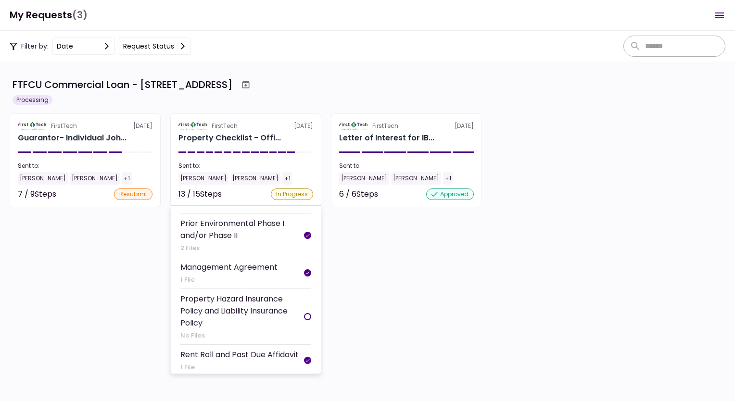
click at [239, 304] on div "Property Hazard Insurance Policy and Liability Insurance Policy" at bounding box center [242, 311] width 124 height 36
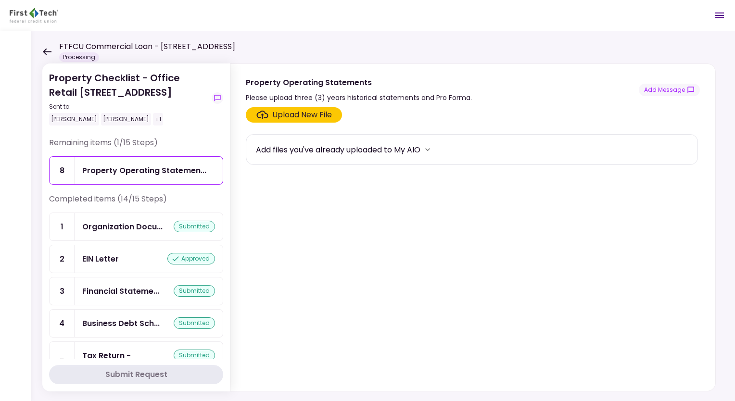
click at [43, 51] on icon at bounding box center [47, 51] width 9 height 7
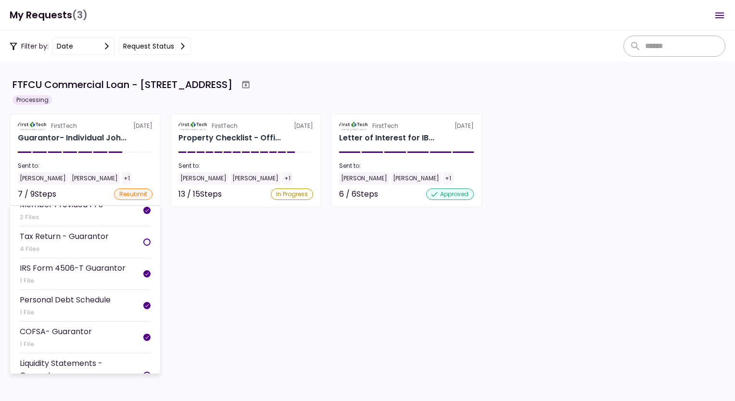
scroll to position [144, 0]
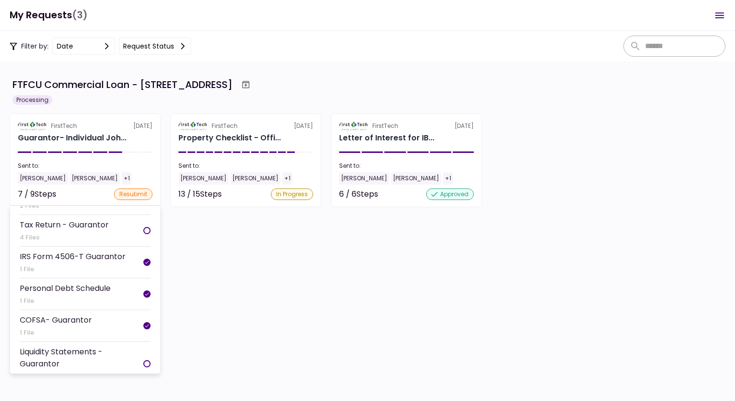
click at [108, 219] on li "Tax Return - Guarantor 4 Files" at bounding box center [85, 231] width 131 height 32
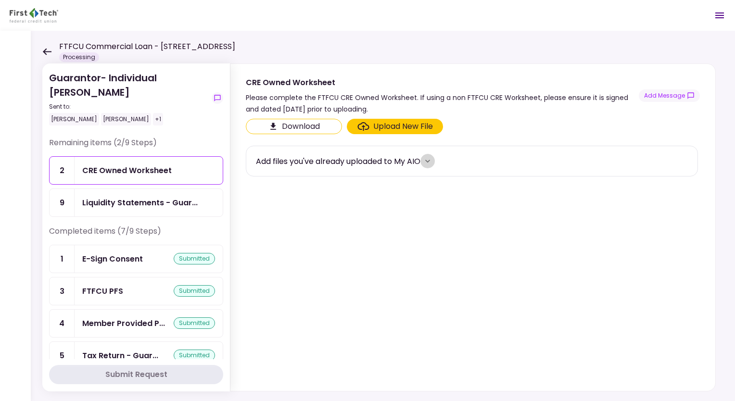
click at [432, 162] on icon "more" at bounding box center [428, 161] width 10 height 10
click at [47, 52] on icon at bounding box center [46, 51] width 9 height 7
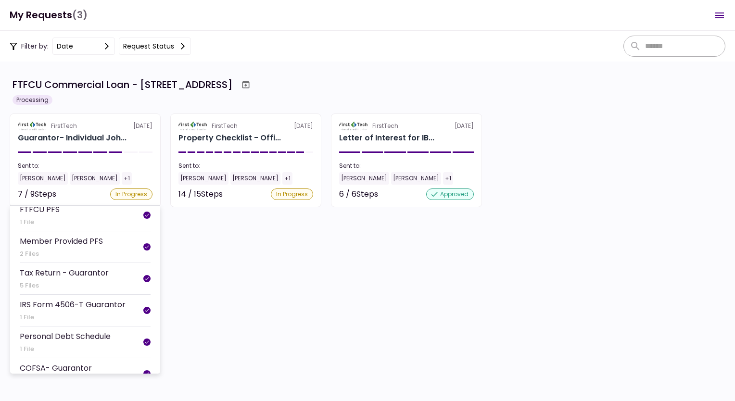
scroll to position [148, 0]
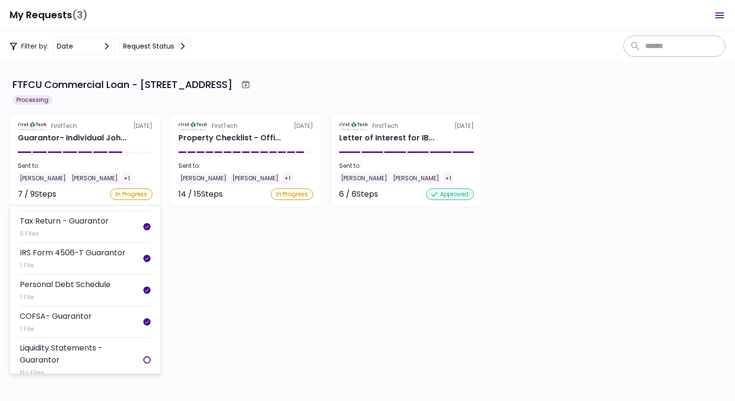
click at [64, 351] on div "Liquidity Statements - Guarantor" at bounding box center [82, 354] width 124 height 24
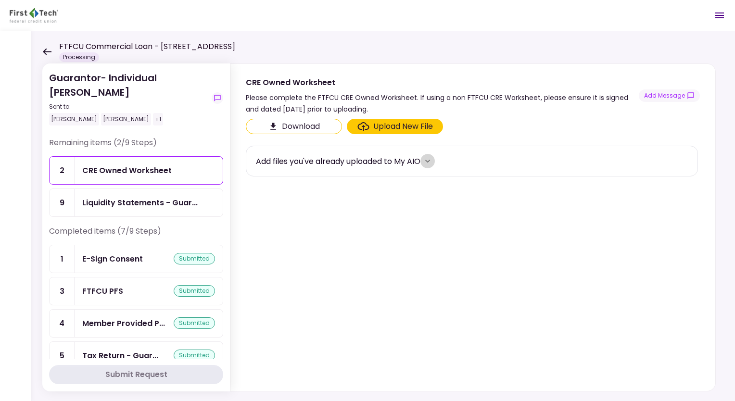
click at [430, 159] on icon "more" at bounding box center [428, 161] width 10 height 10
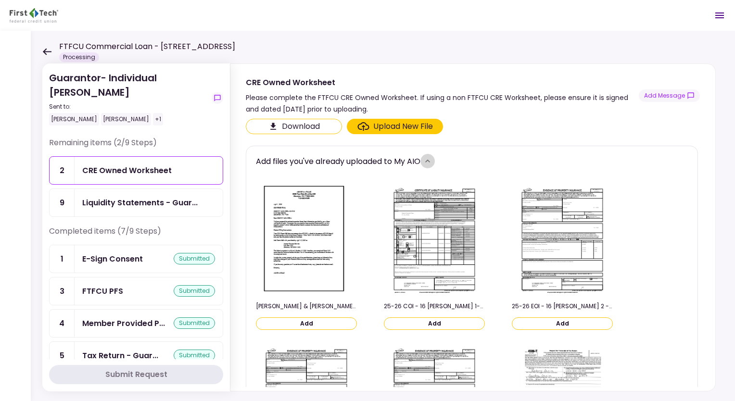
click at [430, 159] on icon "more" at bounding box center [428, 161] width 10 height 10
click at [309, 253] on img at bounding box center [307, 241] width 86 height 111
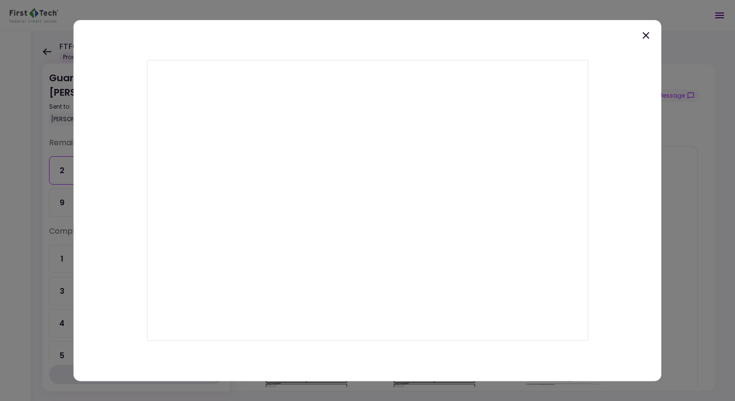
click at [645, 28] on div at bounding box center [368, 200] width 588 height 361
click at [645, 32] on icon at bounding box center [646, 36] width 12 height 12
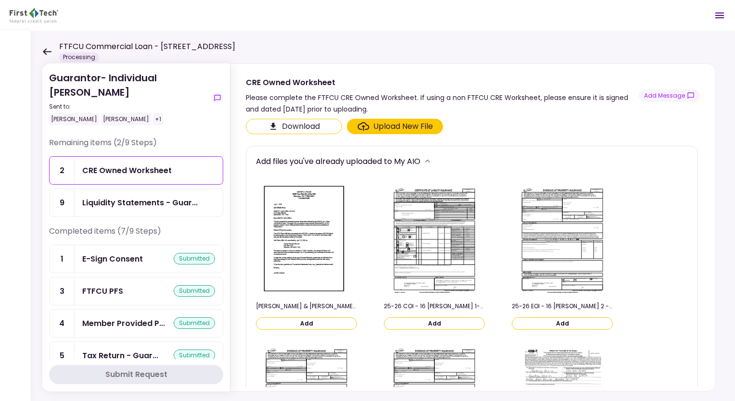
click at [48, 50] on icon at bounding box center [46, 51] width 9 height 7
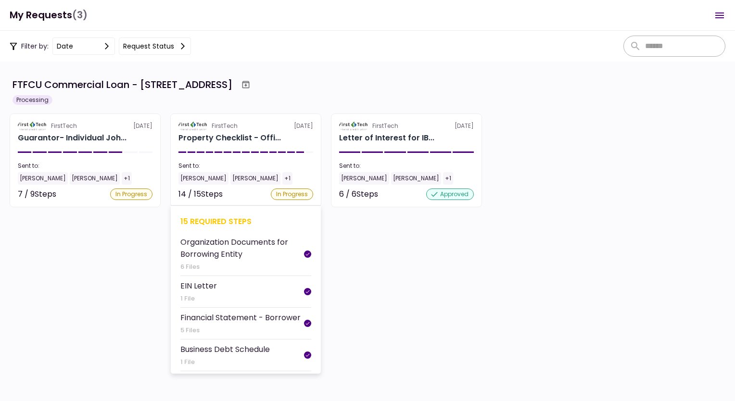
click at [247, 141] on div "Property Checklist - Offi..." at bounding box center [229, 138] width 102 height 12
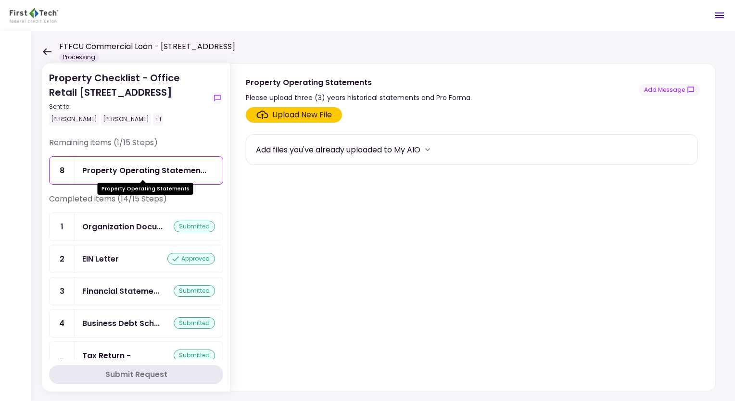
drag, startPoint x: 127, startPoint y: 170, endPoint x: 138, endPoint y: 167, distance: 11.4
click at [127, 170] on div "Property Operating Statemen..." at bounding box center [144, 170] width 124 height 12
click at [430, 152] on icon "more" at bounding box center [428, 150] width 10 height 10
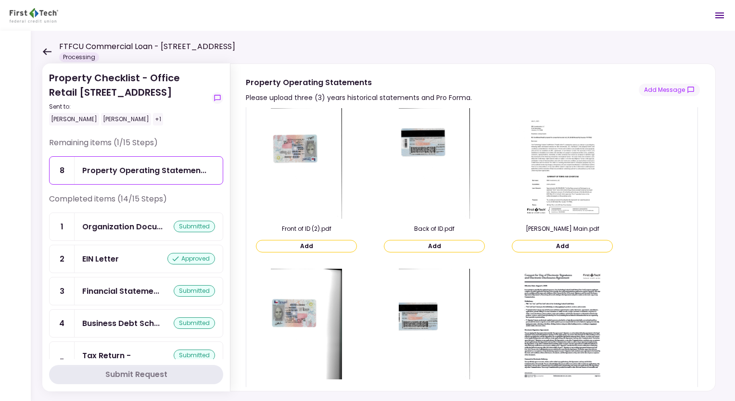
scroll to position [582, 0]
